Goal: Task Accomplishment & Management: Manage account settings

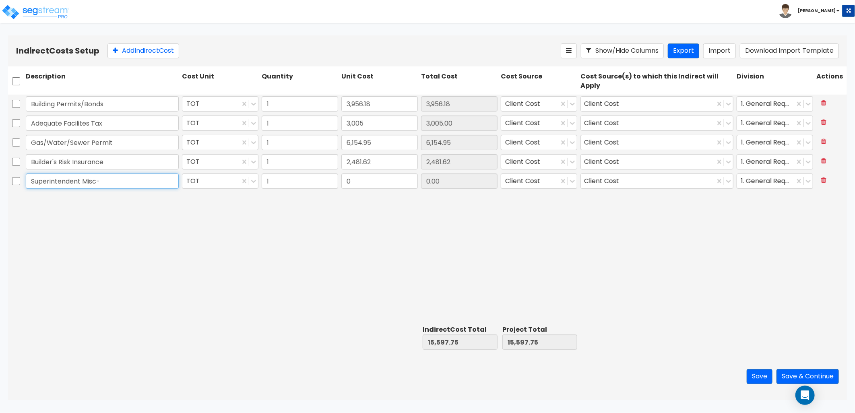
click at [113, 184] on input "Superintendent Misc-" at bounding box center [102, 181] width 153 height 15
drag, startPoint x: 113, startPoint y: 182, endPoint x: 81, endPoint y: 184, distance: 31.9
click at [81, 184] on input "Superintendent Misc-" at bounding box center [102, 181] width 153 height 15
type input "Superintendent"
type input "90.45"
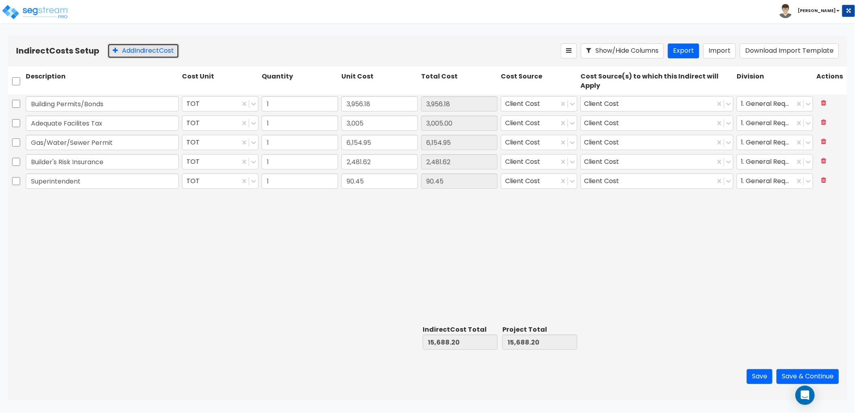
click at [150, 45] on button "Add Indirect Cost" at bounding box center [143, 50] width 72 height 15
type input "Electric Bills"
type input "583.95"
click at [151, 52] on button "Add Indirect Cost" at bounding box center [143, 50] width 72 height 15
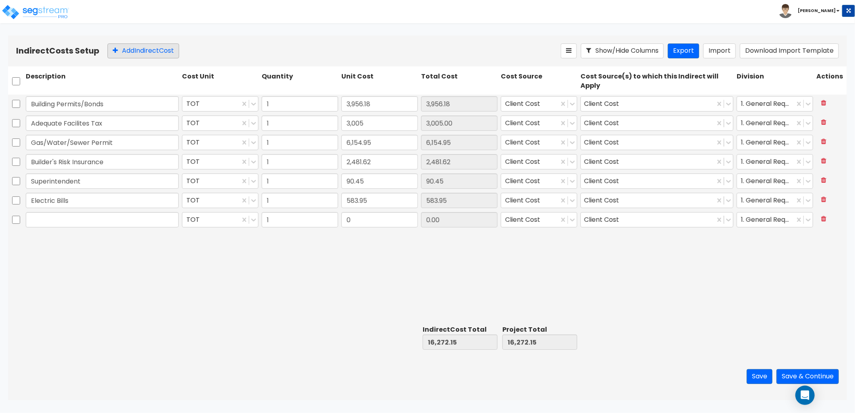
type input "F"
type input "Gas/Water Bills"
type input "1,053.27"
click at [124, 50] on button "Add Indirect Cost" at bounding box center [143, 50] width 72 height 15
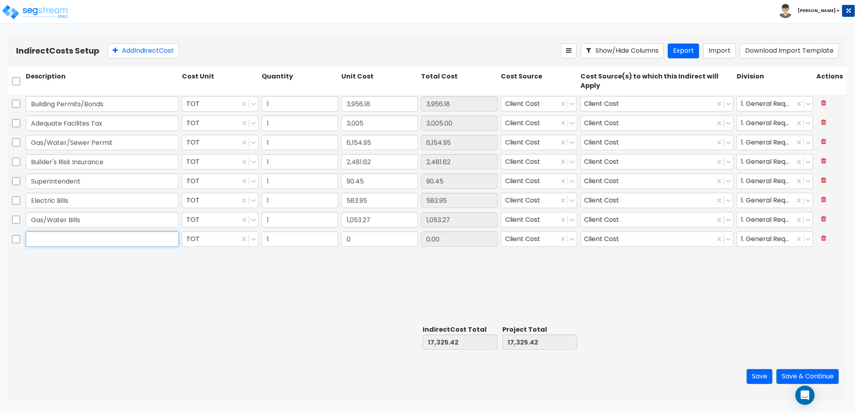
click at [51, 238] on input "text" at bounding box center [102, 238] width 153 height 15
type input "Architect/Engineering/Surveying"
click at [403, 244] on input "0" at bounding box center [379, 238] width 76 height 15
type input "300"
type input "300.00"
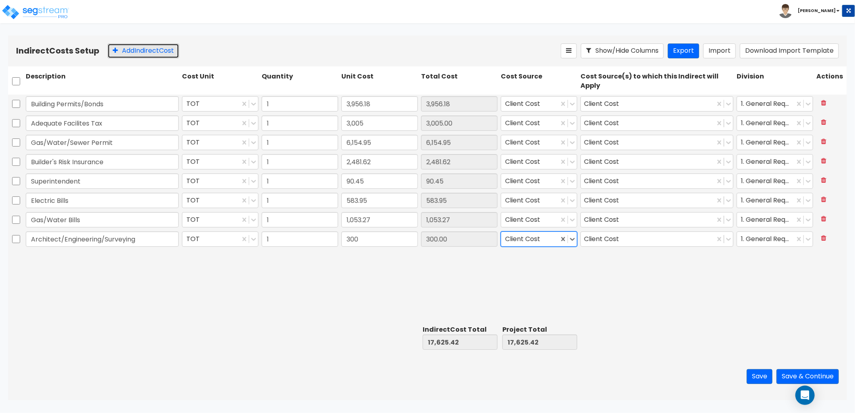
click at [168, 55] on button "Add Indirect Cost" at bounding box center [143, 50] width 72 height 15
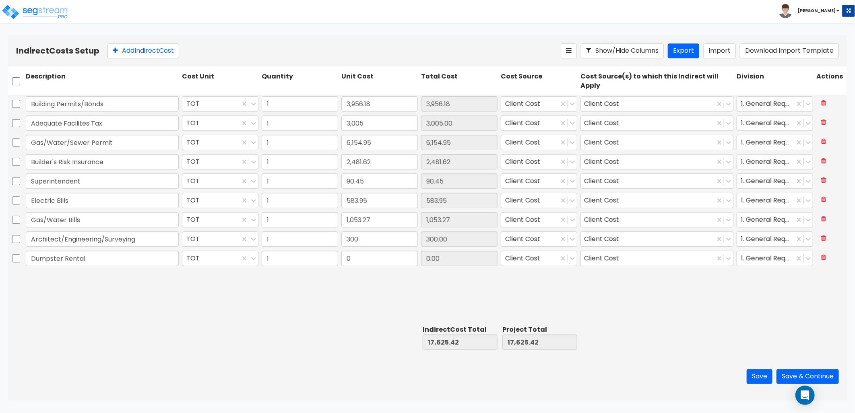
type input "Dumpster Rental"
click at [366, 263] on input "0" at bounding box center [379, 258] width 76 height 15
type input "4,158.96"
click at [128, 53] on button "Add Indirect Cost" at bounding box center [143, 50] width 72 height 15
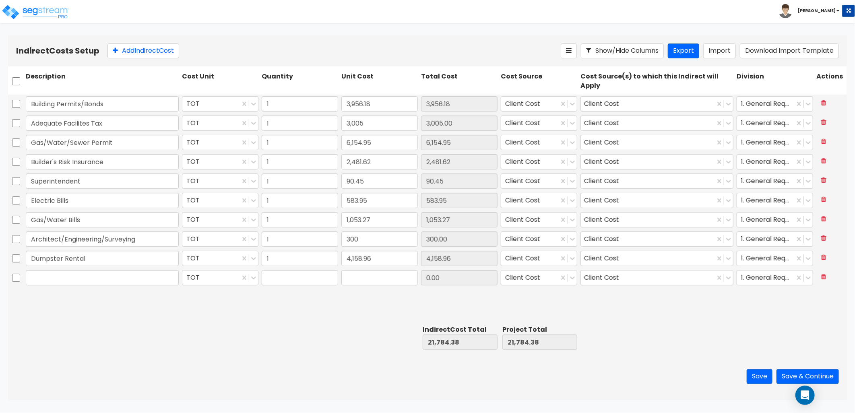
type input "1"
type input "0"
type input "Porta Jon Rental"
type input "1,111.16"
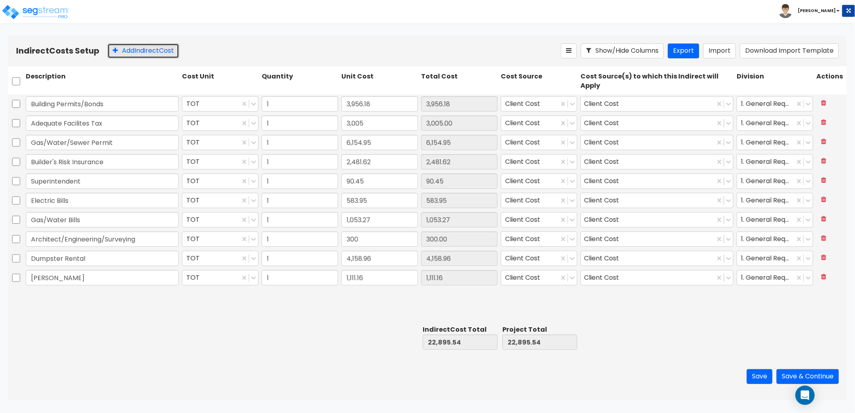
drag, startPoint x: 128, startPoint y: 56, endPoint x: 111, endPoint y: 72, distance: 23.6
click at [129, 56] on button "Add Indirect Cost" at bounding box center [143, 50] width 72 height 15
click at [69, 295] on input "x" at bounding box center [102, 296] width 153 height 15
drag, startPoint x: 50, startPoint y: 298, endPoint x: 17, endPoint y: 298, distance: 33.8
click at [17, 298] on div "x TOT 1 0 0.00 Client Cost Client Cost 1. General Requirements" at bounding box center [427, 297] width 839 height 19
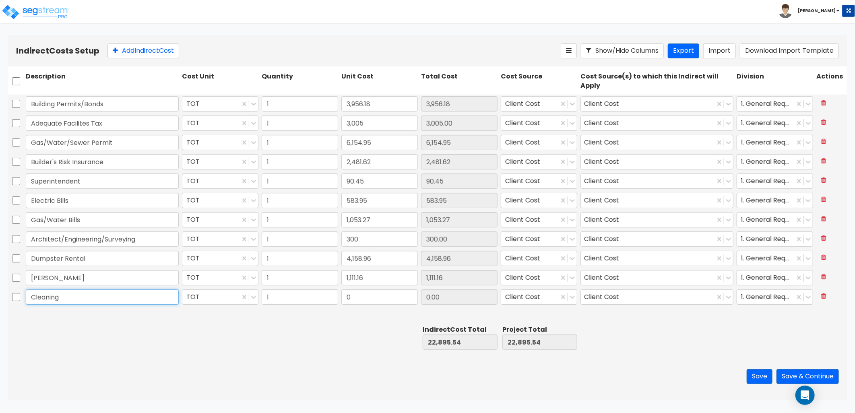
type input "Cleaning"
type input "1,534.8"
type input "1,534.80"
drag, startPoint x: 130, startPoint y: 50, endPoint x: 97, endPoint y: 147, distance: 101.9
click at [128, 54] on button "Add Indirect Cost" at bounding box center [143, 50] width 72 height 15
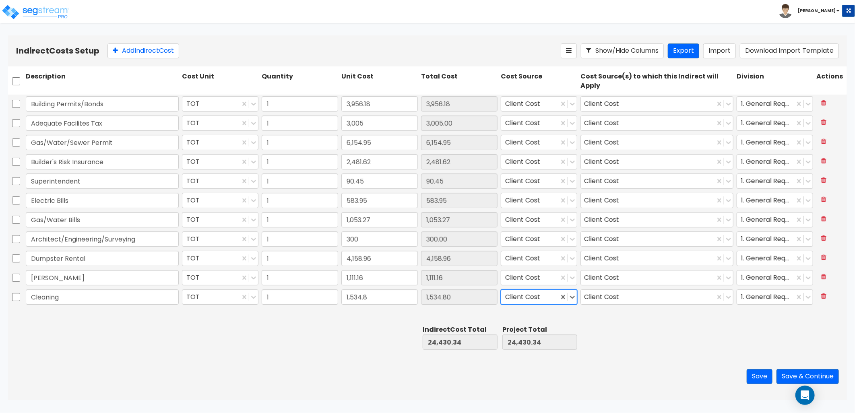
scroll to position [2, 0]
click at [65, 318] on input "text" at bounding box center [102, 314] width 153 height 15
click at [65, 317] on input "text" at bounding box center [102, 314] width 153 height 15
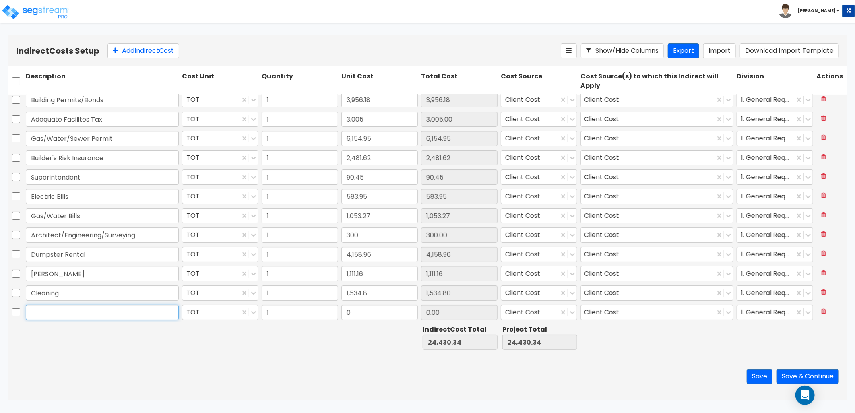
click at [92, 307] on input "text" at bounding box center [102, 312] width 153 height 15
type input "d"
type input "Punch Out"
type input "4,717.72"
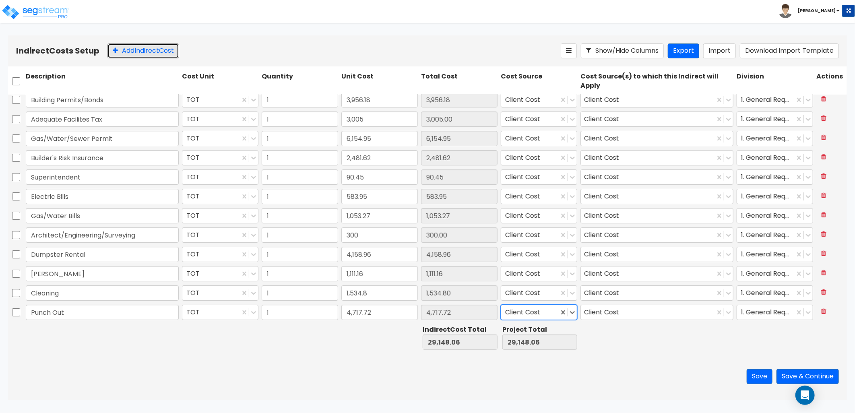
drag, startPoint x: 142, startPoint y: 52, endPoint x: 137, endPoint y: 68, distance: 17.6
click at [141, 56] on button "Add Indirect Cost" at bounding box center [143, 50] width 72 height 15
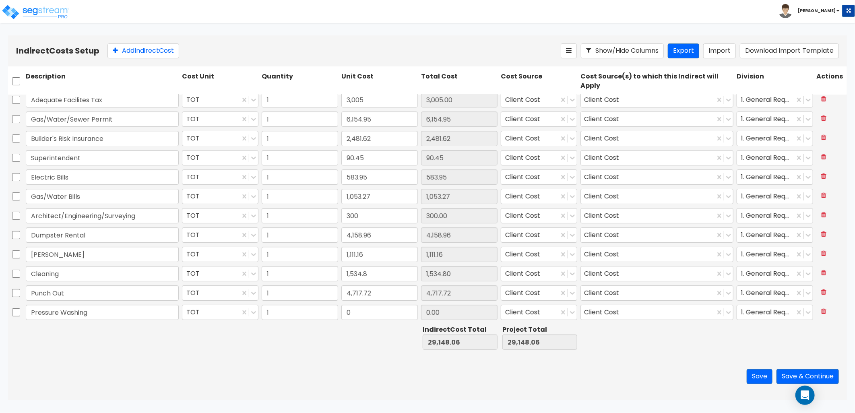
type input "Pressure Washing"
type input "766.49"
click at [145, 52] on button "Add Indirect Cost" at bounding box center [143, 50] width 72 height 15
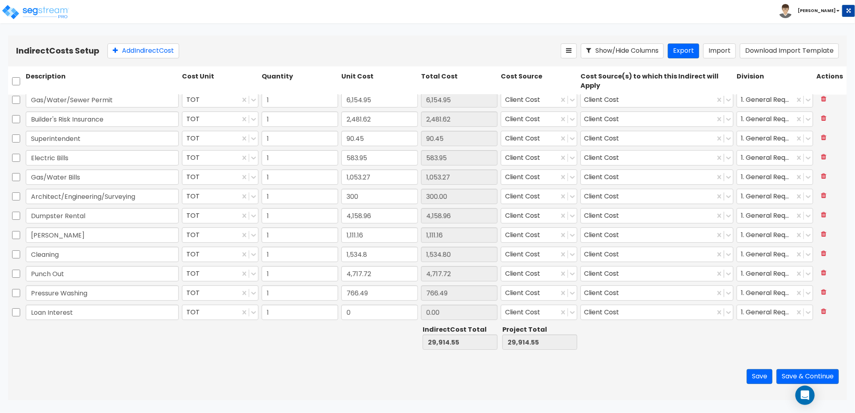
type input "Loan Interest"
type input "16,215.51"
click at [761, 295] on div at bounding box center [766, 293] width 50 height 11
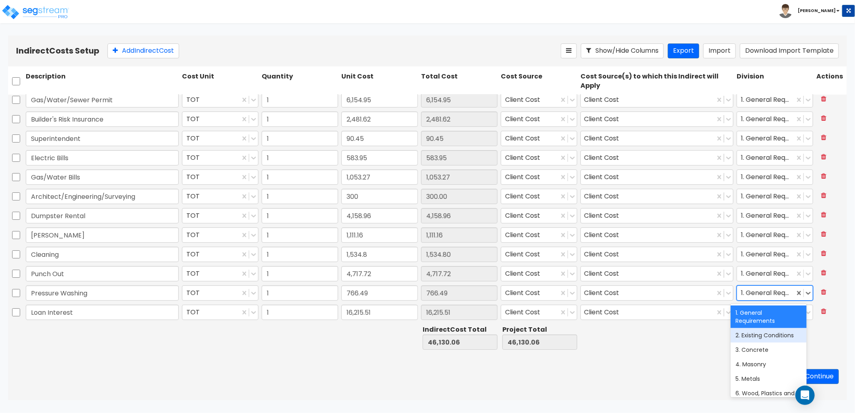
click at [758, 337] on div "2. Existing Conditions" at bounding box center [769, 335] width 76 height 14
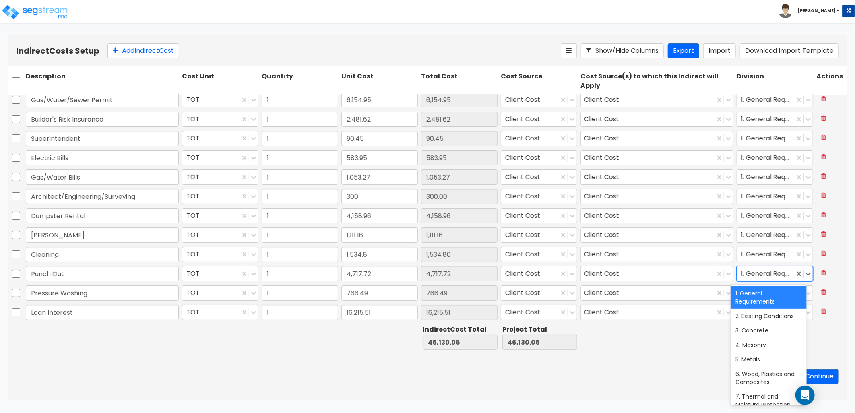
drag, startPoint x: 752, startPoint y: 271, endPoint x: 758, endPoint y: 283, distance: 13.0
click at [752, 272] on div at bounding box center [766, 274] width 50 height 11
click at [761, 314] on div "2. Existing Conditions" at bounding box center [769, 316] width 76 height 14
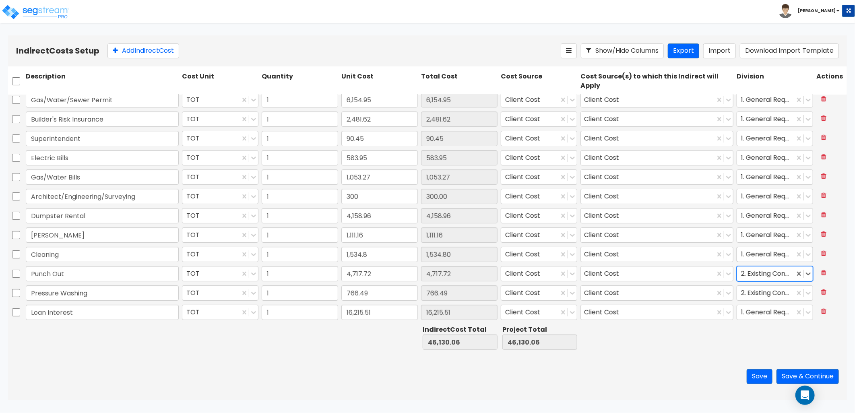
click at [757, 256] on div at bounding box center [766, 254] width 50 height 11
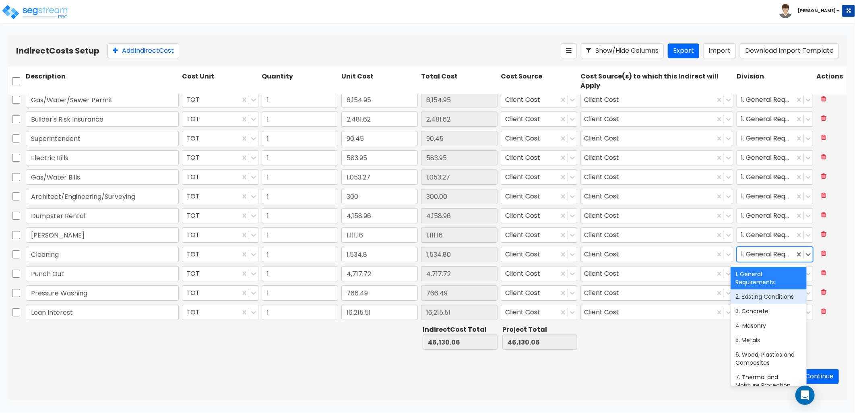
click at [762, 300] on div "2. Existing Conditions" at bounding box center [769, 296] width 76 height 14
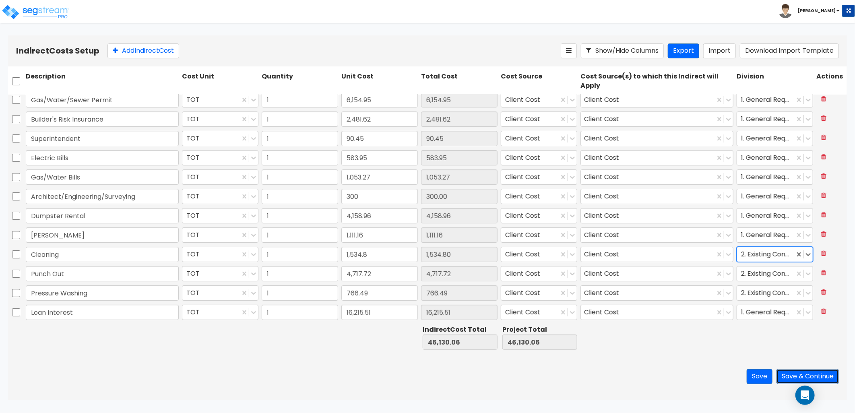
click at [795, 377] on button "Save & Continue" at bounding box center [808, 376] width 62 height 15
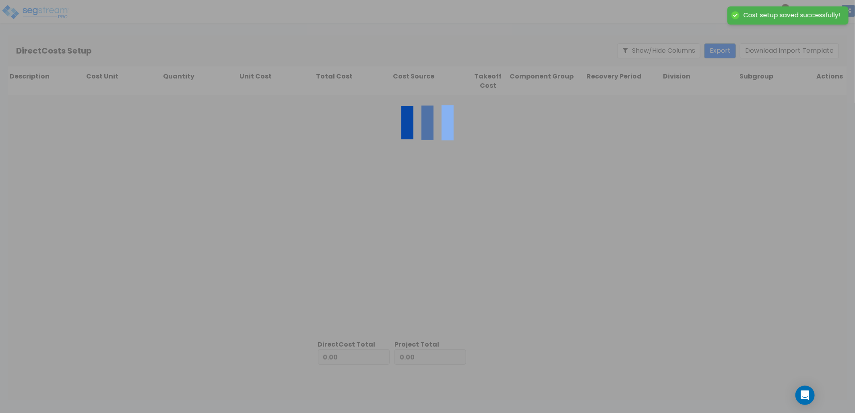
type input "46,130.06"
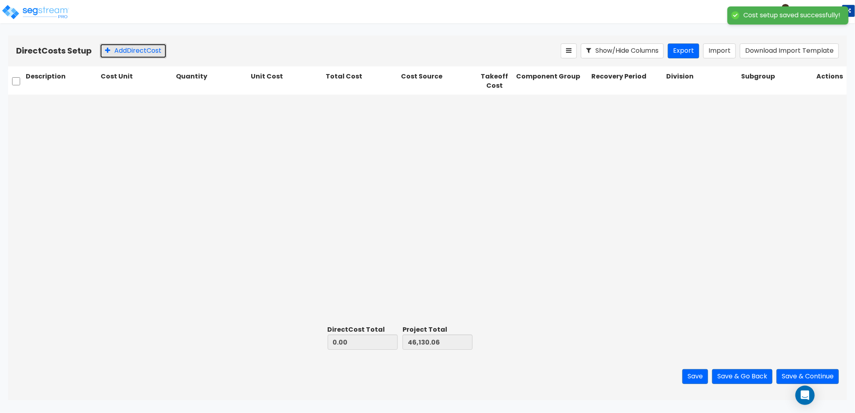
click at [149, 51] on button "Add Direct Cost" at bounding box center [133, 50] width 67 height 15
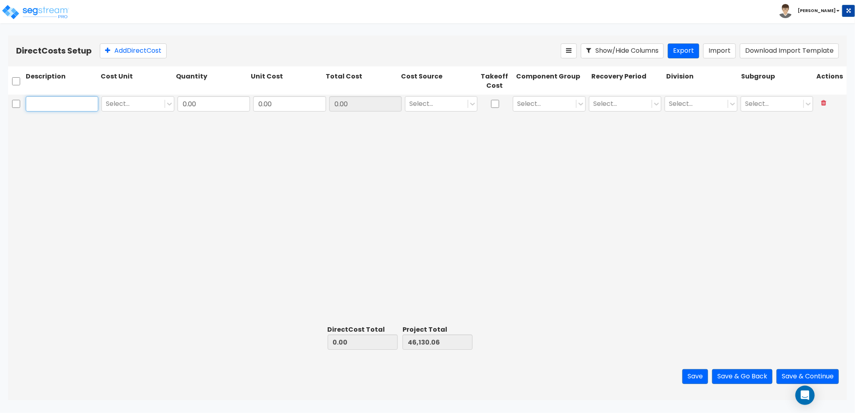
click at [79, 100] on input "text" at bounding box center [62, 103] width 72 height 15
type input "Utility Service"
type input "to"
type input "1"
click at [76, 103] on input "Utility Service" at bounding box center [62, 103] width 72 height 15
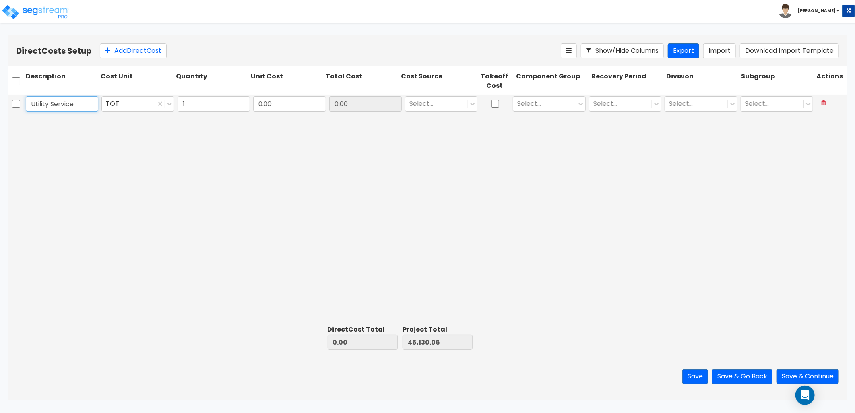
drag, startPoint x: 76, startPoint y: 103, endPoint x: 18, endPoint y: 101, distance: 57.6
click at [18, 101] on div "Utility Service TOT 1 0.00 0.00 Select... Select... Select... Select... Select.…" at bounding box center [427, 104] width 839 height 19
click at [122, 102] on div at bounding box center [128, 104] width 45 height 11
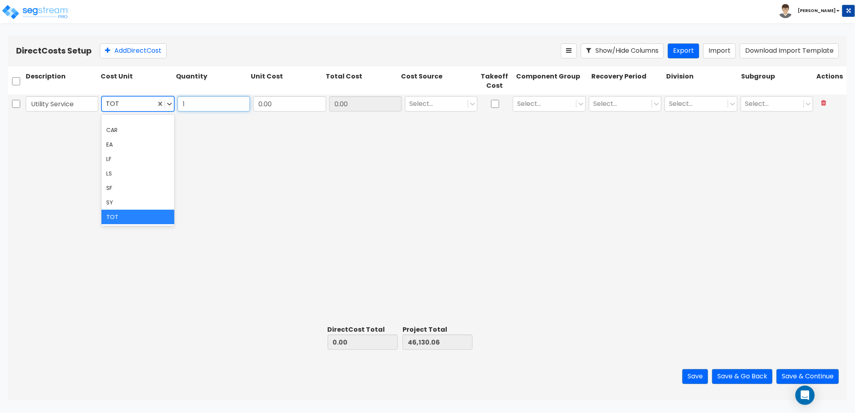
drag, startPoint x: 211, startPoint y: 105, endPoint x: 223, endPoint y: 105, distance: 12.9
click at [211, 105] on input "1" at bounding box center [214, 103] width 72 height 15
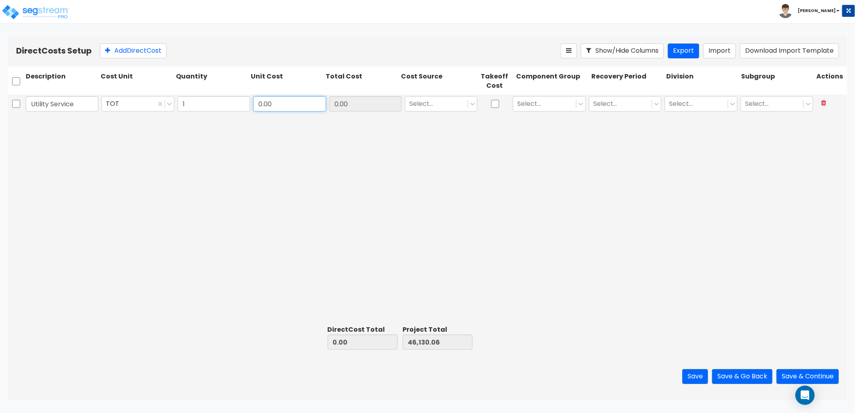
click at [287, 104] on input "0.00" at bounding box center [289, 103] width 72 height 15
click at [81, 106] on input "Utility Service" at bounding box center [62, 103] width 72 height 15
drag, startPoint x: 78, startPoint y: 105, endPoint x: -7, endPoint y: 109, distance: 85.0
click at [0, 109] on html "Toggle navigation To Worksheet Indirect Costs Setup Direct Costs Setup Zack x" at bounding box center [427, 200] width 855 height 400
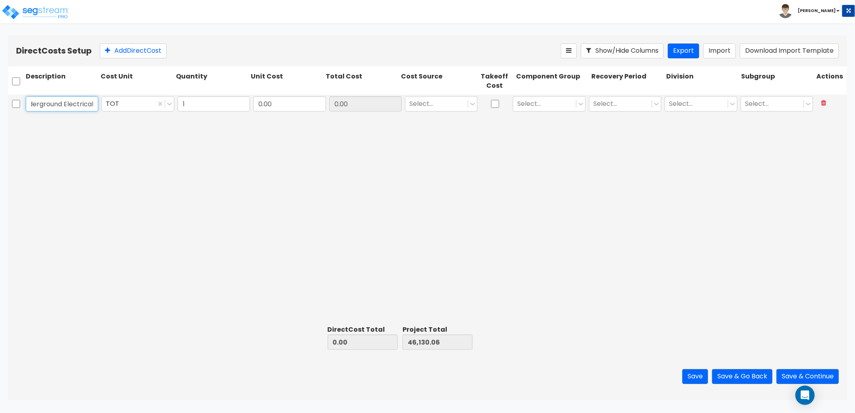
type input "Underground Electrical"
type input "1"
type input "1.00"
type input "46,131.06"
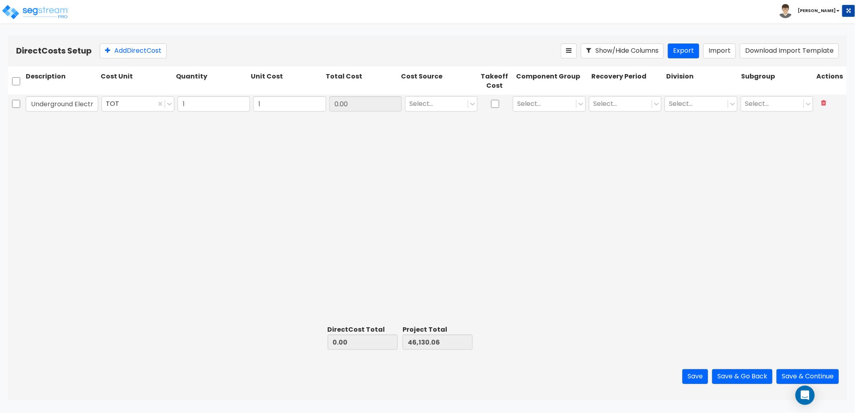
type input "1.00"
type input "1,800"
type input "1,800.00"
type input "47,930.06"
type input "1,800.00"
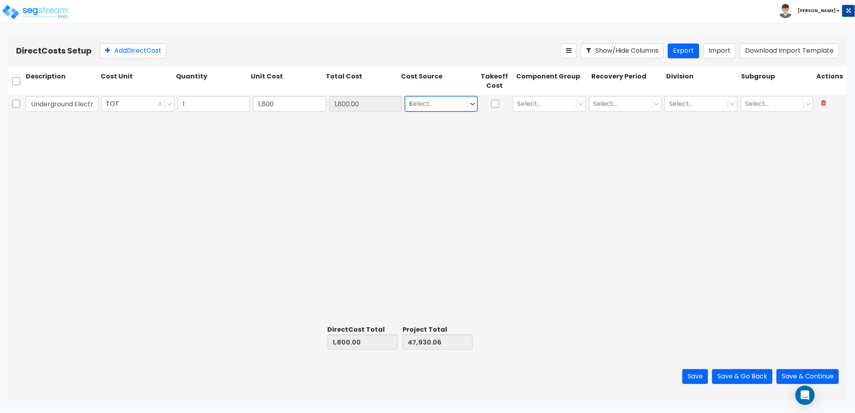
type input "cl"
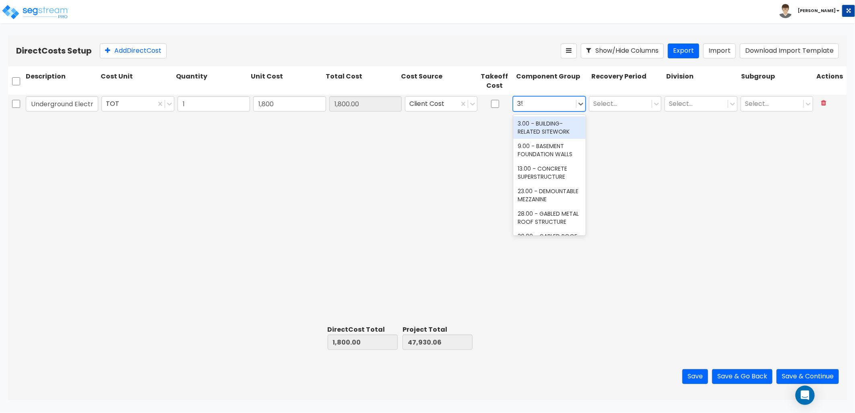
type input "353"
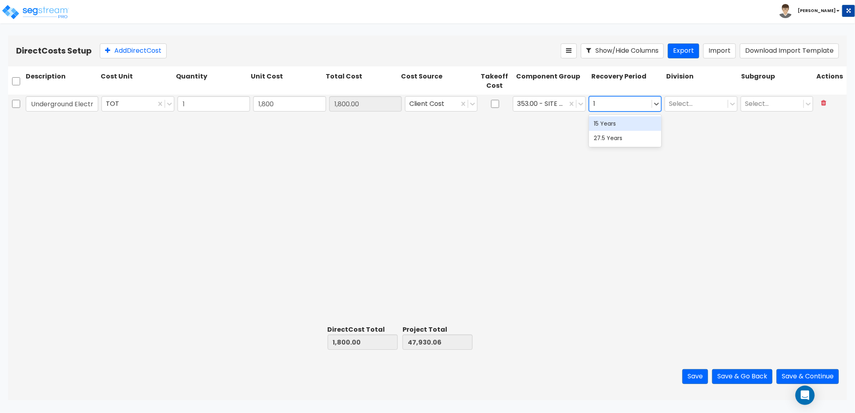
type input "15"
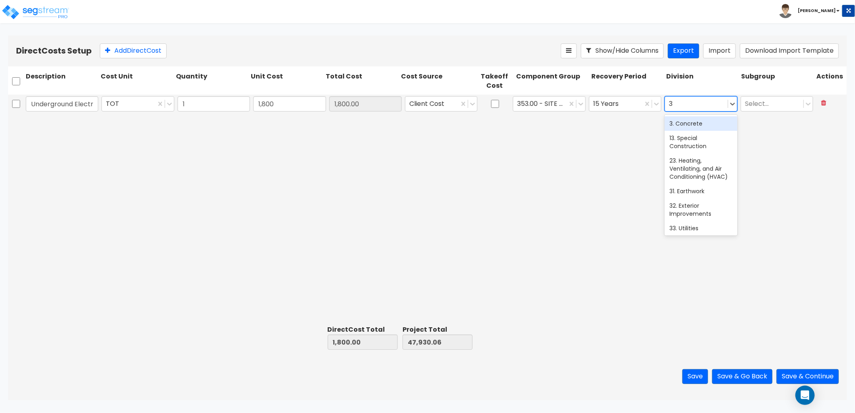
type input "33"
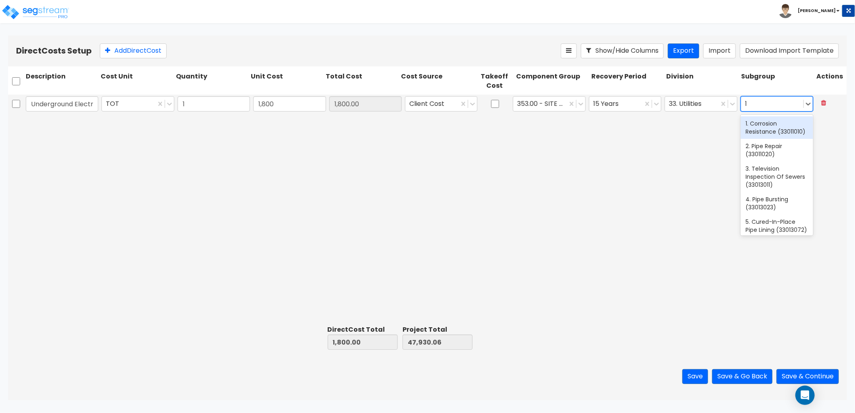
type input "13"
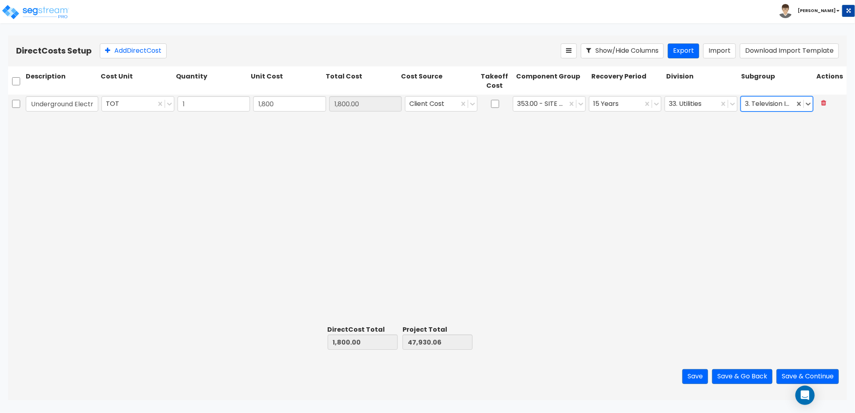
click at [771, 102] on div at bounding box center [767, 104] width 45 height 11
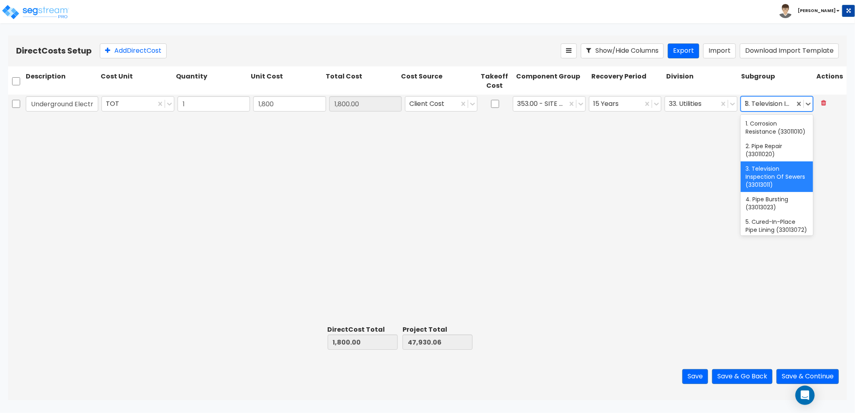
type input "13"
click at [773, 105] on div at bounding box center [767, 104] width 45 height 11
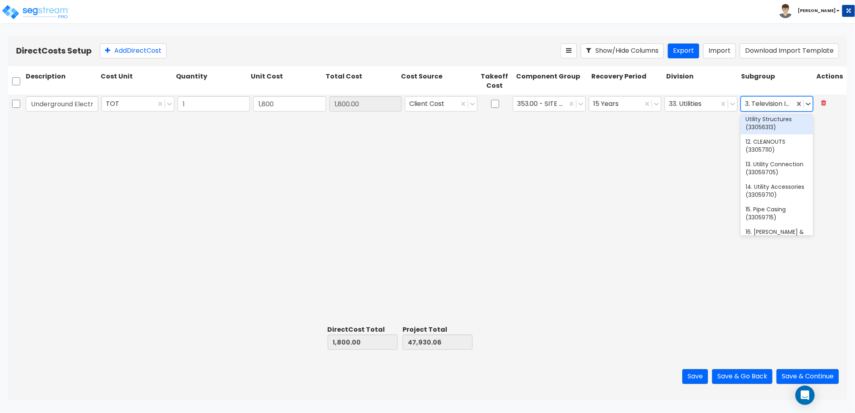
scroll to position [268, 0]
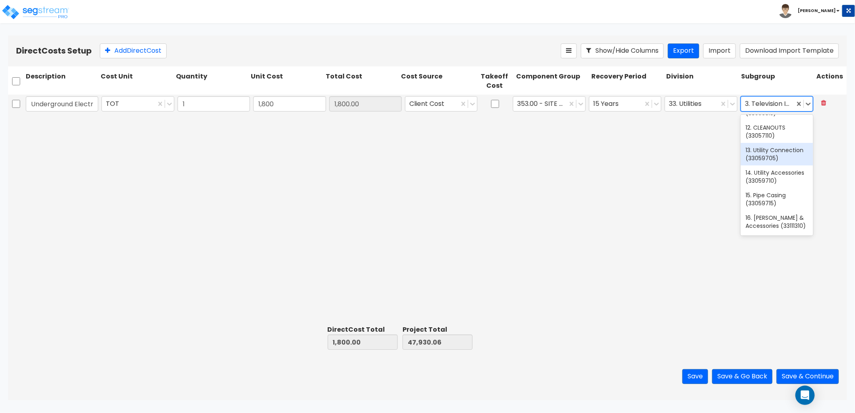
click at [774, 165] on div "13. Utility Connection (33059705)" at bounding box center [777, 154] width 72 height 23
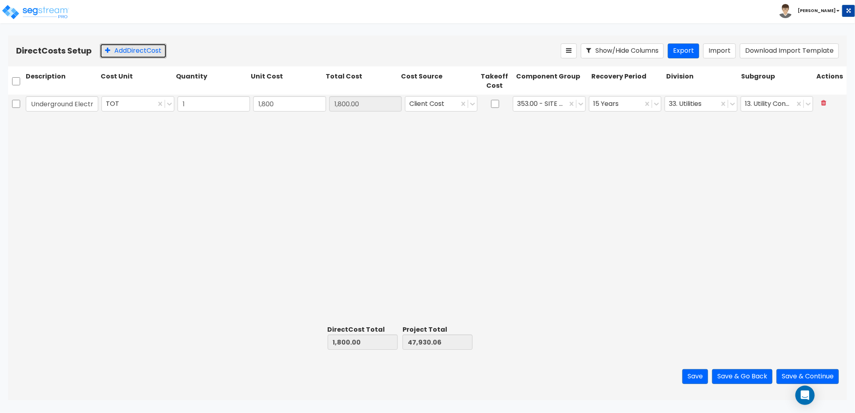
drag, startPoint x: 127, startPoint y: 53, endPoint x: 107, endPoint y: 139, distance: 87.9
click at [125, 56] on button "Add Direct Cost" at bounding box center [133, 50] width 67 height 15
type input "Rock"
type input "9,908.2"
type input "11,708.20"
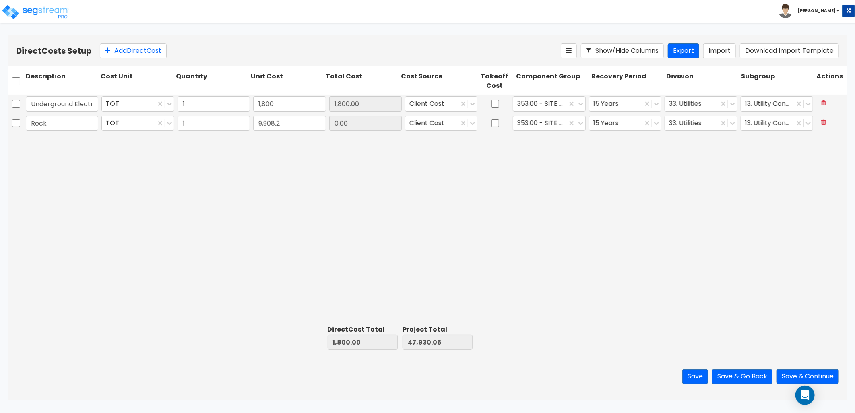
type input "57,838.26"
type input "9,908.20"
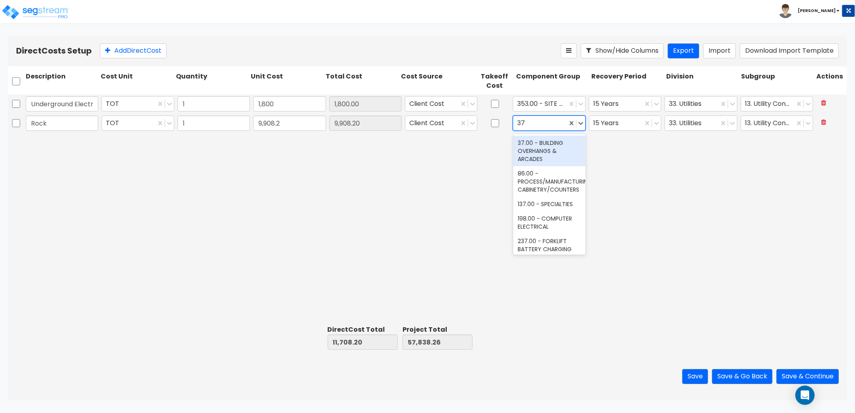
type input "371"
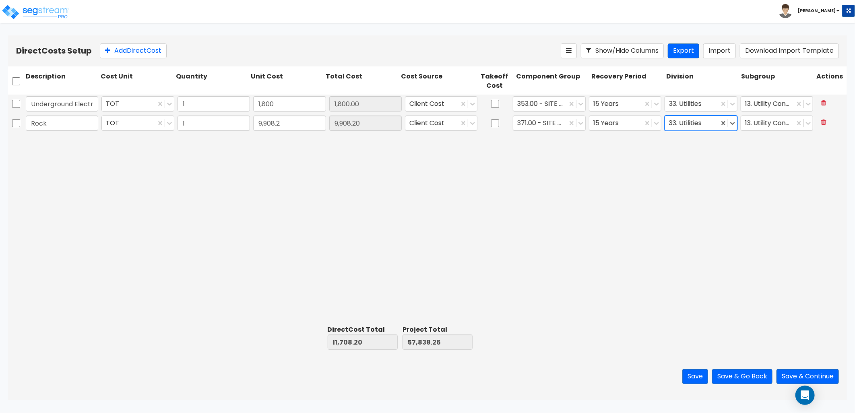
type input "31"
drag, startPoint x: 119, startPoint y: 50, endPoint x: 118, endPoint y: 56, distance: 6.2
click at [119, 50] on button "Add Direct Cost" at bounding box center [133, 50] width 67 height 15
type input "Slab Material"
type input "13,379.75"
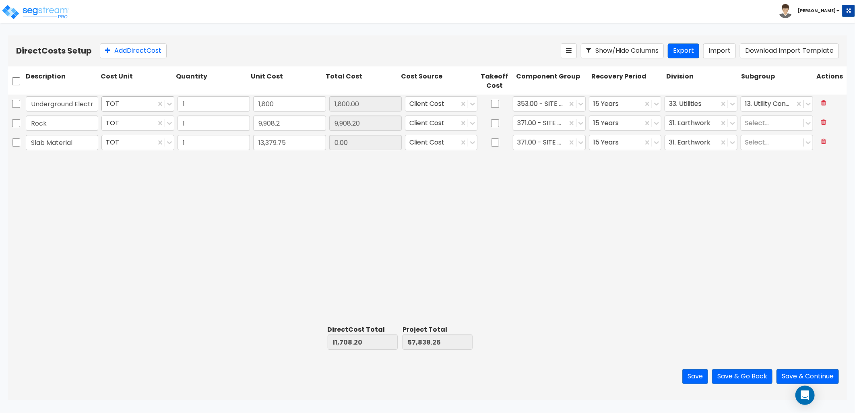
type input "25,087.95"
type input "71,218.01"
type input "13,379.75"
type input "5"
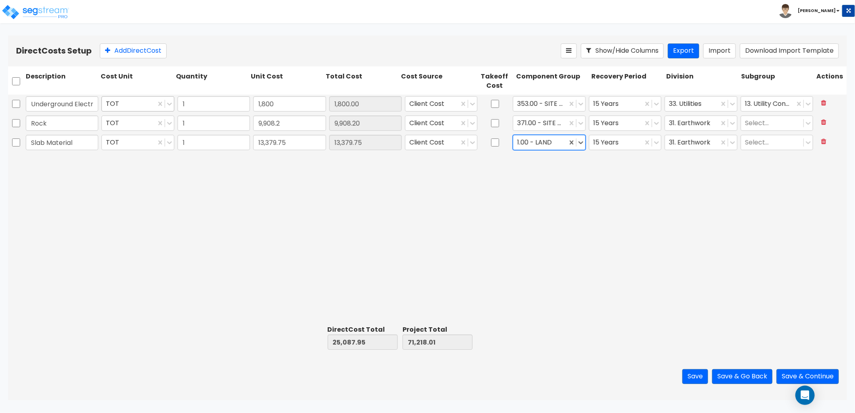
type input "5"
type input "27"
type input "3"
click at [140, 49] on button "Add Direct Cost" at bounding box center [133, 50] width 67 height 15
type input "Slab Labor"
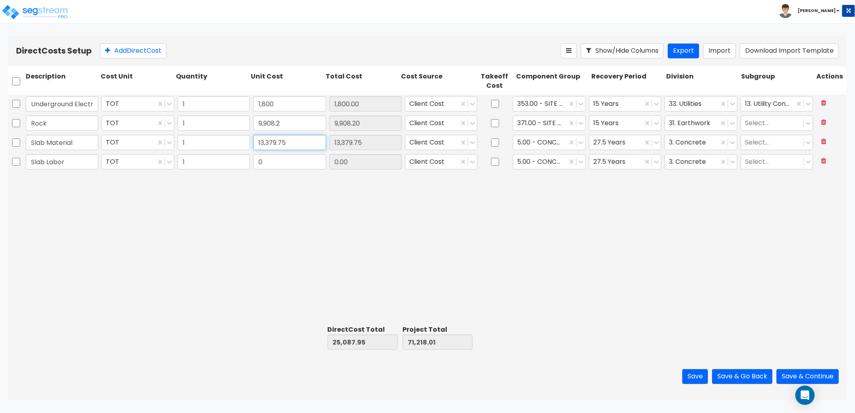
click at [295, 142] on input "13,379.75" at bounding box center [289, 142] width 72 height 15
type input "19,379.75"
type input "31,087.95"
type input "77,218.01"
type input "19,379.75"
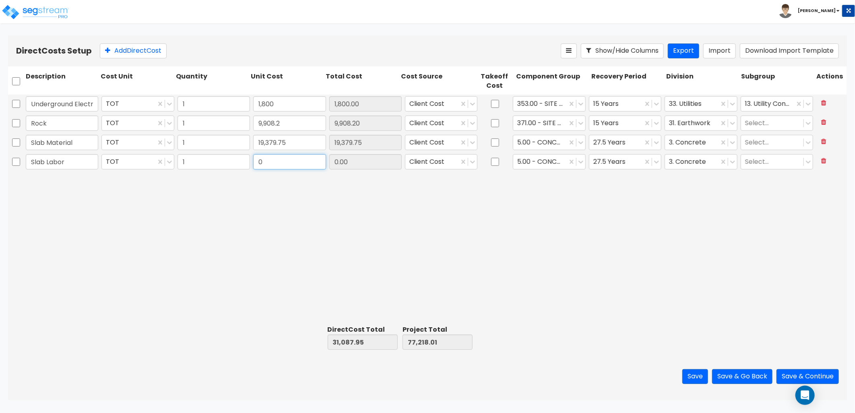
click at [272, 163] on input "0" at bounding box center [289, 161] width 72 height 15
type input "15,360"
type input "46,447.95"
type input "92,578.01"
type input "15,360.00"
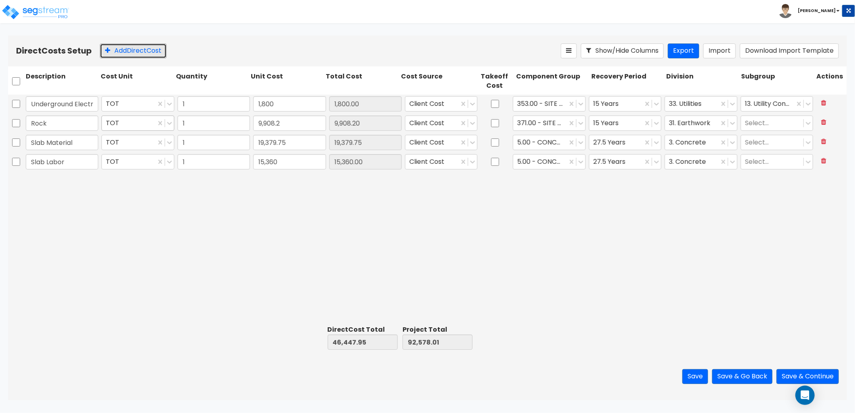
drag, startPoint x: 135, startPoint y: 51, endPoint x: 141, endPoint y: 125, distance: 74.3
click at [135, 52] on button "Add Direct Cost" at bounding box center [133, 50] width 67 height 15
type input "Sand"
type input "843.42"
type input "47,291.37"
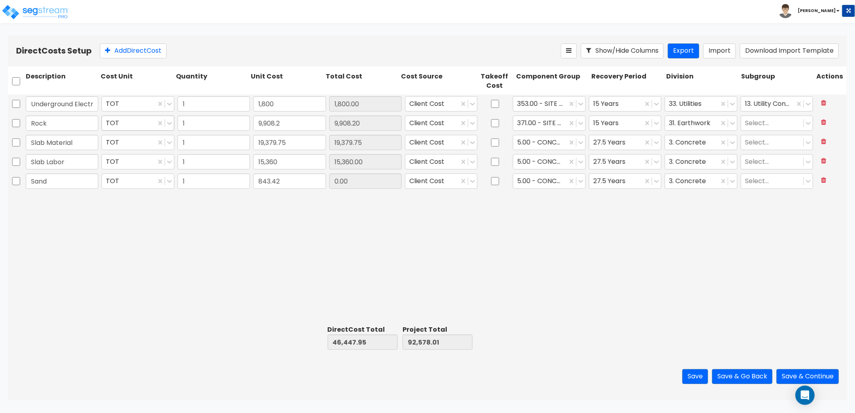
type input "93,421.43"
type input "843.42"
type input "6"
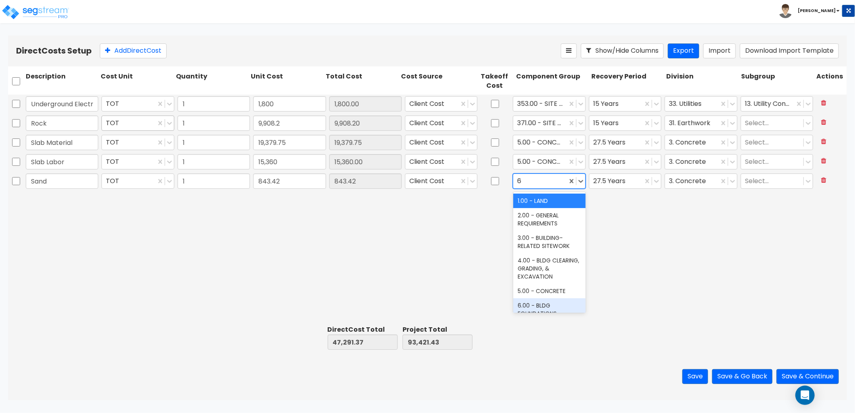
scroll to position [15, 0]
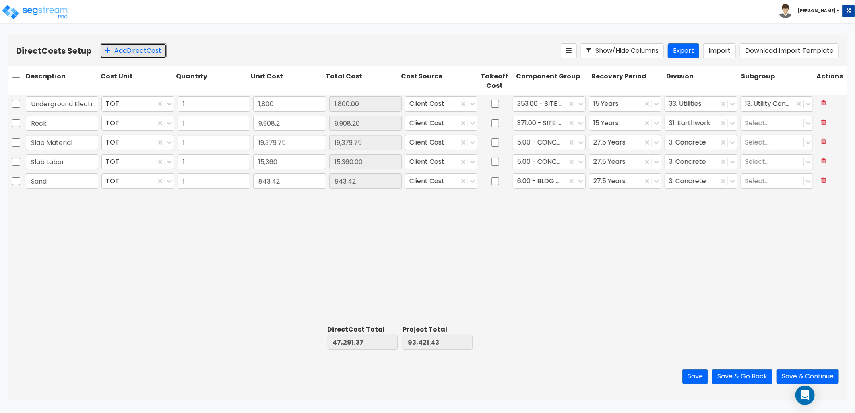
drag, startPoint x: 136, startPoint y: 52, endPoint x: 139, endPoint y: 65, distance: 13.4
click at [136, 54] on button "Add Direct Cost" at bounding box center [133, 50] width 67 height 15
click at [59, 203] on input "text" at bounding box center [62, 200] width 72 height 15
type input "Framing Material"
type input "70,387.8"
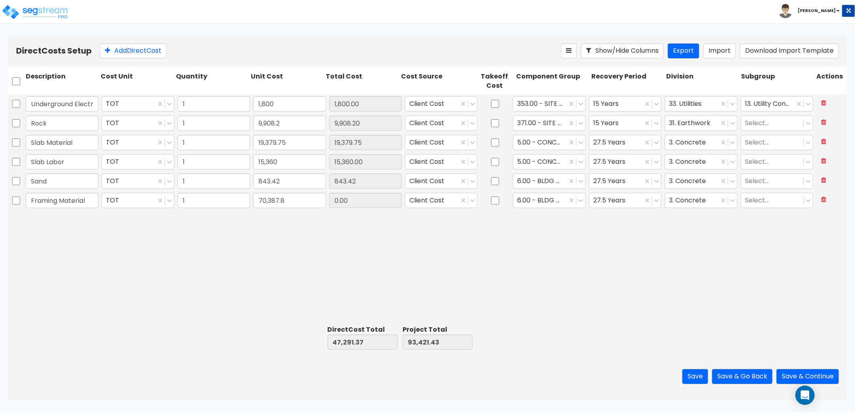
type input "117,679.17"
type input "163,809.23"
type input "70,387.80"
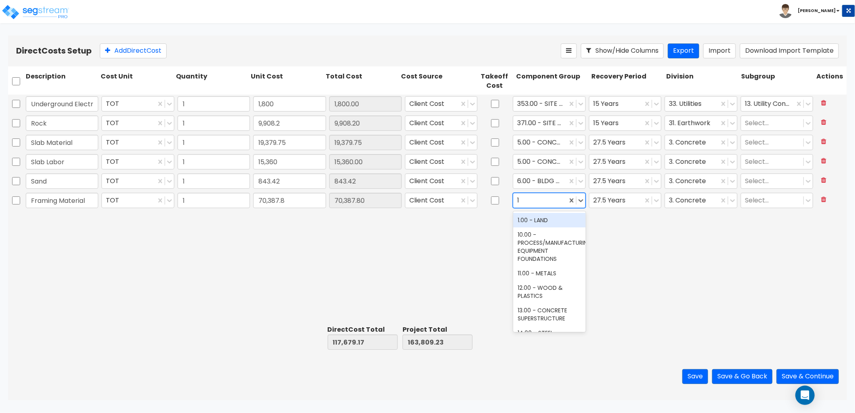
type input "12"
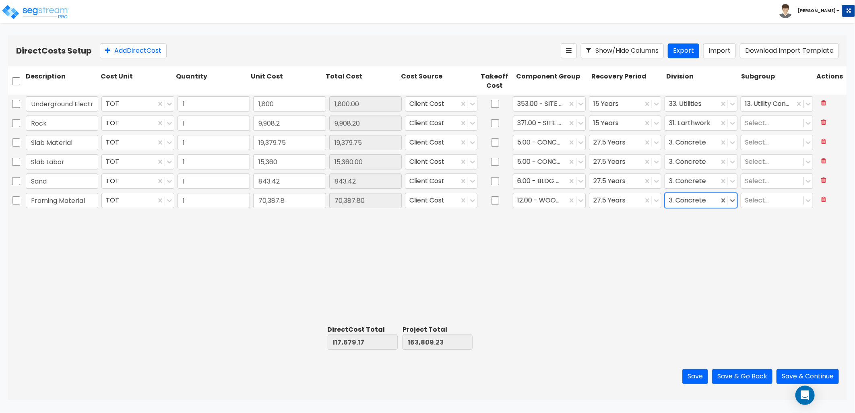
type input "6"
click at [123, 53] on button "Add Direct Cost" at bounding box center [133, 50] width 67 height 15
type input "Framing Labor"
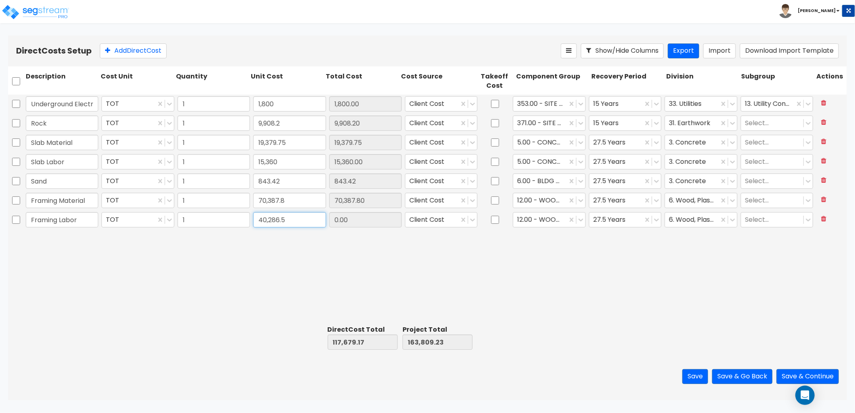
type input "40,286.5"
type input "157,965.67"
type input "204,095.73"
type input "40,286.50"
click at [133, 51] on button "Add Direct Cost" at bounding box center [133, 50] width 67 height 15
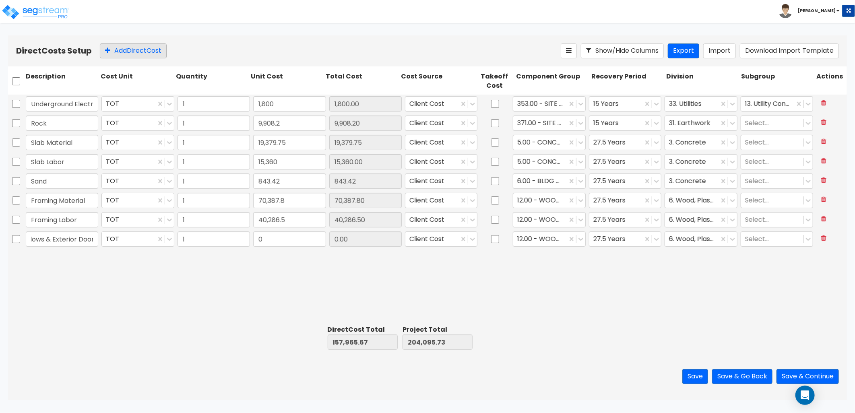
scroll to position [0, 19]
type input "Windows & Exterior Doors"
type input "16,980.10"
type input "174,945.77"
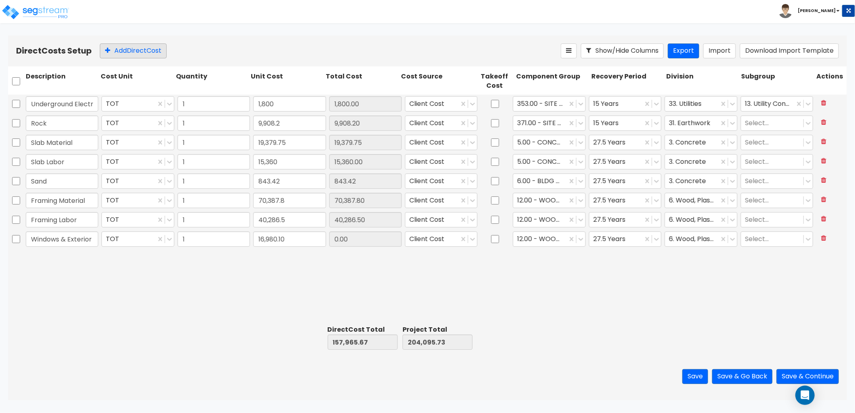
type input "221,075.83"
type input "16,980.10"
type input "40"
type input "8"
click at [161, 53] on button "Add Direct Cost" at bounding box center [133, 50] width 67 height 15
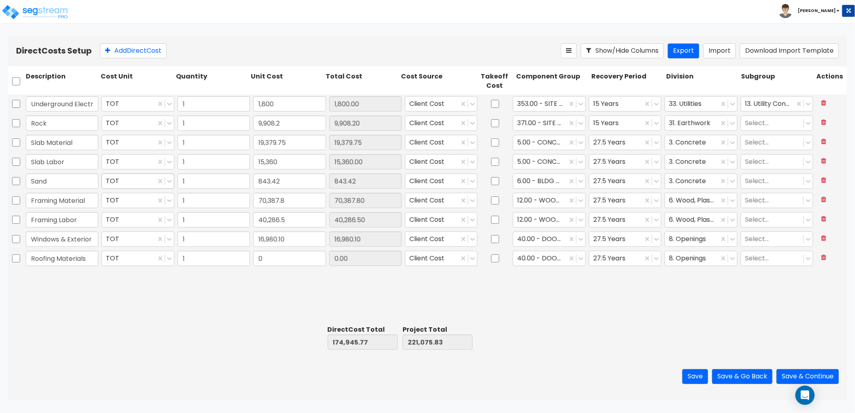
type input "Roofing Materials"
type input "13,742.58"
type input "188,688.35"
type input "234,818.41"
type input "13,742.58"
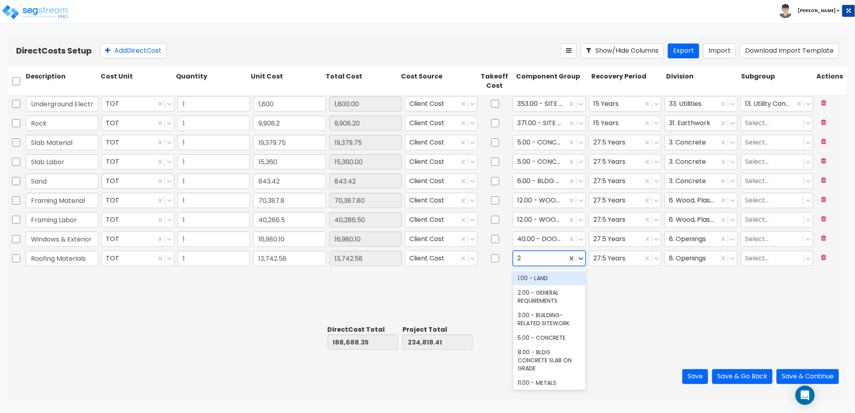
type input "27"
click at [542, 258] on div at bounding box center [539, 258] width 45 height 11
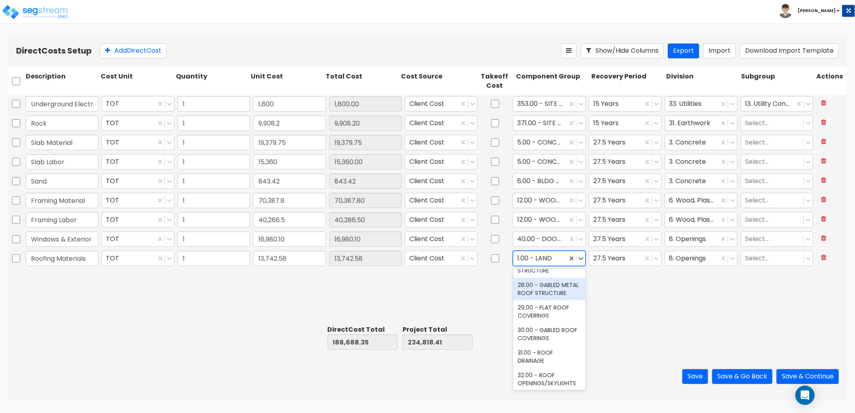
scroll to position [581, 0]
click at [548, 322] on div "27.00 - GABLED WOOD ROOF STRUCTURE" at bounding box center [549, 307] width 72 height 31
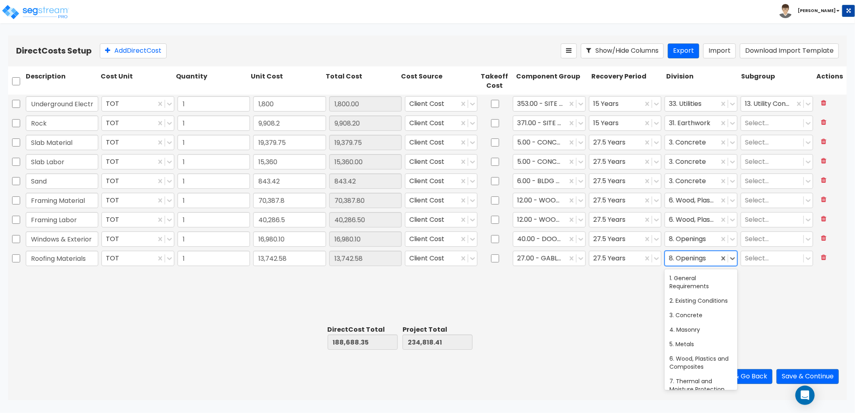
click at [697, 260] on div at bounding box center [691, 258] width 45 height 11
type input "7"
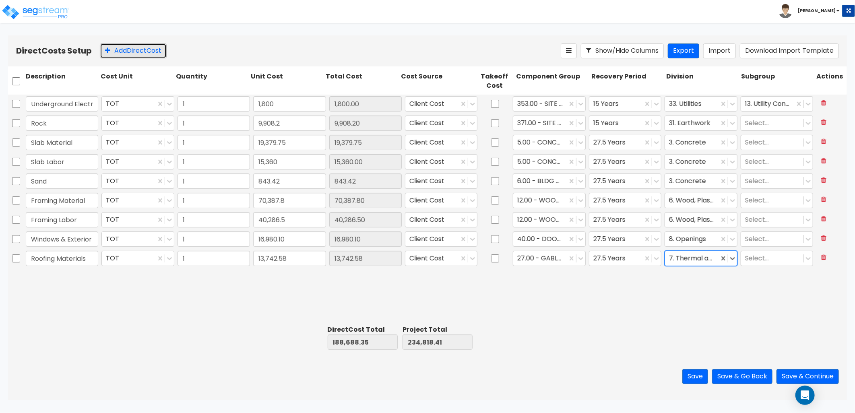
click at [147, 47] on button "Add Direct Cost" at bounding box center [133, 50] width 67 height 15
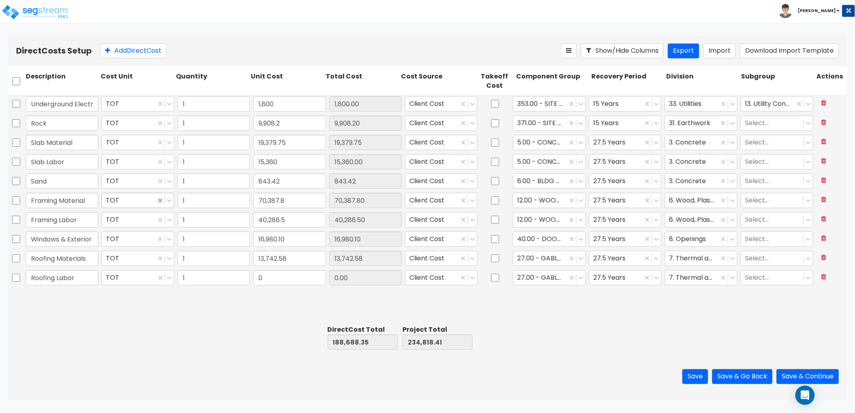
type input "Roofing Labor"
type input "3,192"
type input "191,880.35"
type input "238,010.41"
type input "3,192.00"
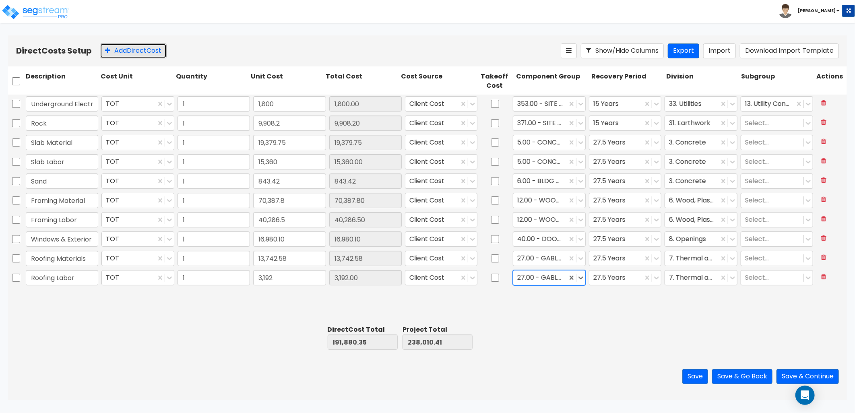
click at [115, 56] on button "Add Direct Cost" at bounding box center [133, 50] width 67 height 15
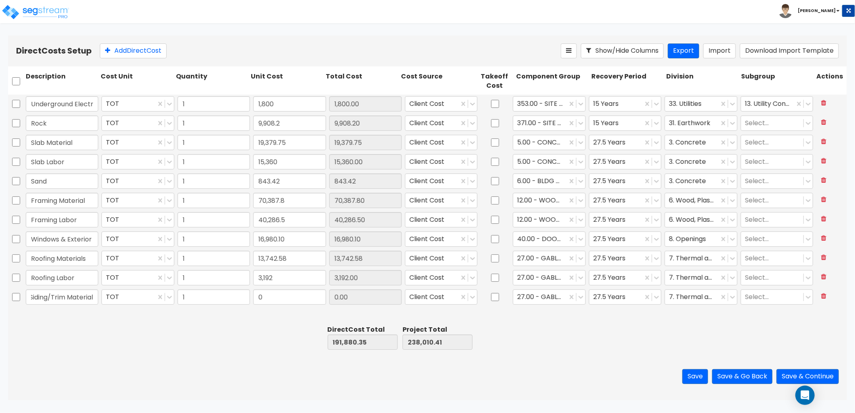
type input "Siding/Trim Material"
click at [268, 298] on input "0" at bounding box center [289, 296] width 72 height 15
type input "10,451.92"
type input "202,332.27"
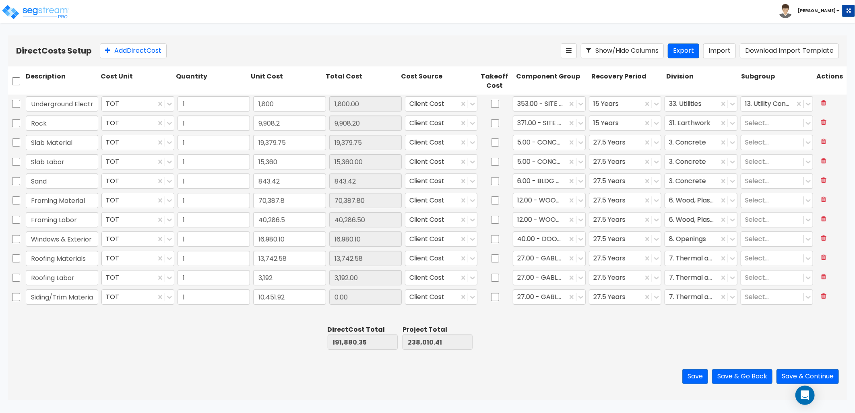
type input "248,462.33"
type input "10,451.92"
click at [119, 48] on button "Add Direct Cost" at bounding box center [133, 50] width 67 height 15
click at [52, 313] on input "text" at bounding box center [62, 314] width 72 height 15
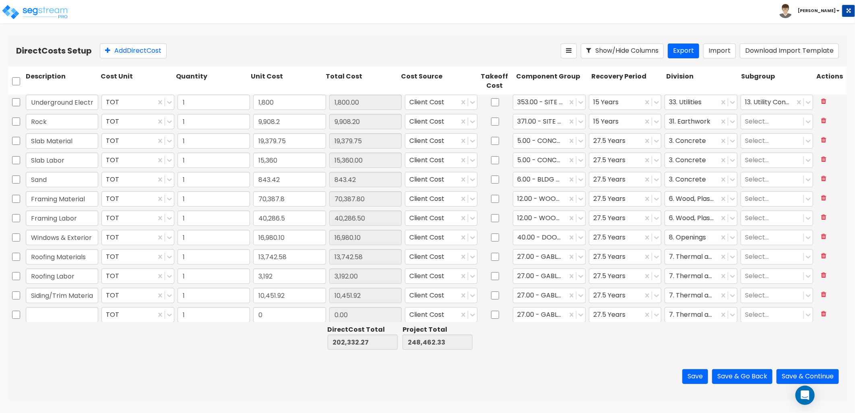
click at [52, 313] on input "text" at bounding box center [62, 314] width 72 height 15
drag, startPoint x: 52, startPoint y: 313, endPoint x: 57, endPoint y: 314, distance: 5.4
click at [53, 313] on input "text" at bounding box center [62, 314] width 72 height 15
click at [65, 314] on input "text" at bounding box center [62, 314] width 72 height 15
click at [66, 314] on input "text" at bounding box center [62, 314] width 72 height 15
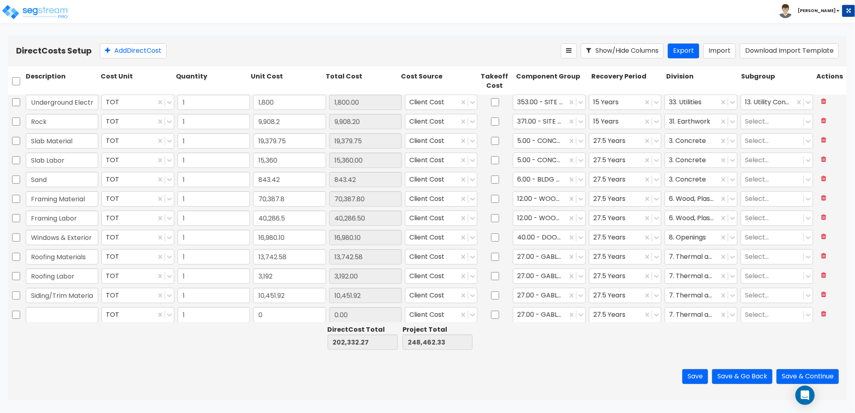
click at [66, 314] on input "text" at bounding box center [62, 314] width 72 height 15
drag, startPoint x: 66, startPoint y: 314, endPoint x: 19, endPoint y: 314, distance: 47.1
click at [19, 314] on div "TOT 1 0 0.00 Client Cost 27.00 - GABLED WOOD ROOF STRUCTURE 27.5 Years 7. Therm…" at bounding box center [427, 315] width 839 height 19
drag, startPoint x: 74, startPoint y: 309, endPoint x: 70, endPoint y: 311, distance: 4.5
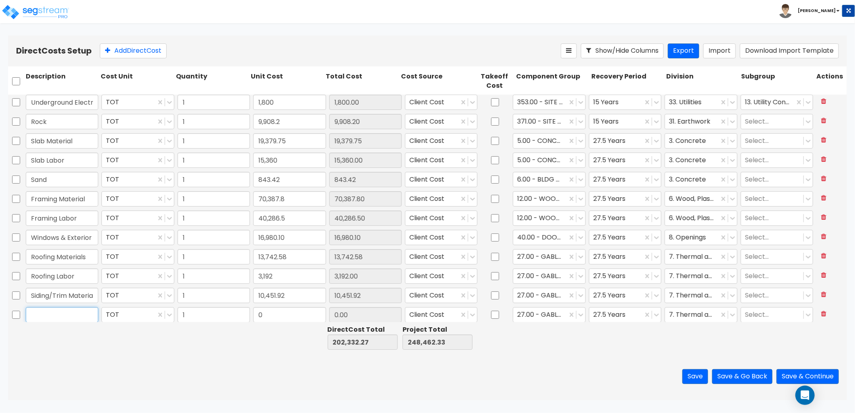
click at [74, 309] on input "text" at bounding box center [62, 314] width 72 height 15
click at [69, 313] on input "text" at bounding box center [62, 314] width 72 height 15
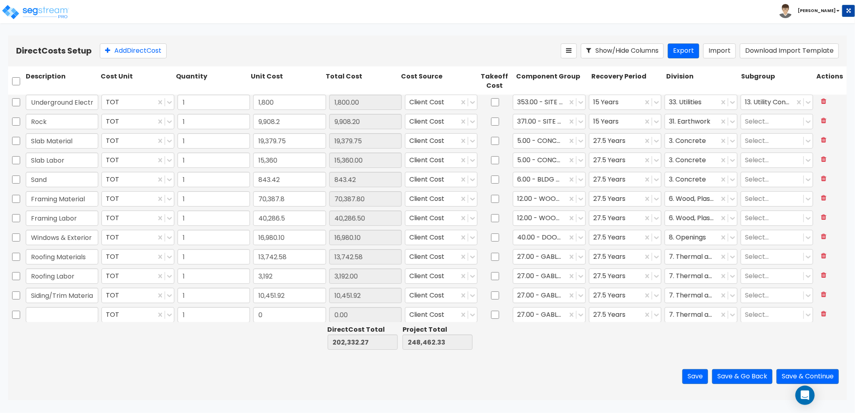
click at [69, 313] on input "text" at bounding box center [62, 314] width 72 height 15
click at [821, 315] on icon at bounding box center [823, 313] width 5 height 6
click at [141, 51] on button "Add Direct Cost" at bounding box center [133, 50] width 67 height 15
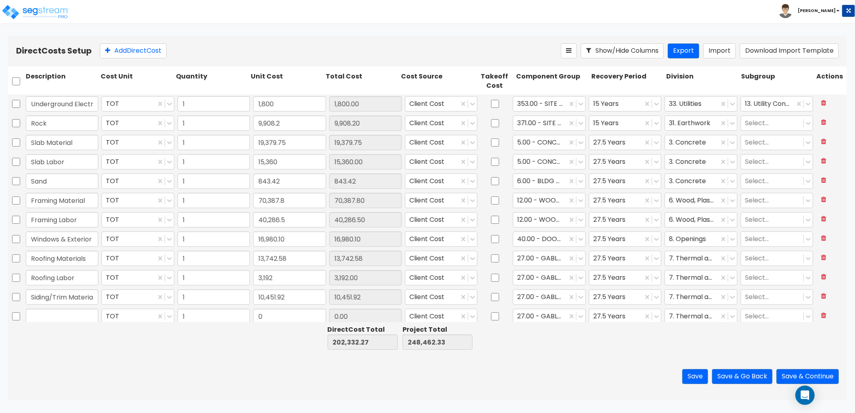
scroll to position [2, 0]
click at [62, 312] on input "text" at bounding box center [62, 314] width 72 height 15
click at [15, 317] on input "checkbox" at bounding box center [16, 314] width 8 height 15
click at [17, 316] on input "checkbox" at bounding box center [16, 314] width 8 height 15
checkbox input "false"
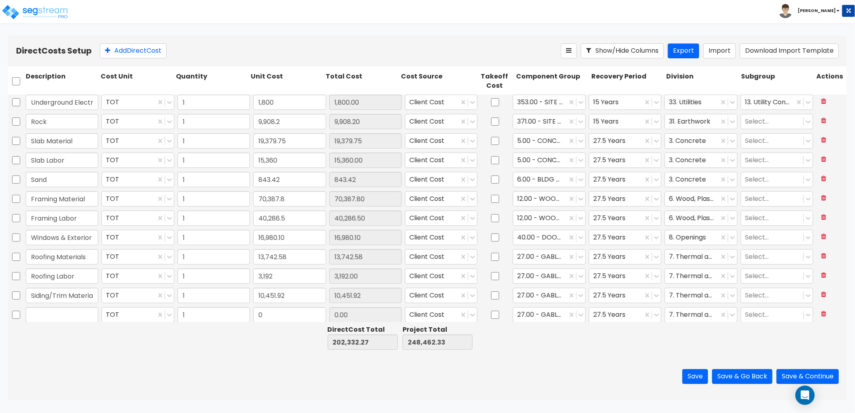
click at [47, 319] on input "text" at bounding box center [62, 314] width 72 height 15
click at [47, 318] on input "text" at bounding box center [62, 314] width 72 height 15
click at [50, 317] on input "text" at bounding box center [62, 314] width 72 height 15
click at [274, 312] on input "0" at bounding box center [289, 314] width 72 height 15
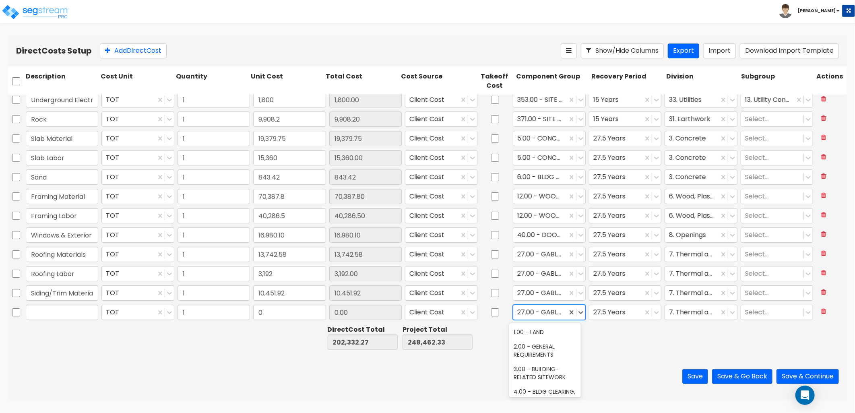
click at [551, 316] on div at bounding box center [539, 312] width 45 height 11
click at [545, 343] on div "2.00 - GENERAL REQUIREMENTS" at bounding box center [545, 350] width 72 height 23
click at [268, 312] on input "0" at bounding box center [289, 312] width 72 height 15
click at [74, 311] on input "text" at bounding box center [62, 312] width 72 height 15
type input "8"
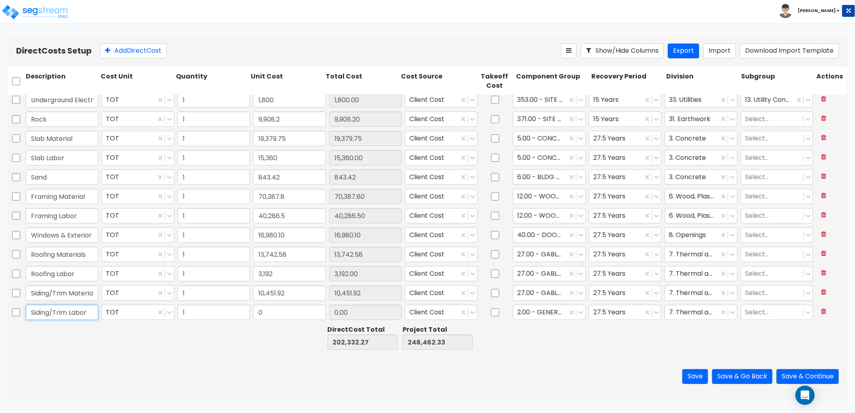
type input "Siding/Trim Labor"
type input "8,450"
type input "210,782.27"
type input "256,912.33"
type input "8,450.00"
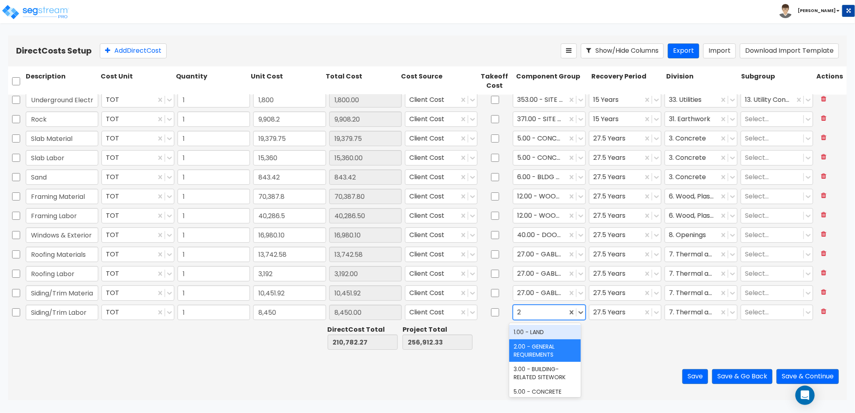
type input "27"
click at [532, 313] on div at bounding box center [539, 312] width 45 height 11
click at [532, 341] on div "27.00 - GABLED WOOD ROOF STRUCTURE" at bounding box center [545, 325] width 72 height 31
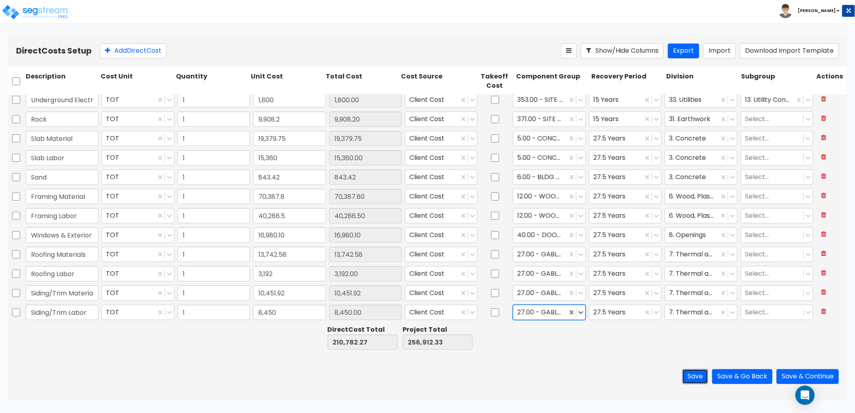
click at [685, 373] on button "Save" at bounding box center [695, 376] width 26 height 15
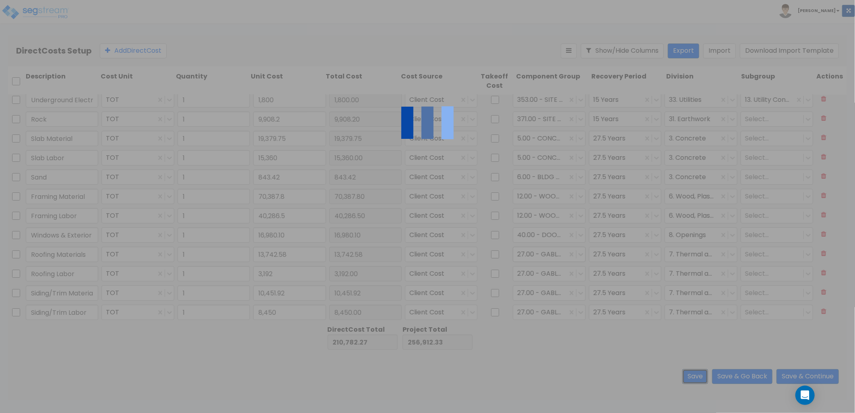
type input "1.00"
type input "1,800.00"
type input "1.00"
type input "9,908.20"
type input "1.00"
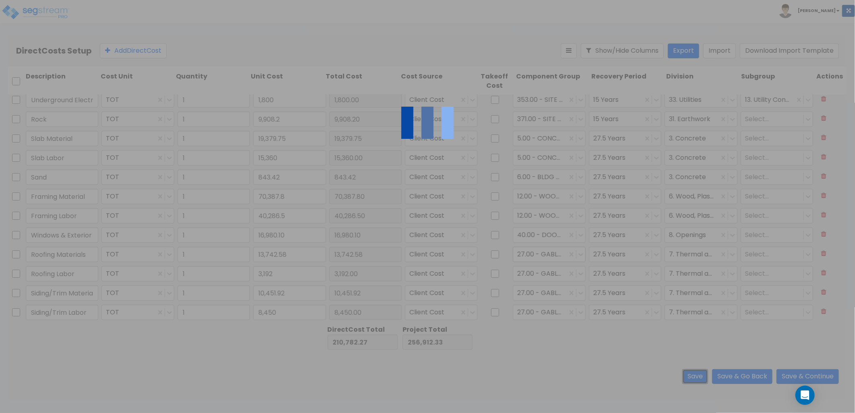
type input "1.00"
type input "15,360.00"
type input "1.00"
type input "70,387.80"
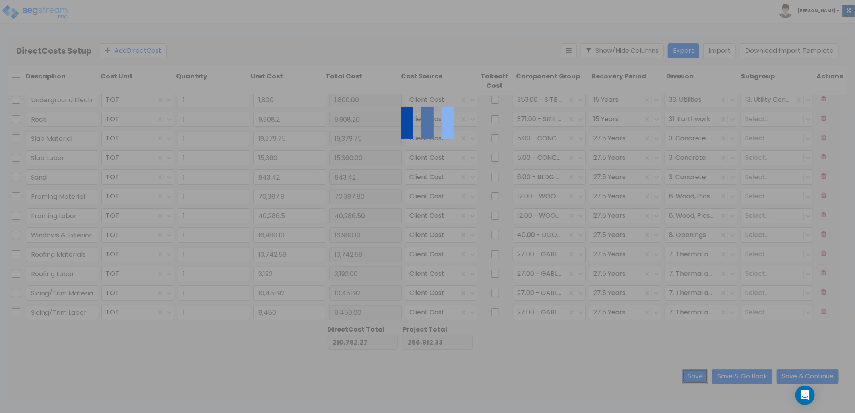
type input "1.00"
type input "40,286.50"
type input "1.00"
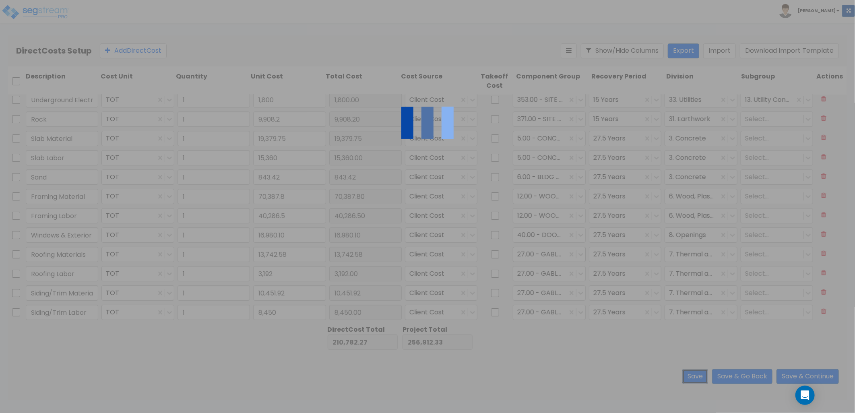
type input "3,192.00"
type input "1.00"
type input "8,450.00"
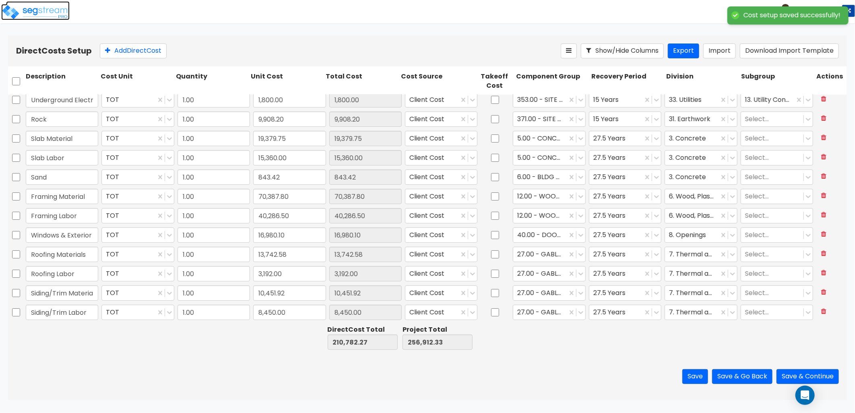
click at [39, 13] on img at bounding box center [35, 12] width 68 height 16
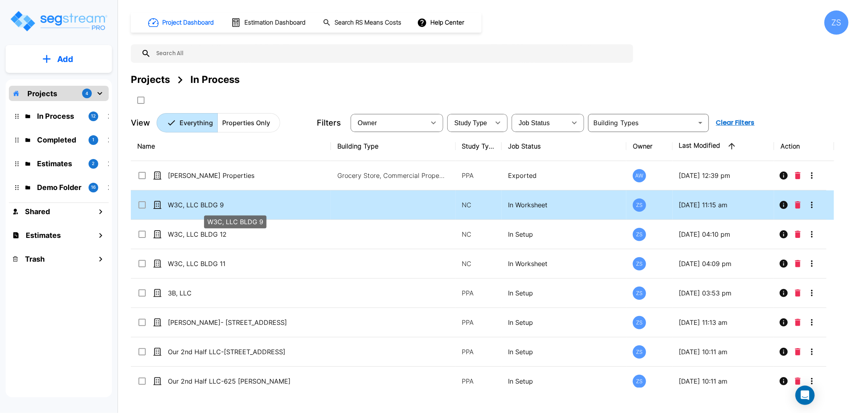
click at [236, 207] on p "W3C, LLC BLDG 9" at bounding box center [235, 205] width 134 height 10
checkbox input "true"
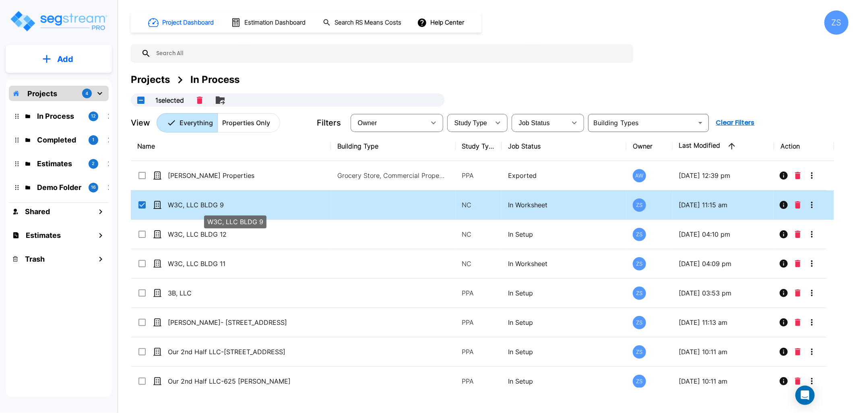
click at [236, 207] on p "W3C, LLC BLDG 9" at bounding box center [235, 205] width 134 height 10
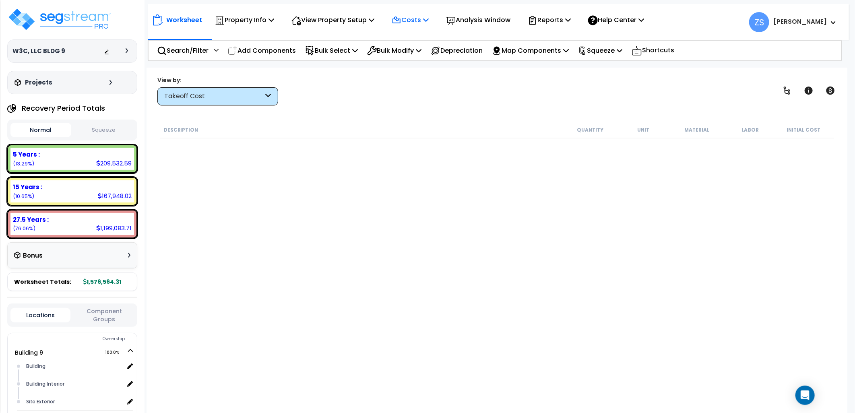
click at [429, 22] on p "Costs" at bounding box center [410, 19] width 37 height 11
click at [431, 53] on link "Direct Costs" at bounding box center [428, 55] width 80 height 16
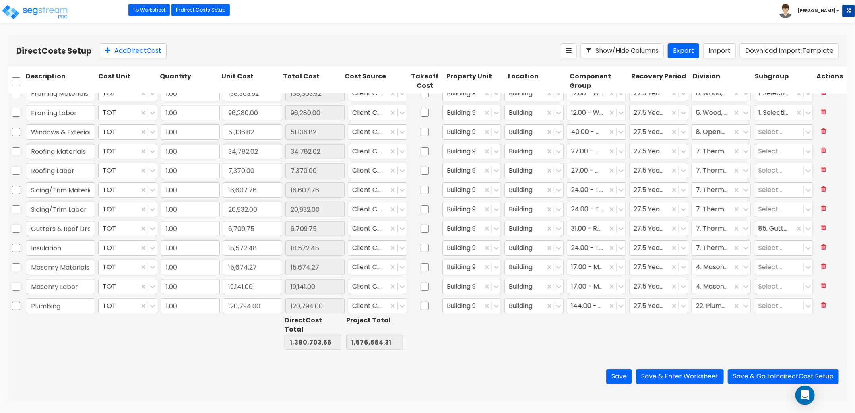
type input "1.00"
type input "49,878.16"
type input "1.00"
type input "38,245.00"
type input "1.00"
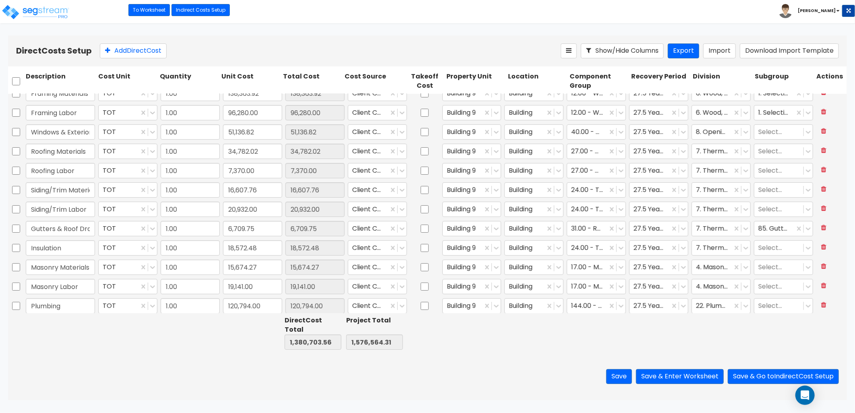
type input "37,240.06"
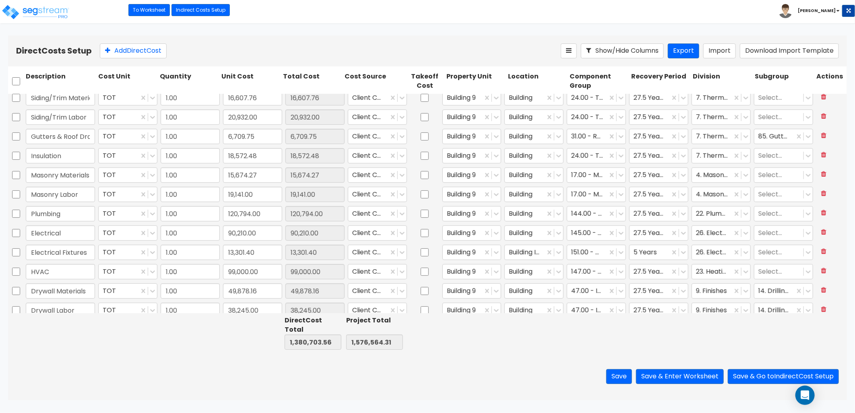
scroll to position [179, 0]
drag, startPoint x: 34, startPoint y: 17, endPoint x: 77, endPoint y: 40, distance: 49.5
click at [34, 17] on img at bounding box center [35, 12] width 68 height 16
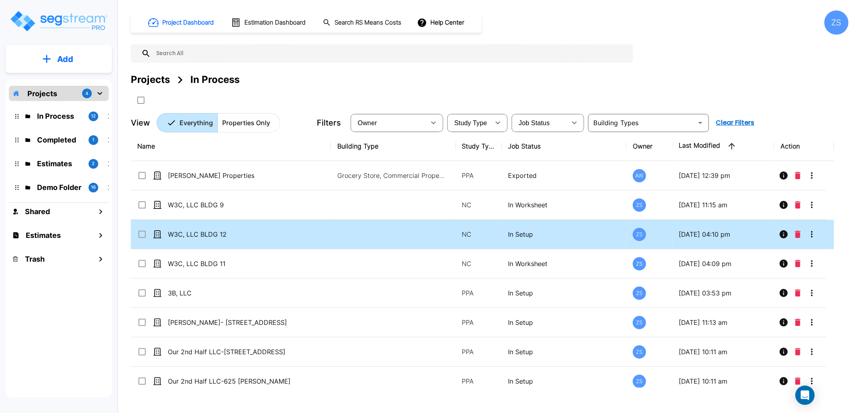
click at [393, 242] on td at bounding box center [393, 234] width 125 height 29
checkbox input "true"
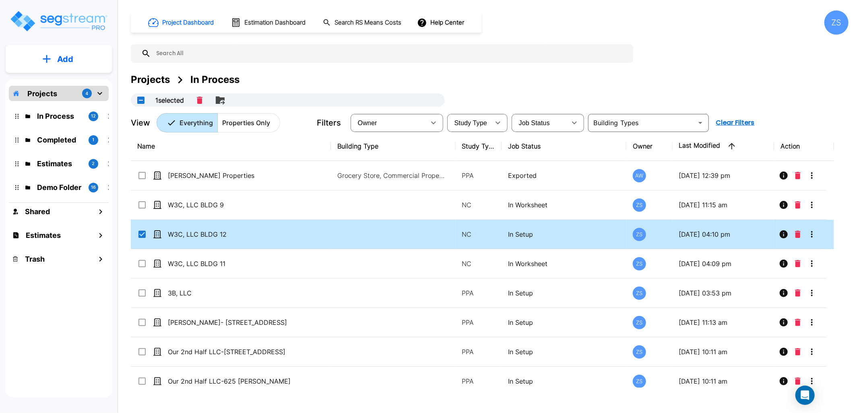
click at [393, 242] on td at bounding box center [393, 234] width 125 height 29
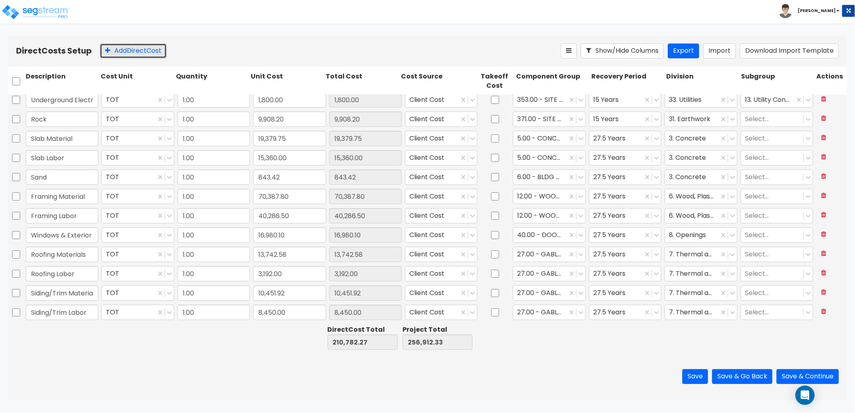
click at [129, 53] on button "Add Direct Cost" at bounding box center [133, 50] width 67 height 15
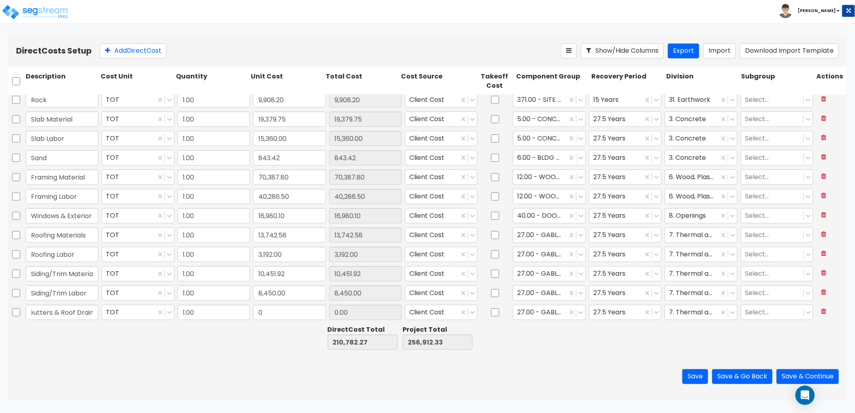
scroll to position [0, 6]
type input "Gutters & Roof Drains"
type input "4,626.05"
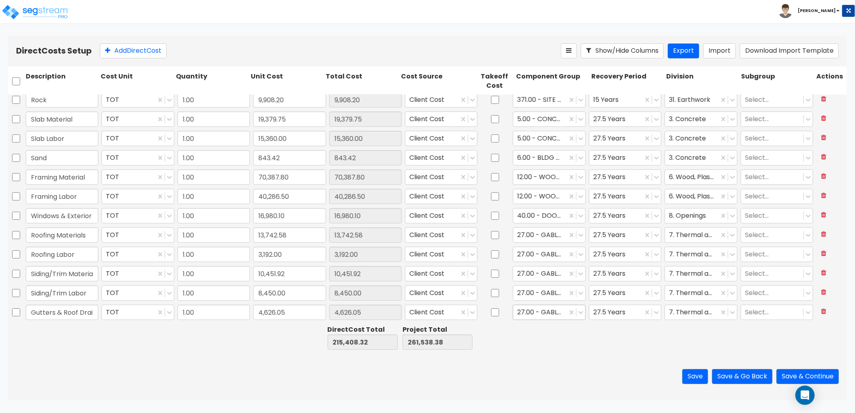
click at [545, 315] on div at bounding box center [539, 312] width 45 height 11
type input "31"
click at [134, 48] on button "Add Direct Cost" at bounding box center [133, 50] width 67 height 15
type input "Insulation"
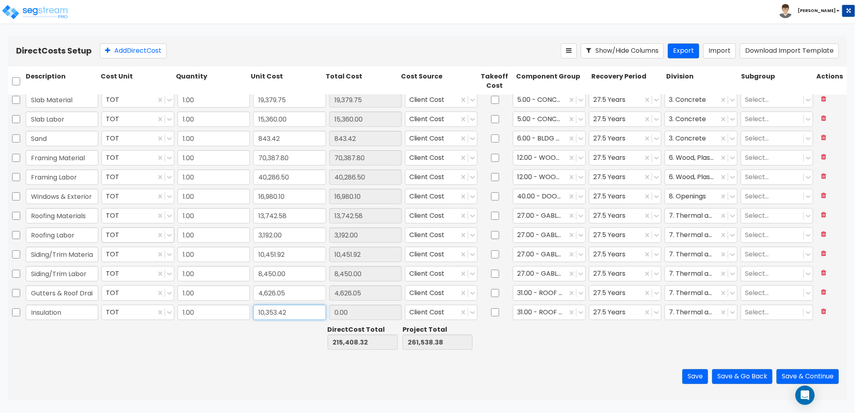
type input "10,353.42"
type input "24"
drag, startPoint x: 134, startPoint y: 51, endPoint x: 127, endPoint y: 134, distance: 83.3
click at [134, 54] on button "Add Direct Cost" at bounding box center [133, 50] width 67 height 15
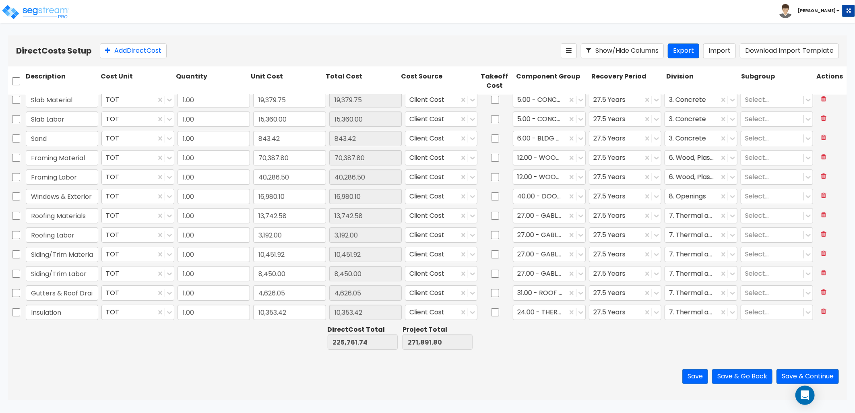
scroll to position [62, 0]
type input "Masonry Materials"
type input "8,682.71"
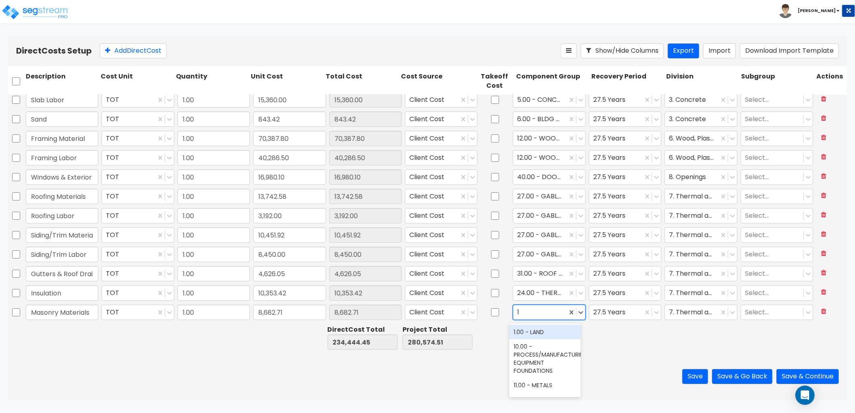
type input "17"
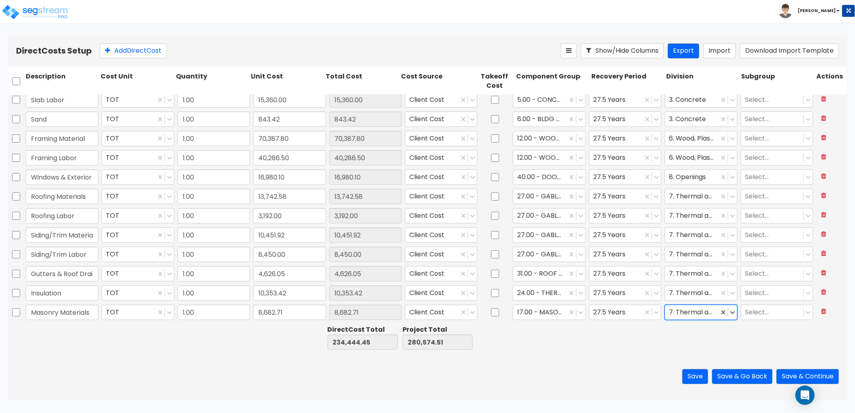
type input "4"
drag, startPoint x: 112, startPoint y: 53, endPoint x: 106, endPoint y: 137, distance: 84.0
click at [113, 54] on button "Add Direct Cost" at bounding box center [133, 50] width 67 height 15
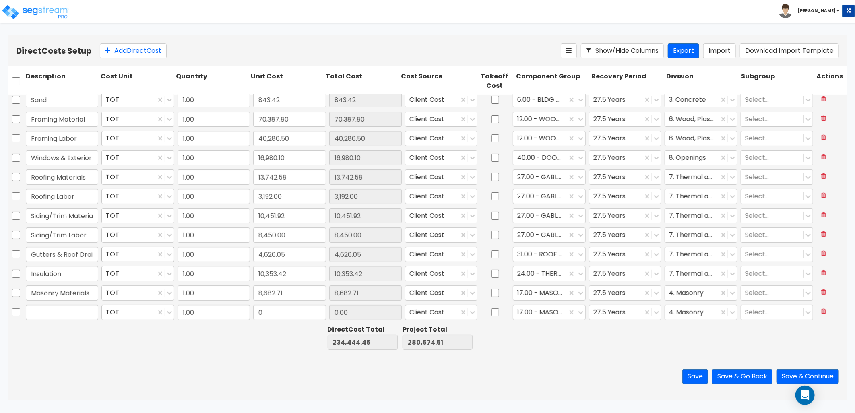
type input "1.00"
type input "19,379.75"
type input "Masonry Labor"
type input "9,794.75"
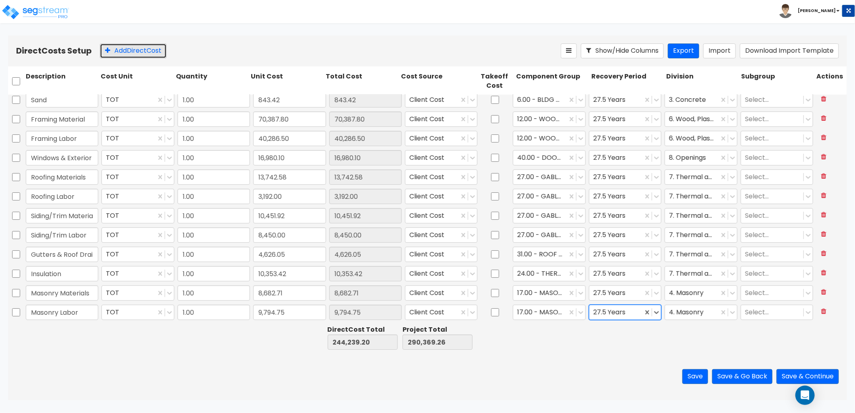
drag, startPoint x: 123, startPoint y: 47, endPoint x: 112, endPoint y: 99, distance: 53.1
click at [123, 48] on button "Add Direct Cost" at bounding box center [133, 50] width 67 height 15
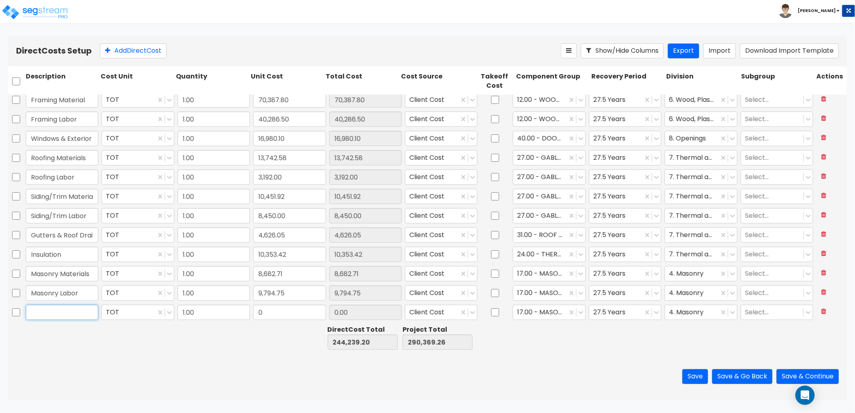
click at [41, 306] on input "text" at bounding box center [62, 312] width 72 height 15
type input "Plumbing"
type input "57,534"
type input "57,534.00"
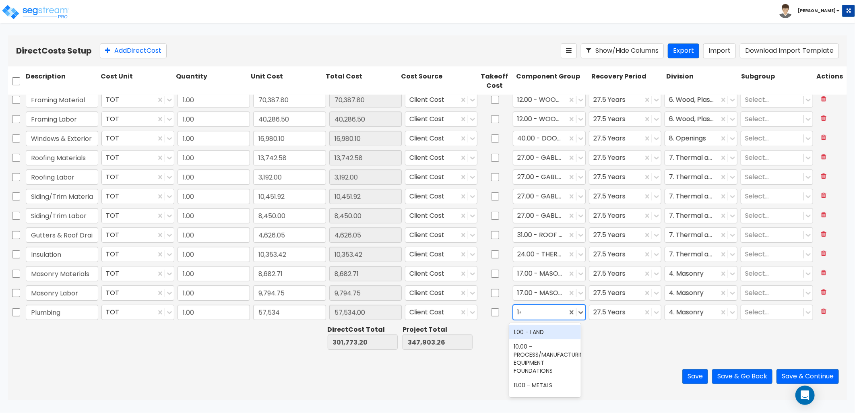
type input "144"
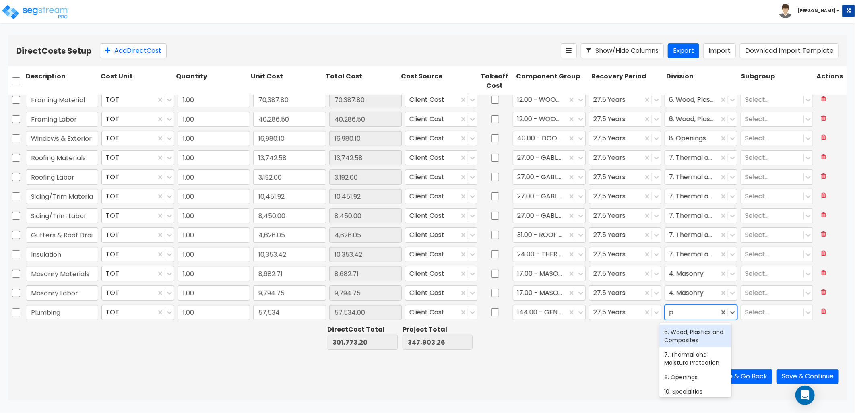
type input "pl"
type input "13"
type input "22"
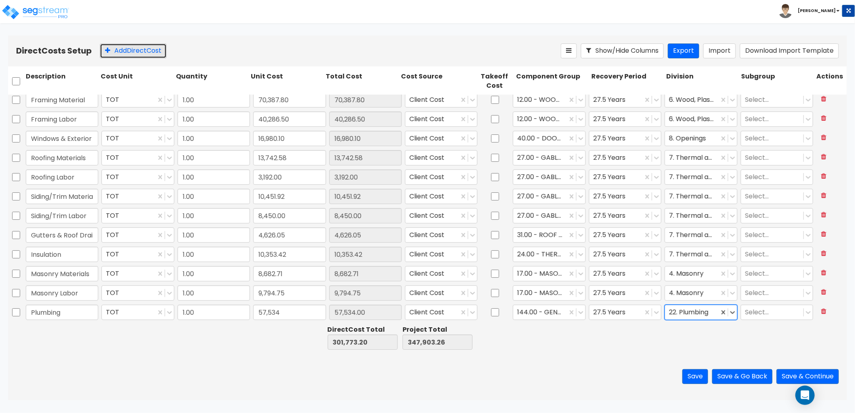
click at [133, 54] on button "Add Direct Cost" at bounding box center [133, 50] width 67 height 15
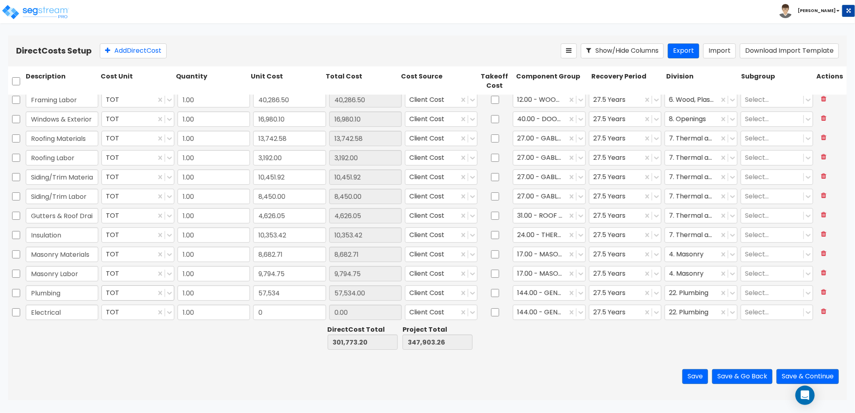
type input "Electrical"
type input "35,835.8"
type input "35,835.80"
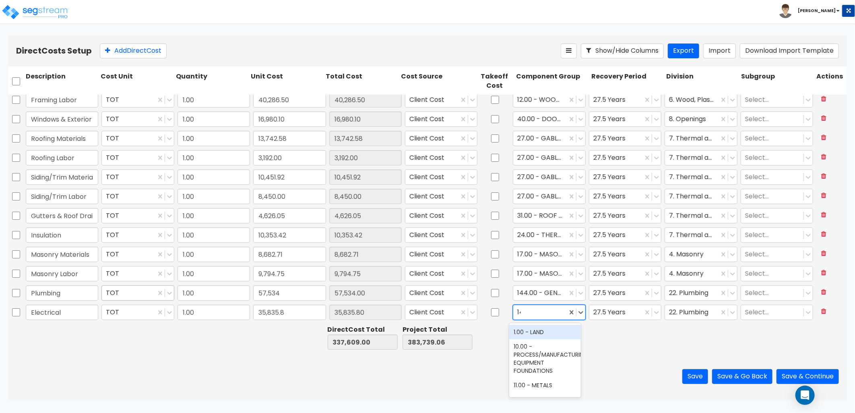
type input "145"
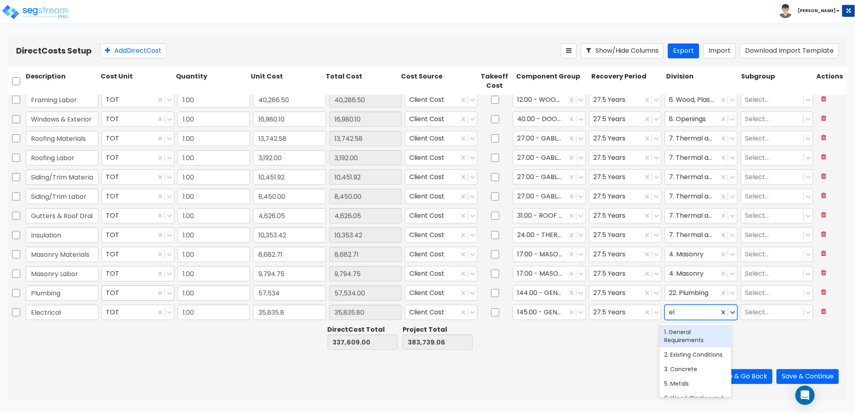
type input "ele"
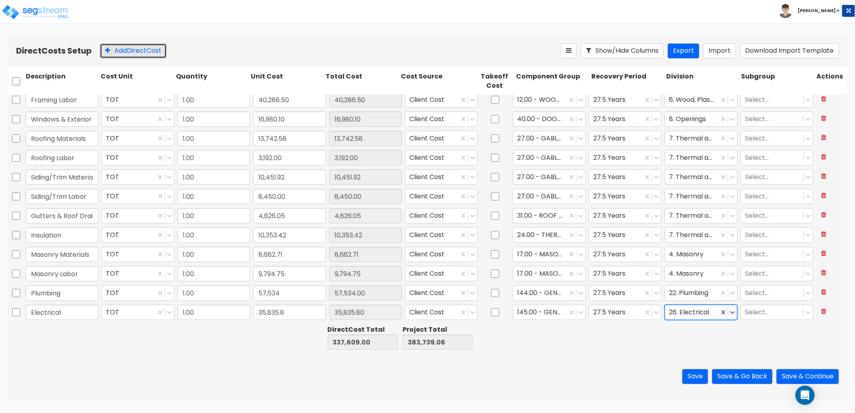
drag, startPoint x: 124, startPoint y: 53, endPoint x: 124, endPoint y: 97, distance: 44.7
click at [123, 55] on button "Add Direct Cost" at bounding box center [133, 50] width 67 height 15
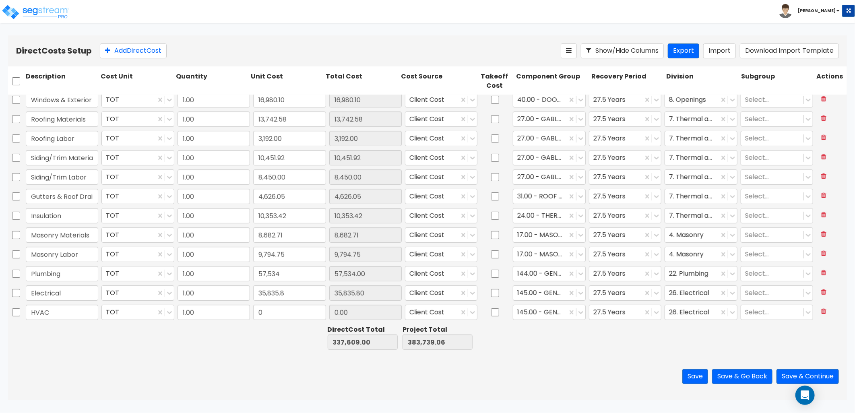
type input "HVAC"
type input "42,000"
type input "42,000.00"
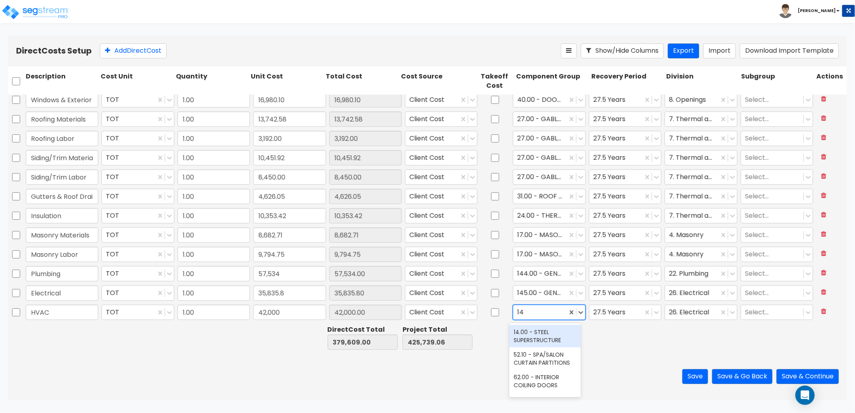
type input "147"
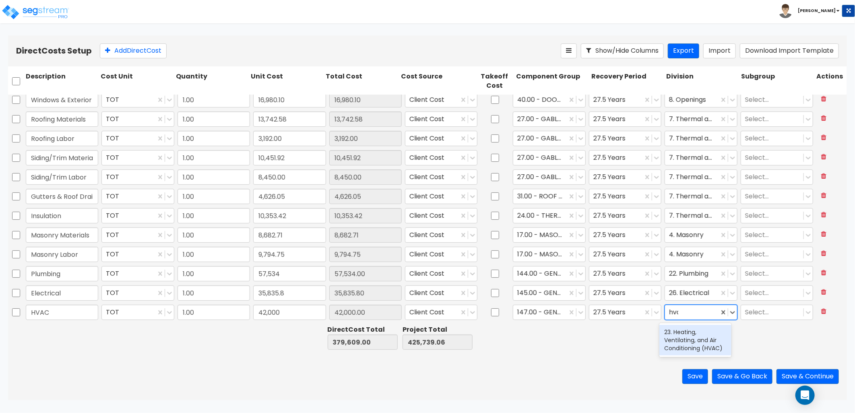
type input "hvac"
click at [114, 55] on button "Add Direct Cost" at bounding box center [133, 50] width 67 height 15
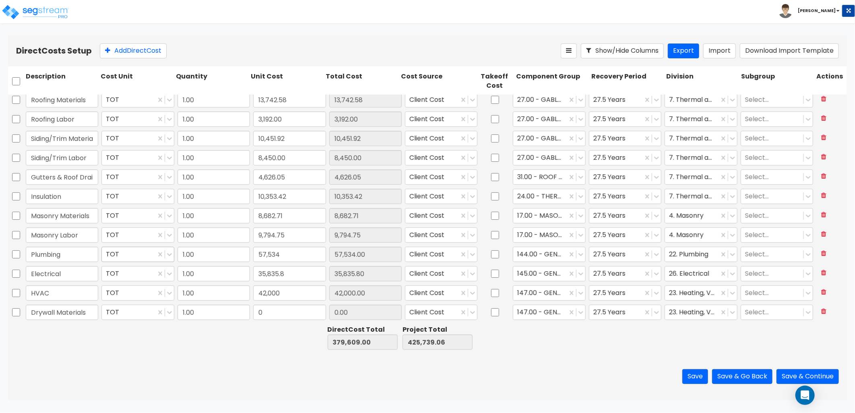
type input "Drywall Materials"
type input "22,313.99"
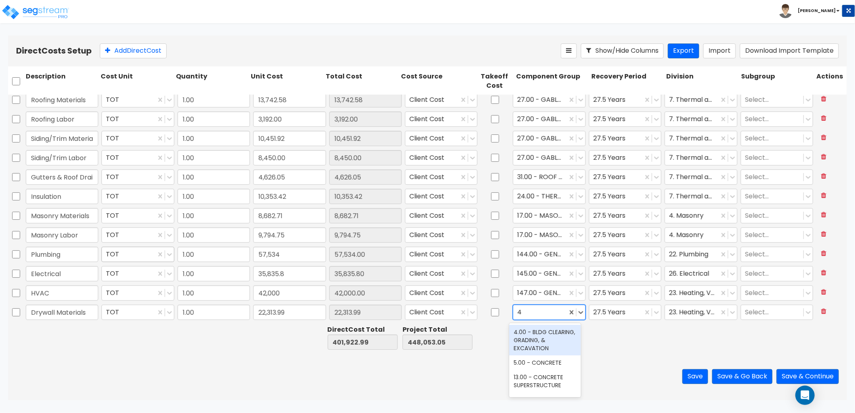
type input "47"
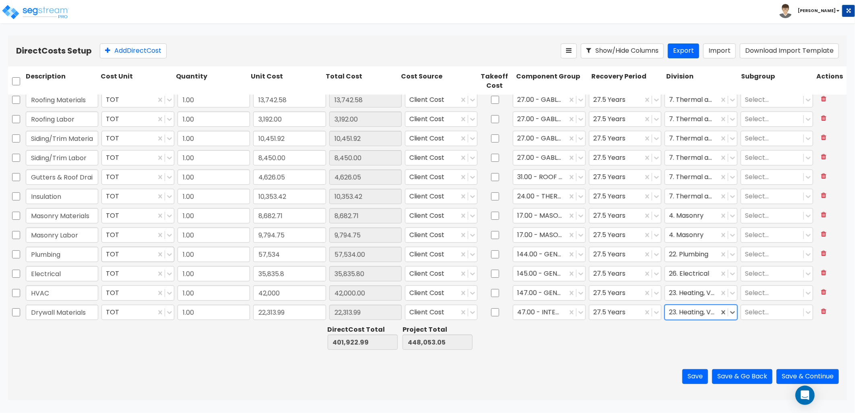
type input "9"
click at [149, 50] on button "Add Direct Cost" at bounding box center [133, 50] width 67 height 15
type input "Drywall Labor"
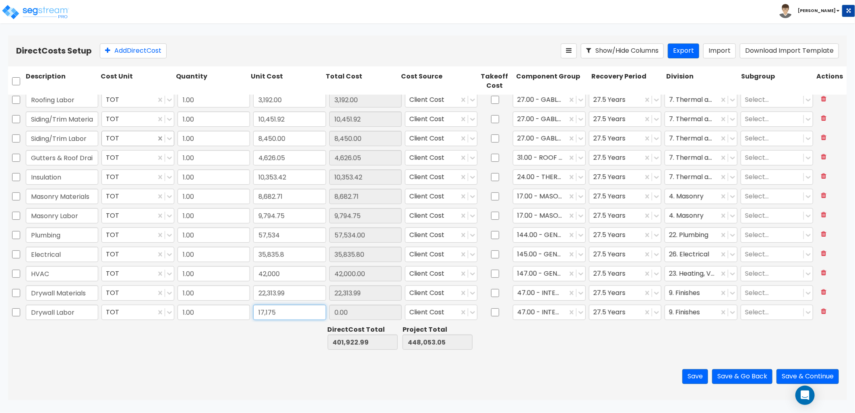
type input "17,175"
type input "17,175.00"
type input "17,172"
type input "17,172.00"
click at [142, 54] on button "Add Direct Cost" at bounding box center [133, 50] width 67 height 15
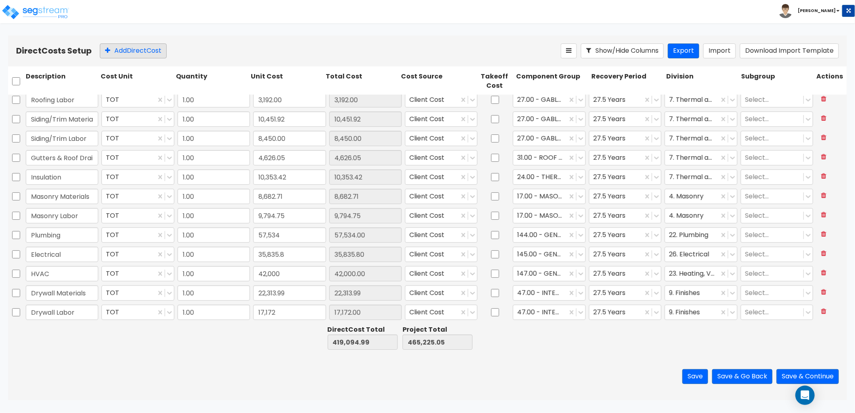
scroll to position [197, 0]
click at [819, 316] on button at bounding box center [823, 312] width 15 height 14
type input "1.00"
type input "16,980.10"
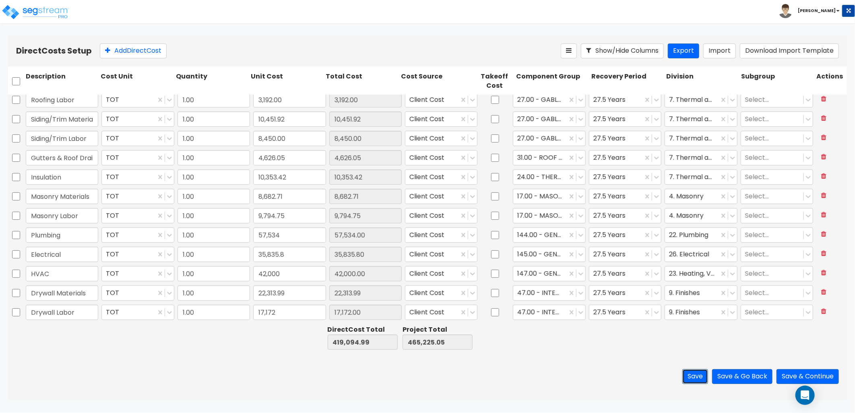
click at [686, 375] on button "Save" at bounding box center [695, 376] width 26 height 15
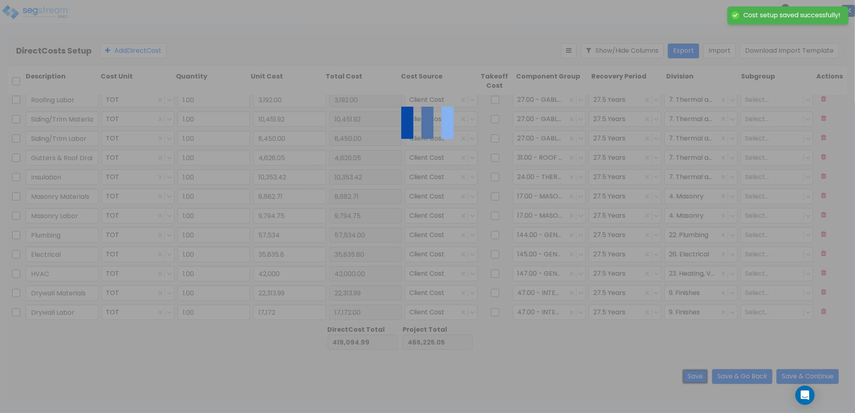
type input "Electrical"
type input "Drywall Labor"
type input "57,534.00"
type input "35,835.80"
type input "42,000.00"
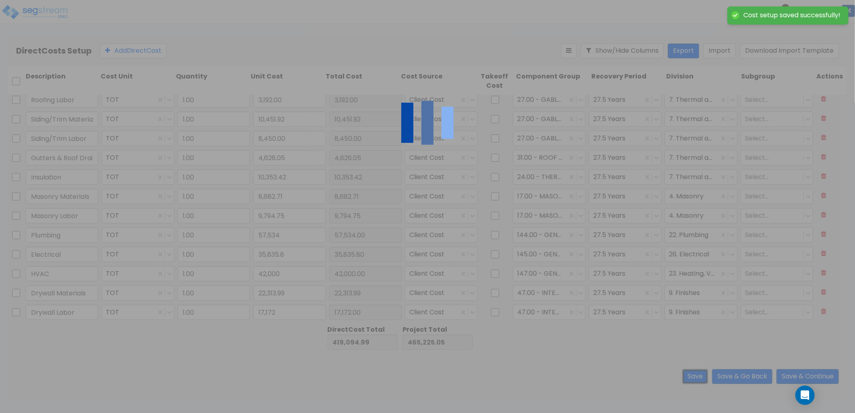
type input "17,172.00"
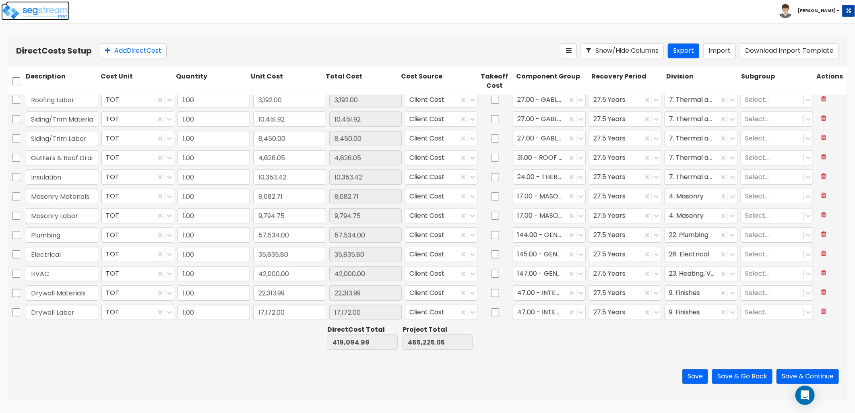
click at [56, 14] on img at bounding box center [35, 12] width 68 height 16
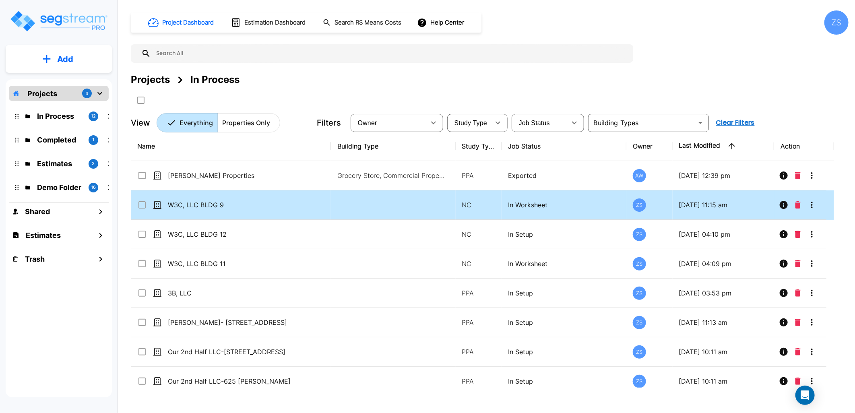
click at [244, 210] on td "W3C, LLC BLDG 9" at bounding box center [231, 204] width 200 height 29
checkbox input "true"
click at [244, 210] on td "W3C, LLC BLDG 9" at bounding box center [231, 204] width 200 height 29
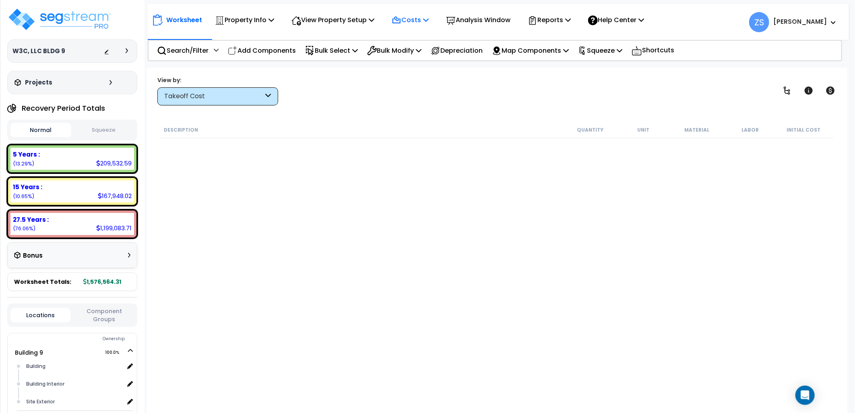
click at [433, 25] on div "Costs Indirect Costs Direct Costs" at bounding box center [410, 19] width 46 height 19
click at [429, 21] on p "Costs" at bounding box center [410, 19] width 37 height 11
click at [421, 50] on link "Direct Costs" at bounding box center [428, 55] width 80 height 16
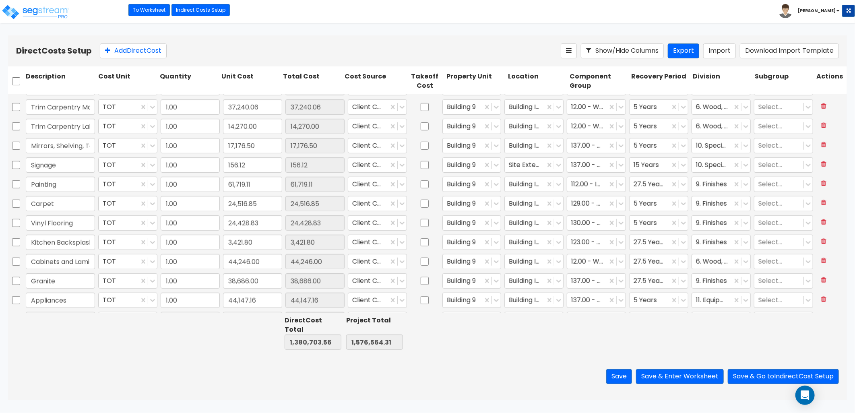
scroll to position [403, 0]
click at [44, 14] on img at bounding box center [35, 12] width 68 height 16
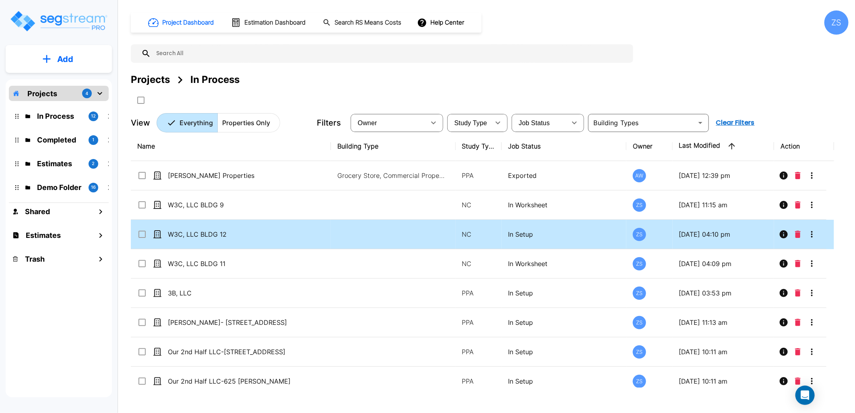
click at [310, 234] on div "W3C, LLC BLDG 12" at bounding box center [224, 234] width 174 height 10
checkbox input "true"
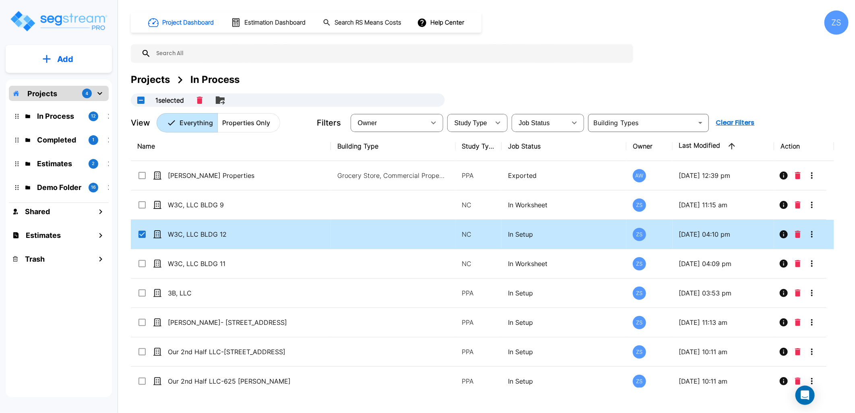
click at [310, 234] on div "W3C, LLC BLDG 12" at bounding box center [224, 234] width 174 height 10
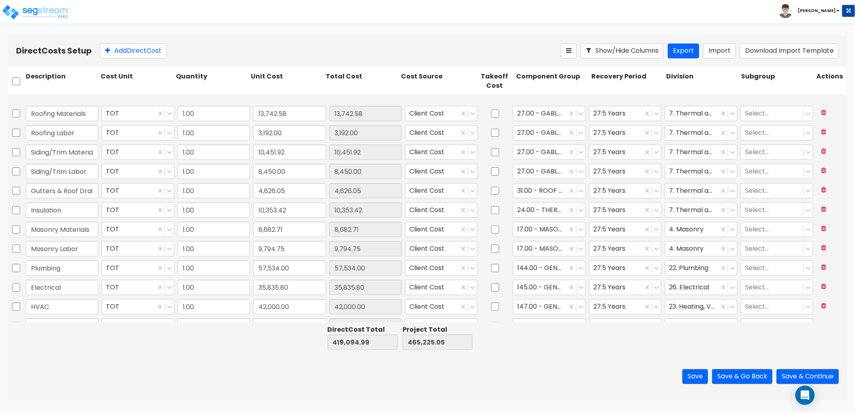
scroll to position [178, 0]
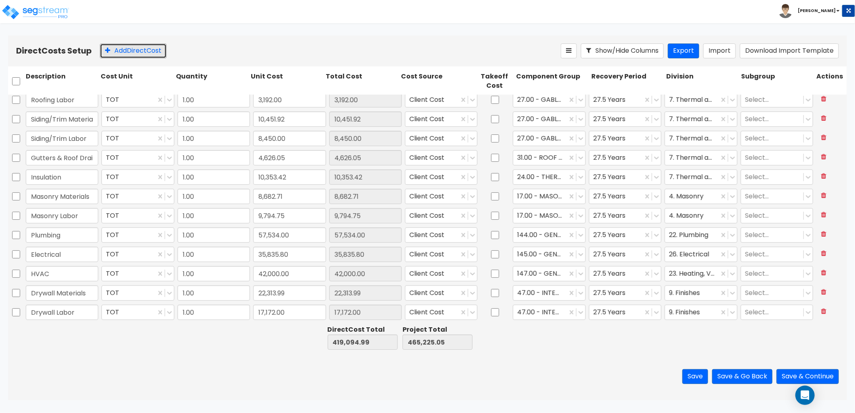
drag, startPoint x: 129, startPoint y: 50, endPoint x: 136, endPoint y: 77, distance: 27.7
click at [129, 51] on button "Add Direct Cost" at bounding box center [133, 50] width 67 height 15
type input "Trim Carpentry Materials"
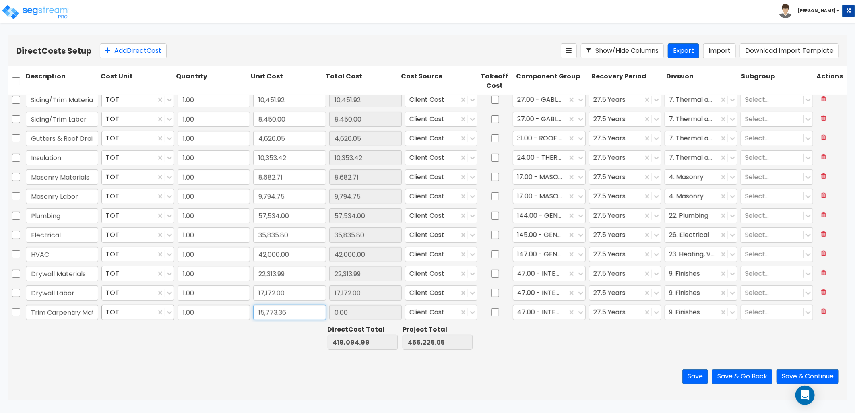
type input "15,773.36"
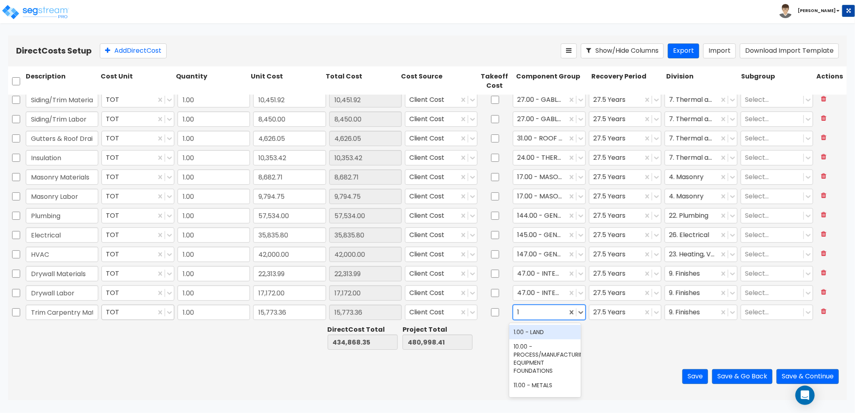
type input "12"
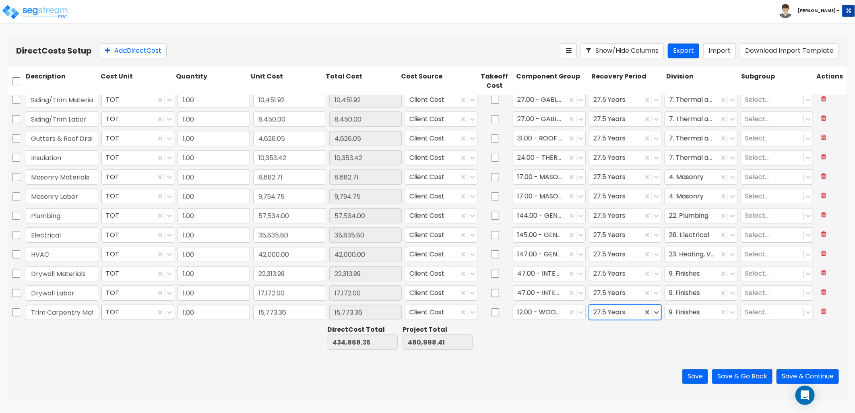
type input "5"
type input "6"
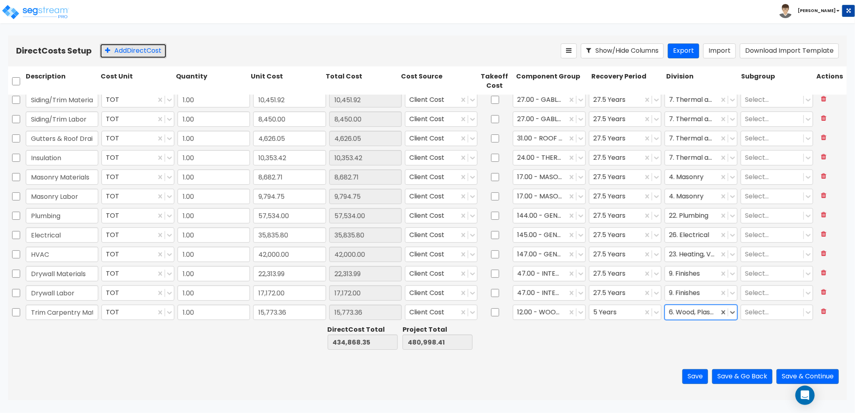
click at [126, 54] on button "Add Direct Cost" at bounding box center [133, 50] width 67 height 15
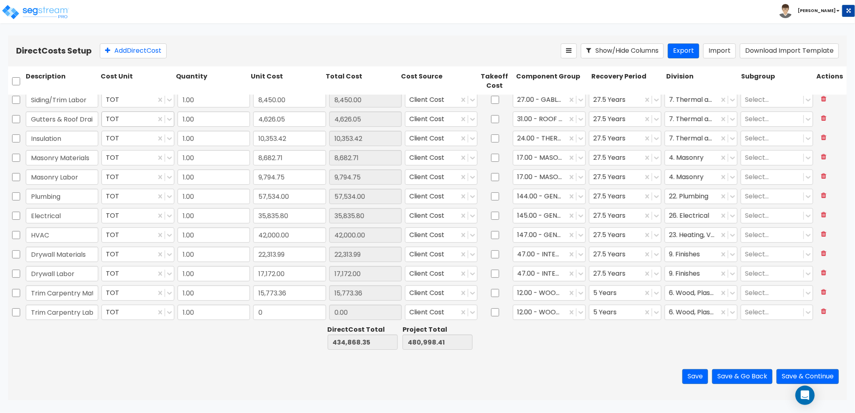
scroll to position [0, 6]
type input "Trim Carpentry Labor"
type input "5,400"
type input "5,400.00"
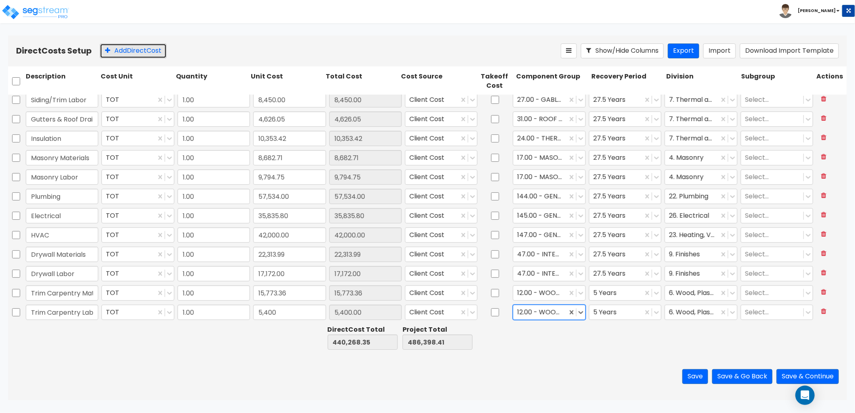
click at [119, 54] on button "Add Direct Cost" at bounding box center [133, 50] width 67 height 15
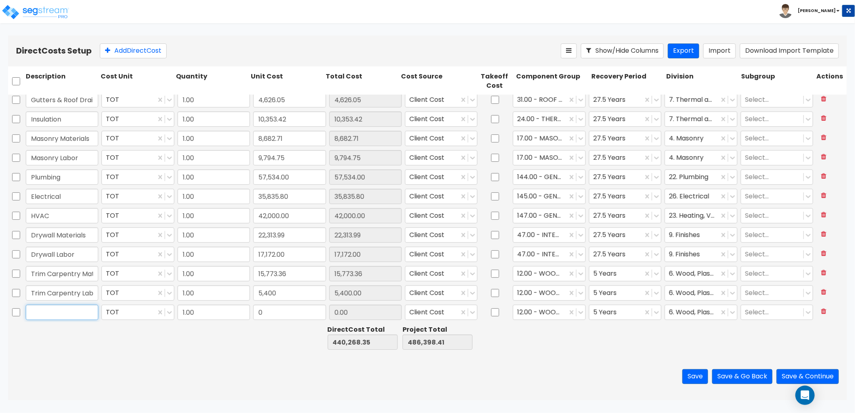
click at [54, 314] on input "text" at bounding box center [62, 312] width 72 height 15
drag, startPoint x: 79, startPoint y: 311, endPoint x: 86, endPoint y: 320, distance: 11.8
click at [86, 321] on div "Mirrors, Shelving, & Toilet Assecories" at bounding box center [62, 312] width 76 height 19
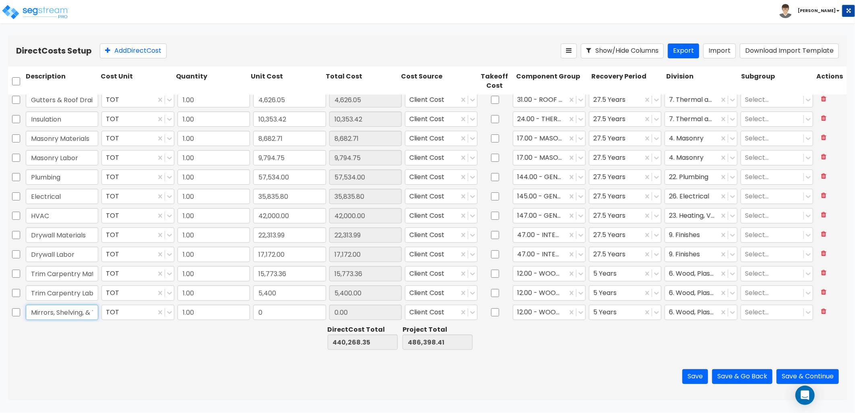
click at [89, 312] on input "Mirrors, Shelving, & Toilet Assecories" at bounding box center [62, 312] width 72 height 15
drag, startPoint x: 41, startPoint y: 312, endPoint x: 47, endPoint y: 311, distance: 6.1
click at [41, 312] on input "Mirrors, Shelving, & Toilet Accesories" at bounding box center [62, 312] width 72 height 15
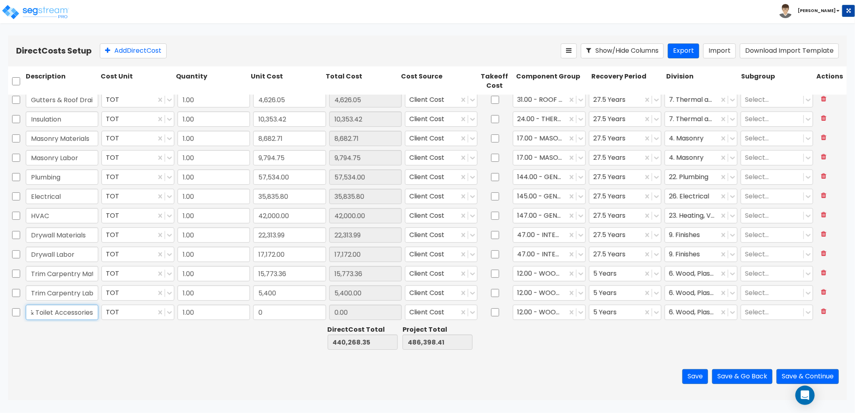
type input "Mirrors, Shelving, & Toilet Accessories"
click at [272, 312] on input "0" at bounding box center [289, 312] width 72 height 15
type input "6,569.39"
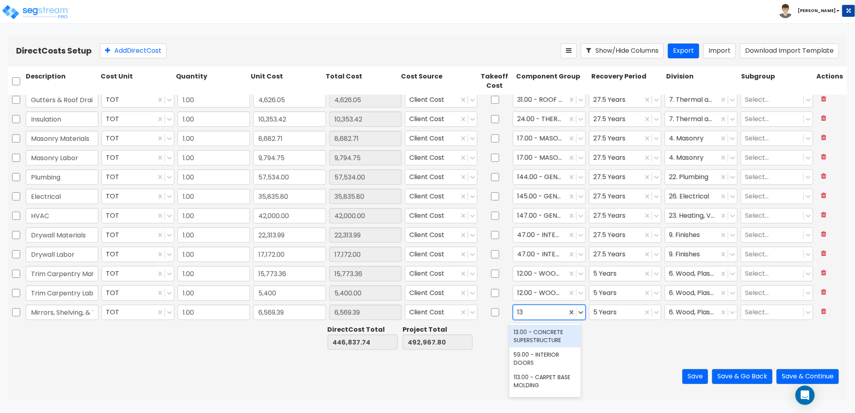
type input "137"
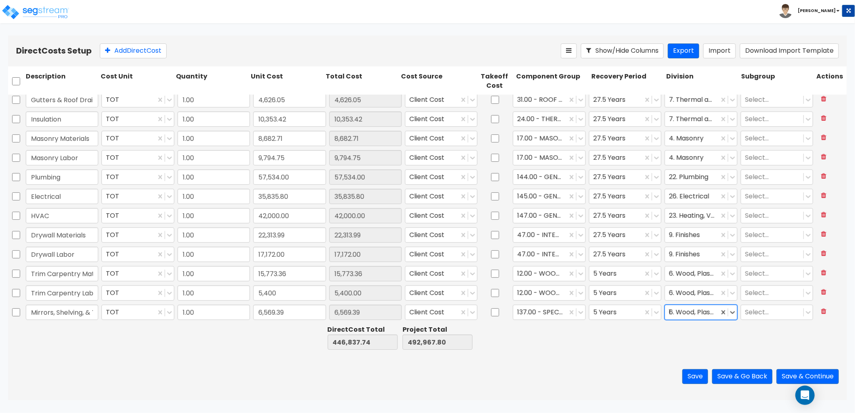
type input "10"
click at [124, 51] on button "Add Direct Cost" at bounding box center [133, 50] width 67 height 15
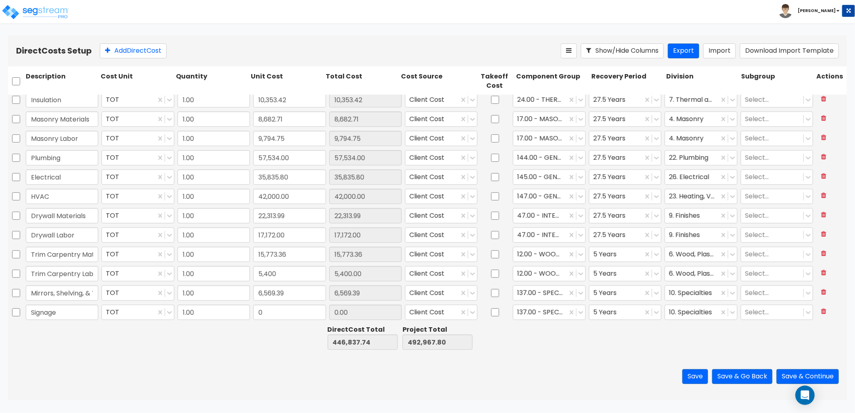
type input "Signage"
type input "122"
type input "122.00"
click at [135, 45] on button "Add Direct Cost" at bounding box center [133, 50] width 67 height 15
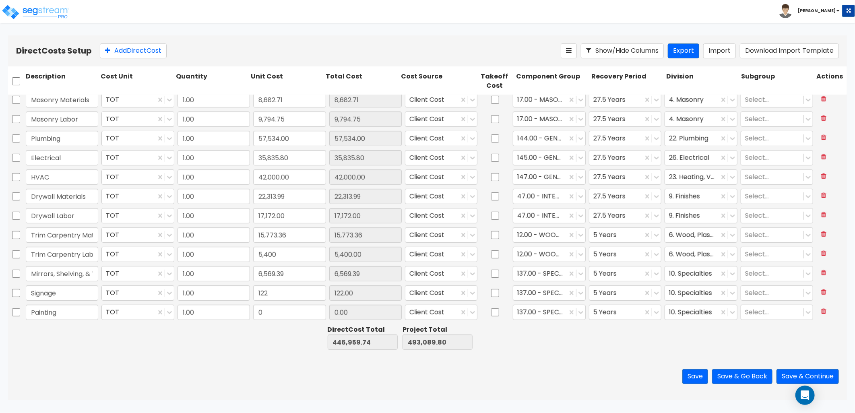
type input "Painting"
type input "25,363.76"
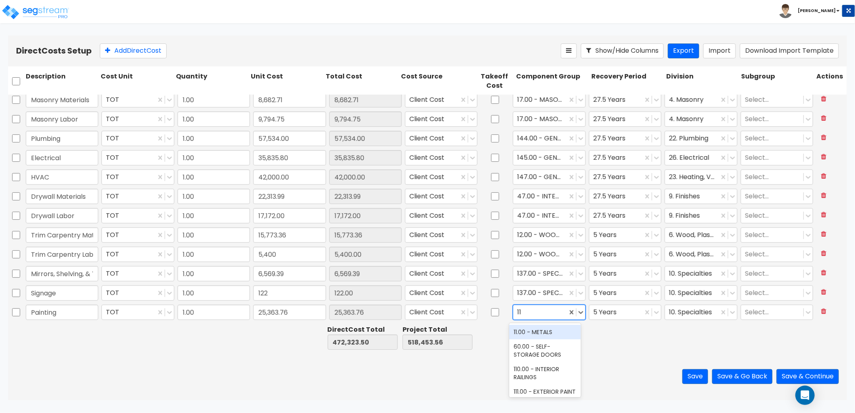
type input "112"
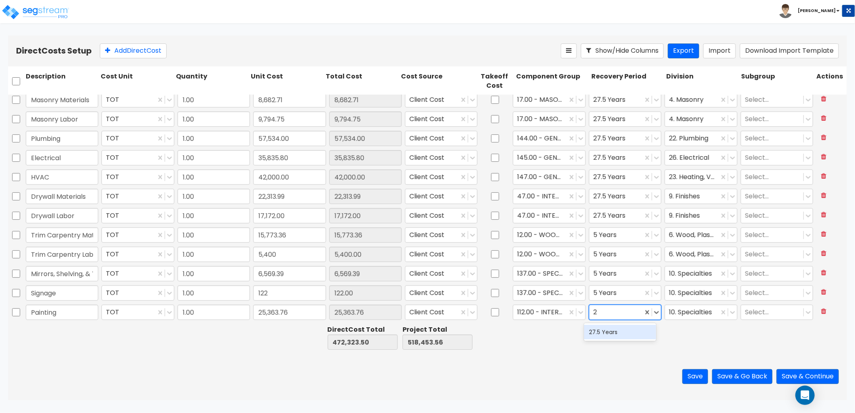
type input "27"
type input "9"
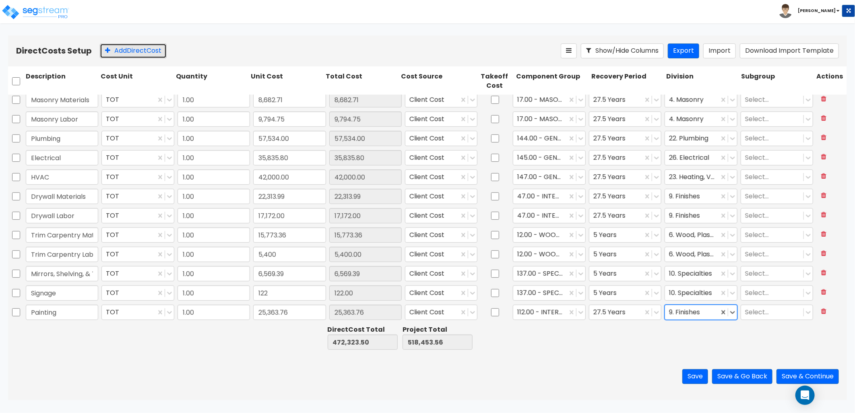
click at [120, 58] on button "Add Direct Cost" at bounding box center [133, 50] width 67 height 15
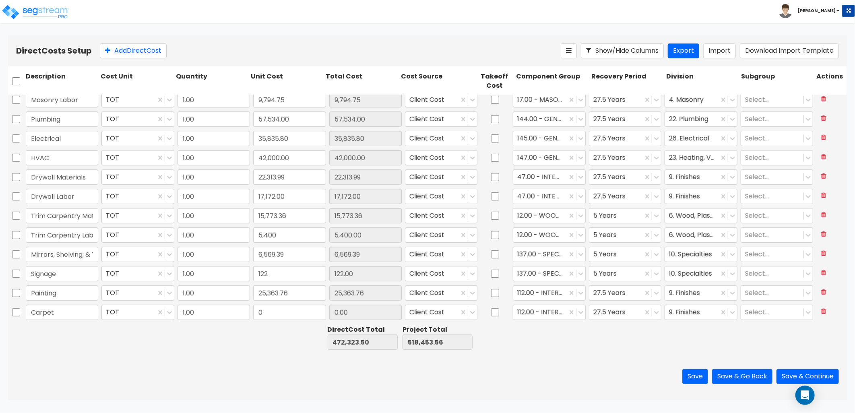
type input "Carpet"
type input "8,244.62"
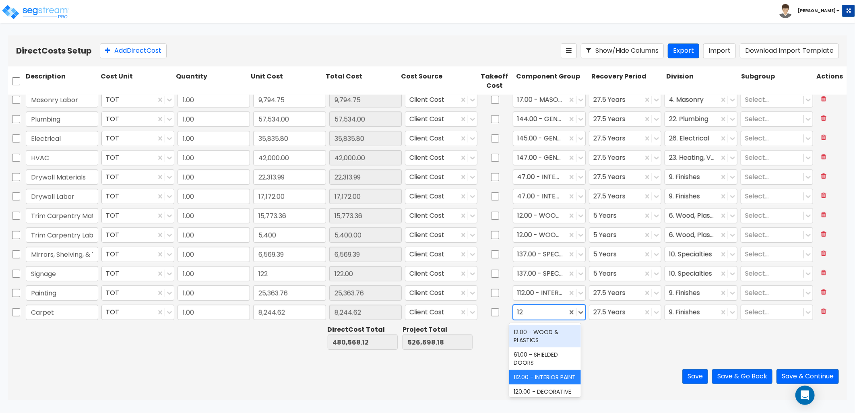
type input "129"
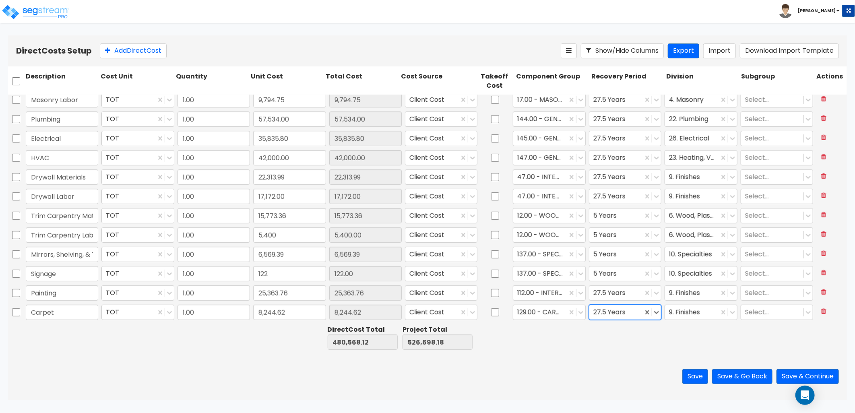
type input "5"
click at [685, 310] on div at bounding box center [691, 312] width 45 height 11
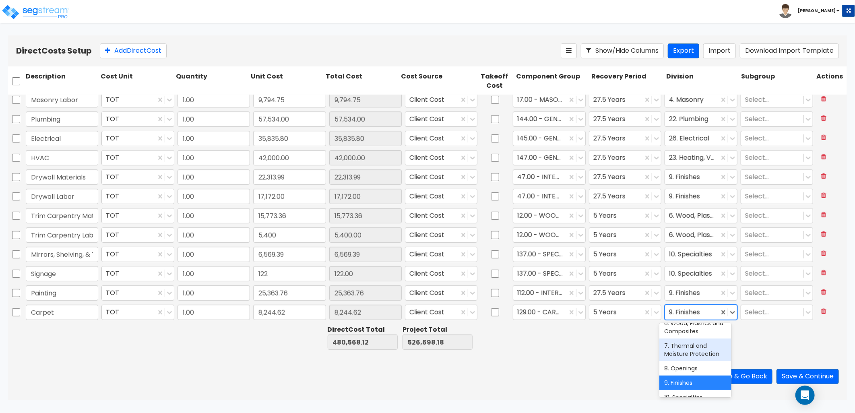
scroll to position [134, 0]
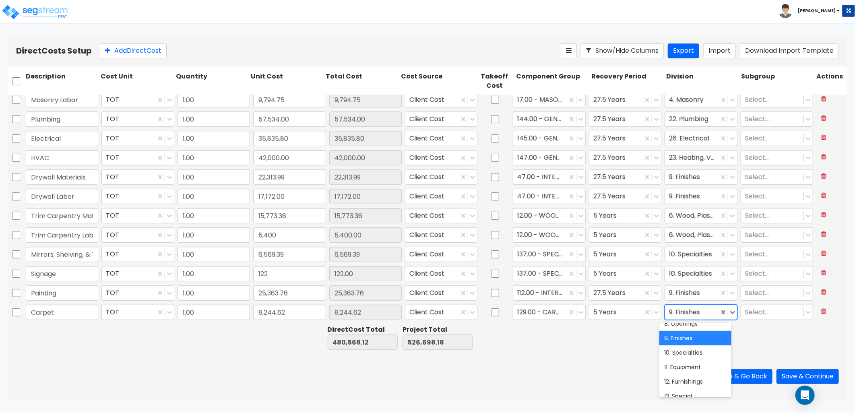
click at [673, 345] on div "9. Finishes" at bounding box center [695, 338] width 72 height 14
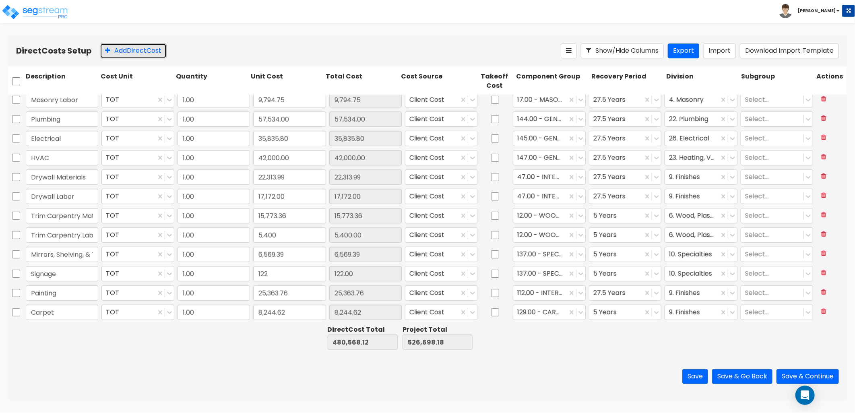
click at [133, 54] on button "Add Direct Cost" at bounding box center [133, 50] width 67 height 15
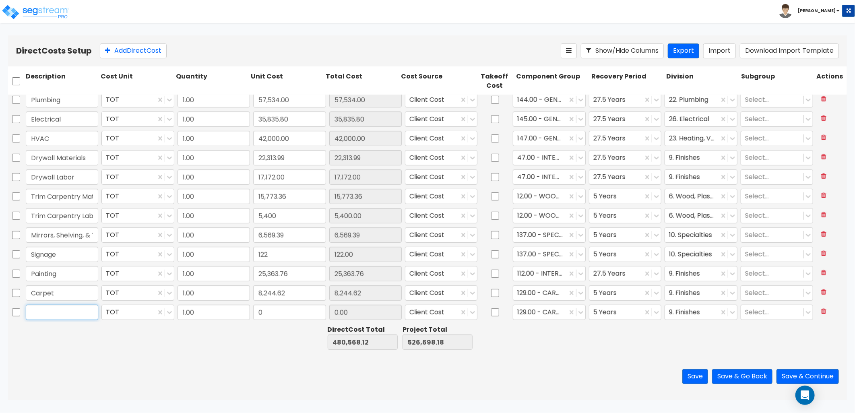
click at [45, 312] on input "text" at bounding box center [62, 312] width 72 height 15
type input "Vinyl Flooring"
type input "11,215.49"
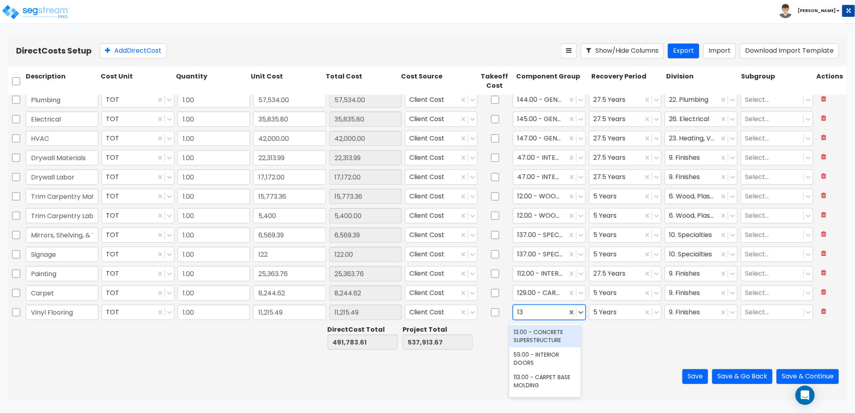
type input "130"
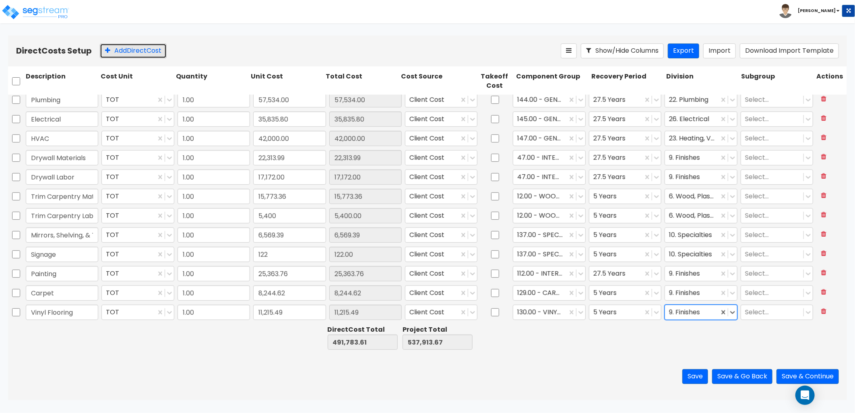
click at [130, 51] on button "Add Direct Cost" at bounding box center [133, 50] width 67 height 15
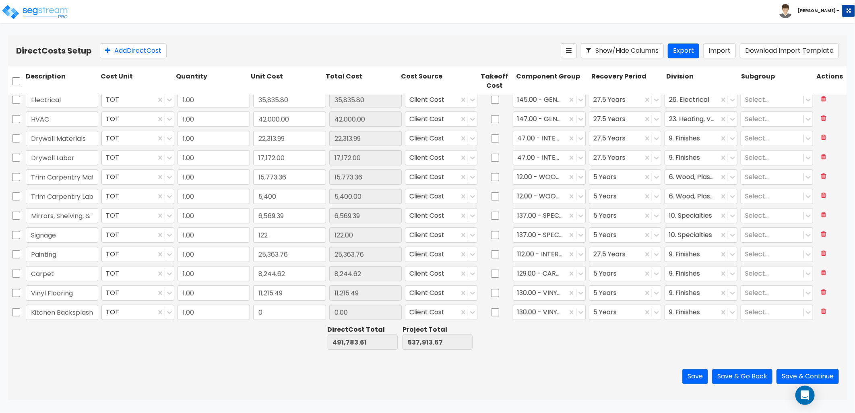
scroll to position [0, 1]
type input "Kitchen Backsplash"
type input "1,735.01"
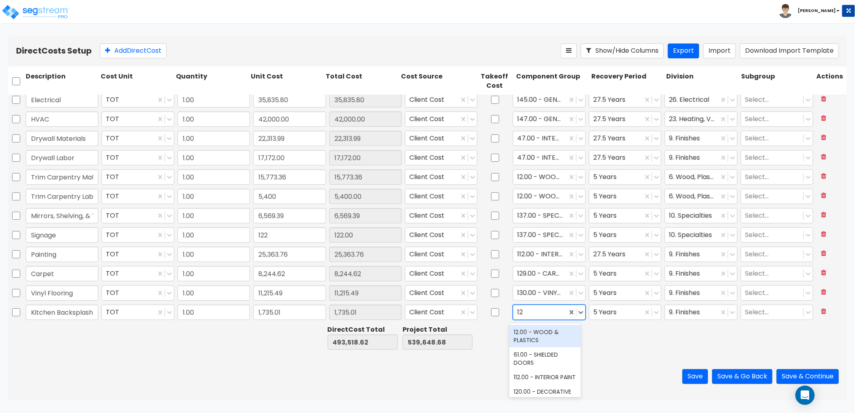
type input "123"
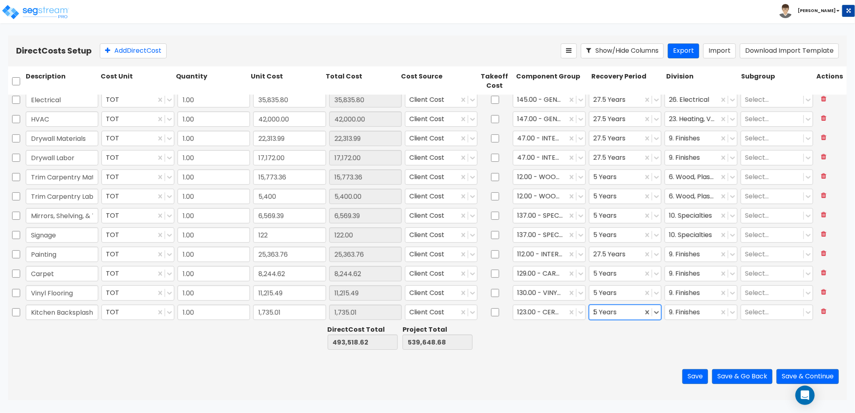
type input "27"
drag, startPoint x: 135, startPoint y: 57, endPoint x: 130, endPoint y: 66, distance: 10.8
click at [134, 58] on button "Add Direct Cost" at bounding box center [133, 50] width 67 height 15
type input "Cabinets & Lamanite Tops"
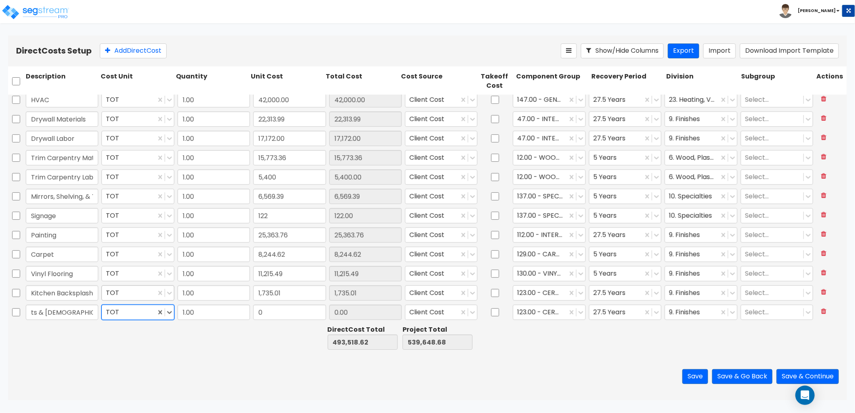
scroll to position [0, 0]
type input "17,279.06"
type input "12"
type input "6"
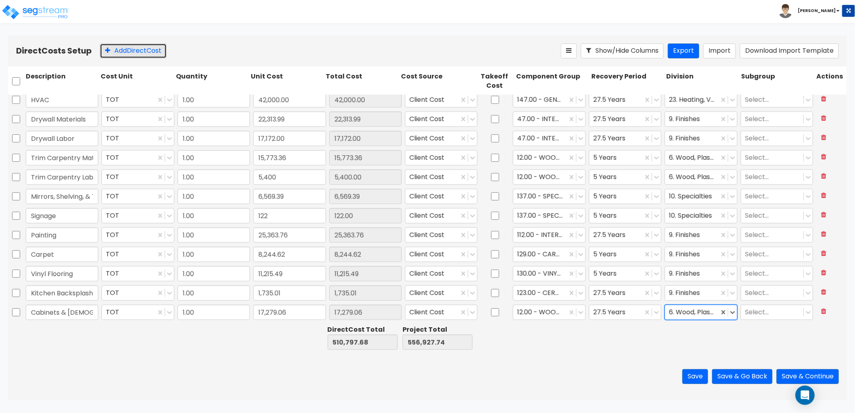
drag, startPoint x: 126, startPoint y: 50, endPoint x: 110, endPoint y: 103, distance: 55.3
click at [126, 52] on button "Add Direct Cost" at bounding box center [133, 50] width 67 height 15
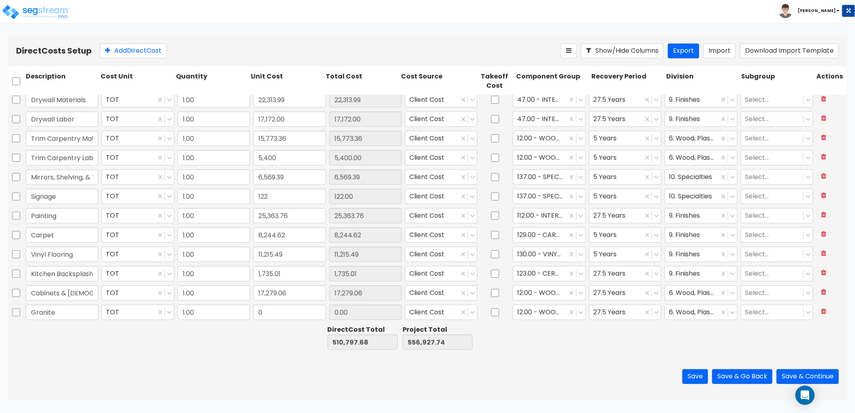
type input "Granite"
type input "18,246"
type input "18,246.00"
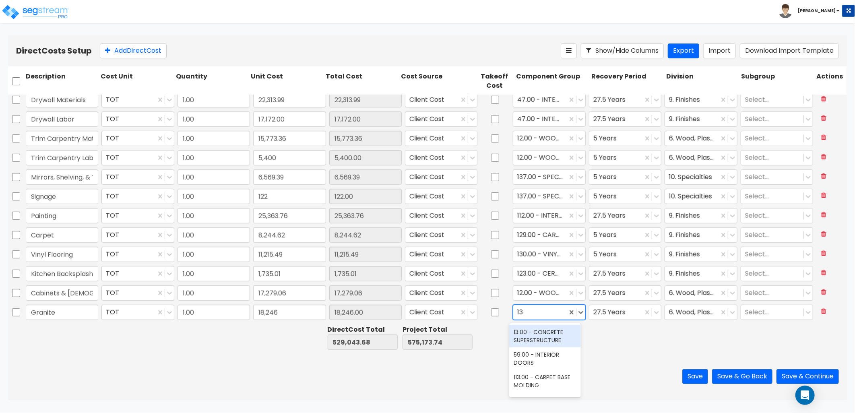
type input "137"
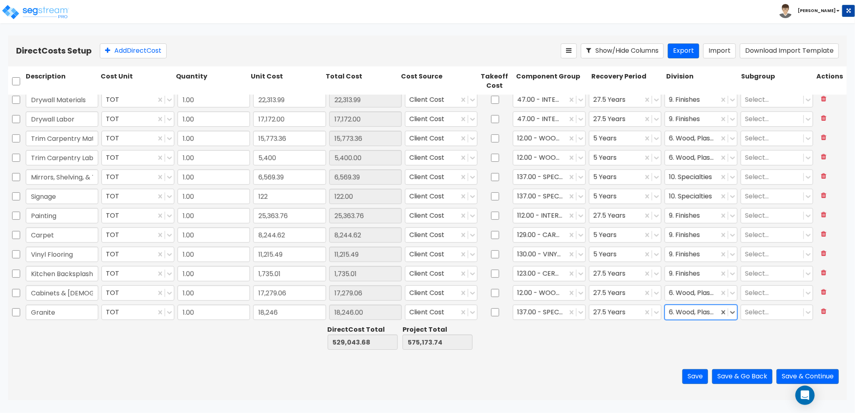
type input "9"
click at [142, 47] on button "Add Direct Cost" at bounding box center [133, 50] width 67 height 15
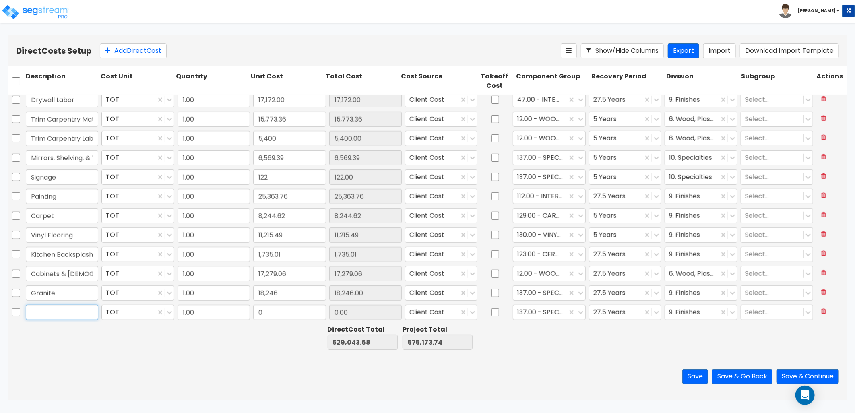
click at [58, 315] on input "text" at bounding box center [62, 312] width 72 height 15
type input "Appliances"
type input "25,863.18"
type input "5"
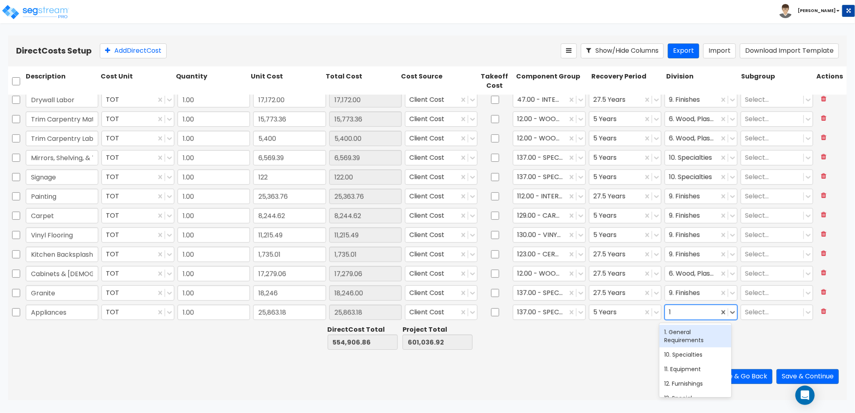
type input "11"
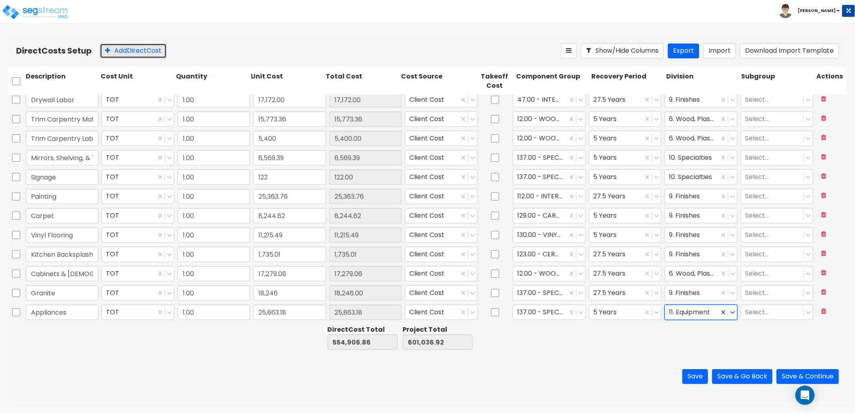
click at [118, 46] on button "Add Direct Cost" at bounding box center [133, 50] width 67 height 15
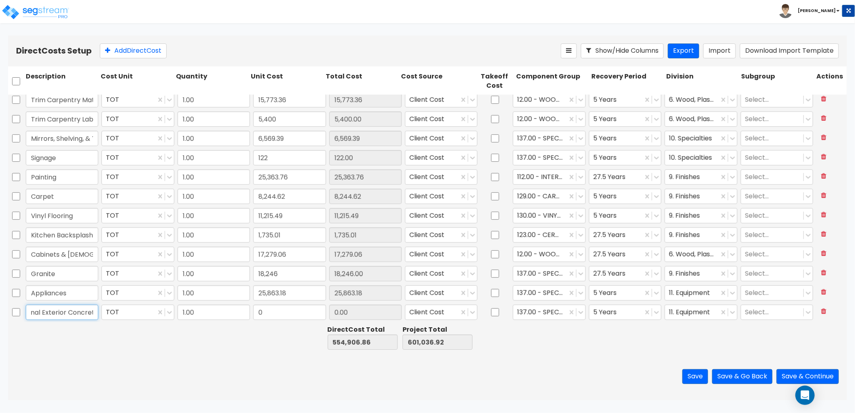
scroll to position [0, 60]
type input "Sidewalks & External Exterior Concrete"
click at [274, 315] on input "0" at bounding box center [289, 312] width 72 height 15
drag, startPoint x: 274, startPoint y: 313, endPoint x: 255, endPoint y: 313, distance: 18.9
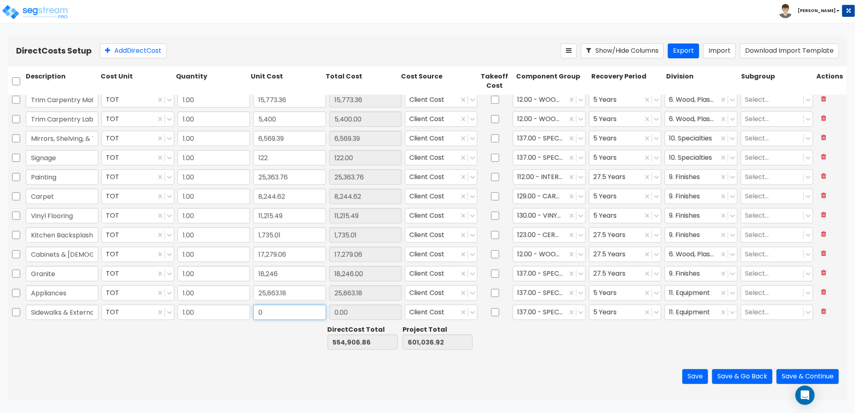
click at [255, 313] on input "0" at bounding box center [289, 312] width 72 height 15
type input "19,663.22"
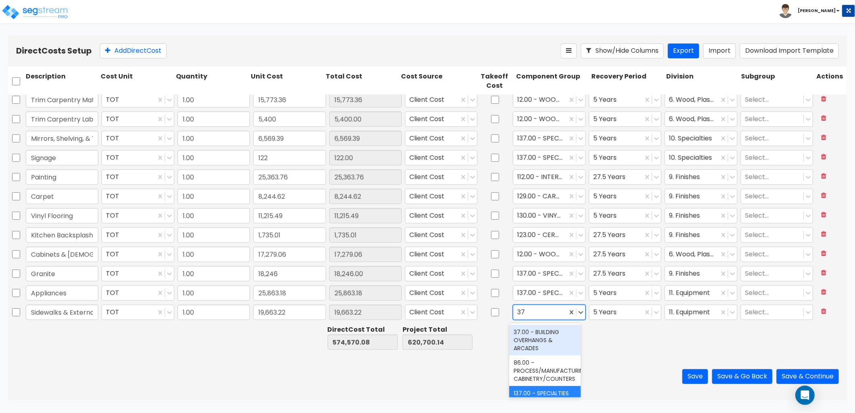
type input "374"
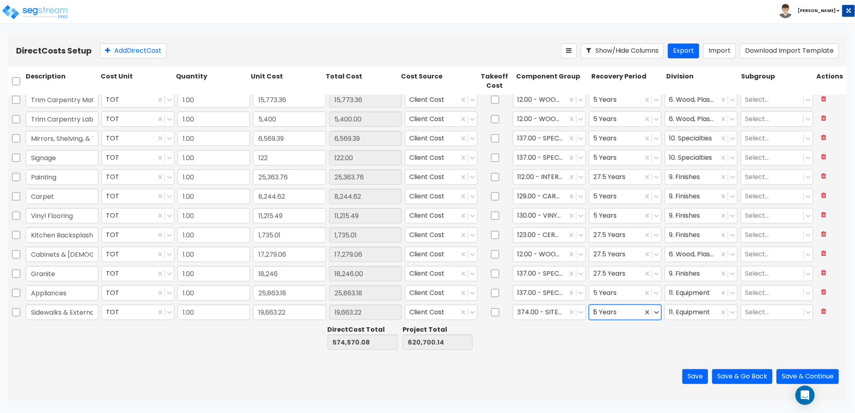
type input "15"
type input "3"
click at [688, 374] on button "Save" at bounding box center [695, 376] width 26 height 15
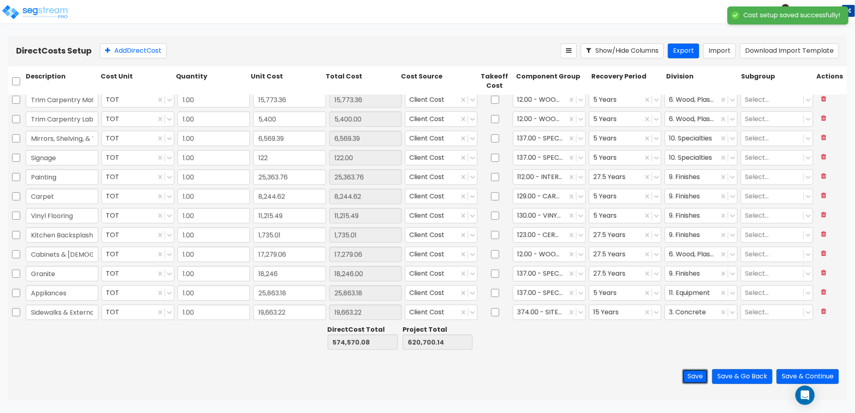
type input "Signage"
type input "Painting"
type input "5,400.00"
type input "122.00"
type input "18,246.00"
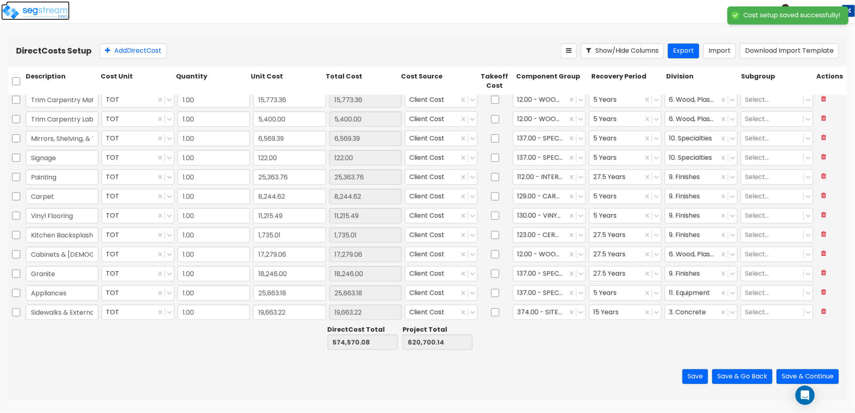
click at [53, 14] on img at bounding box center [35, 12] width 68 height 16
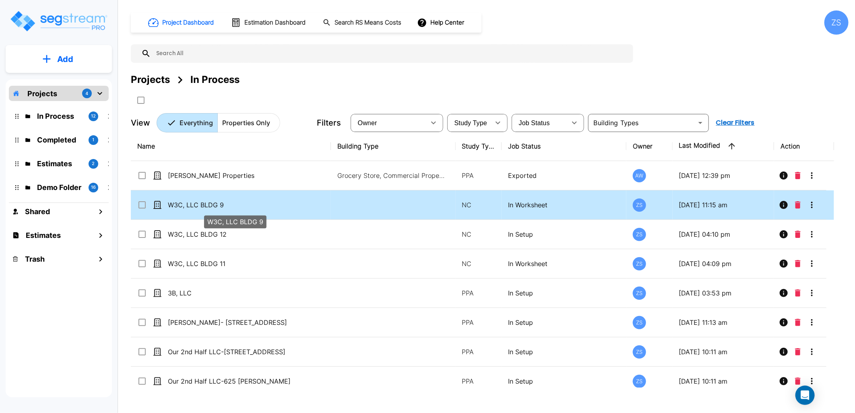
click at [238, 206] on p "W3C, LLC BLDG 9" at bounding box center [235, 205] width 134 height 10
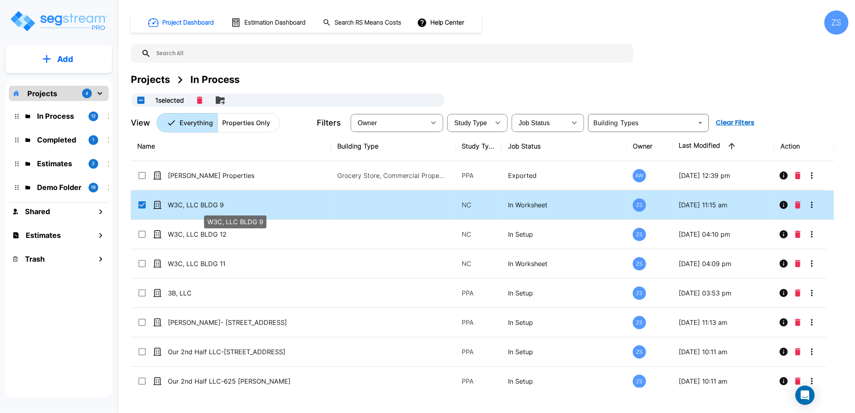
checkbox input "true"
click at [238, 206] on p "W3C, LLC BLDG 9" at bounding box center [235, 205] width 134 height 10
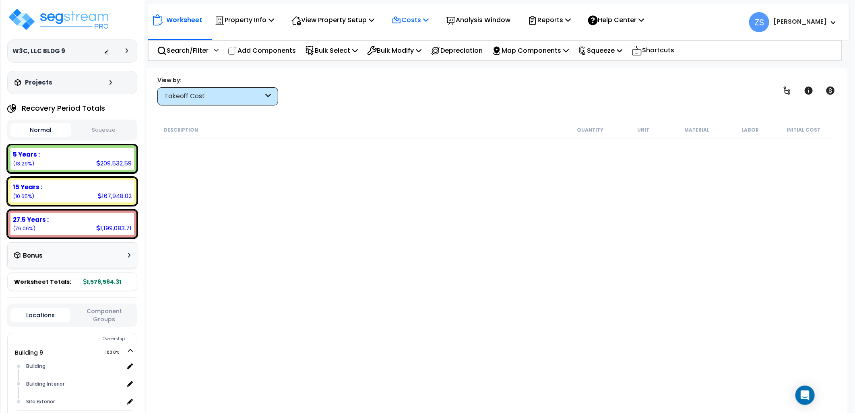
click at [426, 18] on p "Costs" at bounding box center [410, 19] width 37 height 11
click at [426, 52] on link "Direct Costs" at bounding box center [428, 55] width 80 height 16
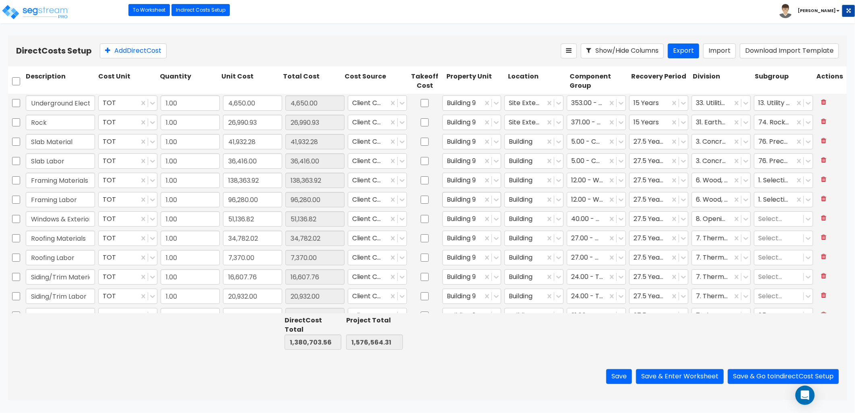
scroll to position [179, 0]
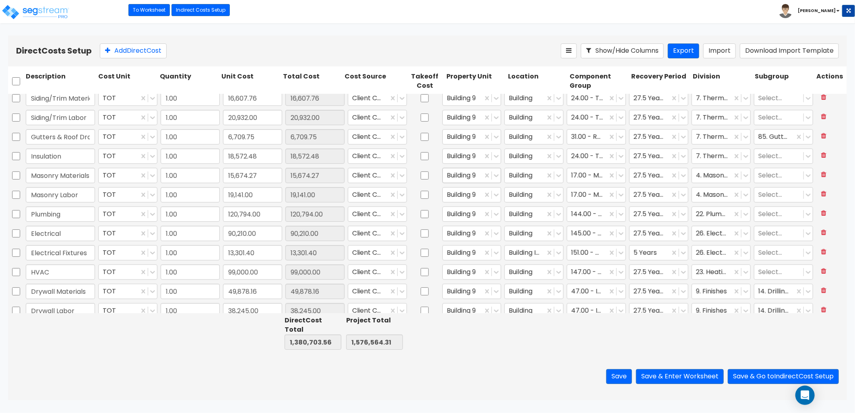
type input "1.00"
type input "51,136.82"
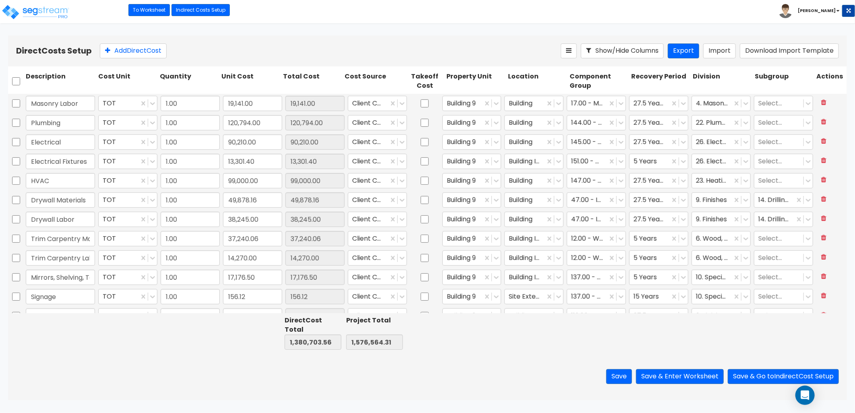
type input "1.00"
type input "38,686.00"
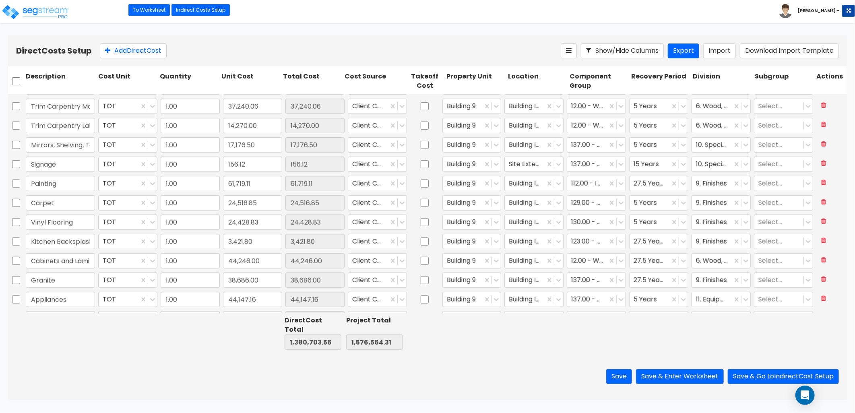
type input "1.00"
type input "99,000.00"
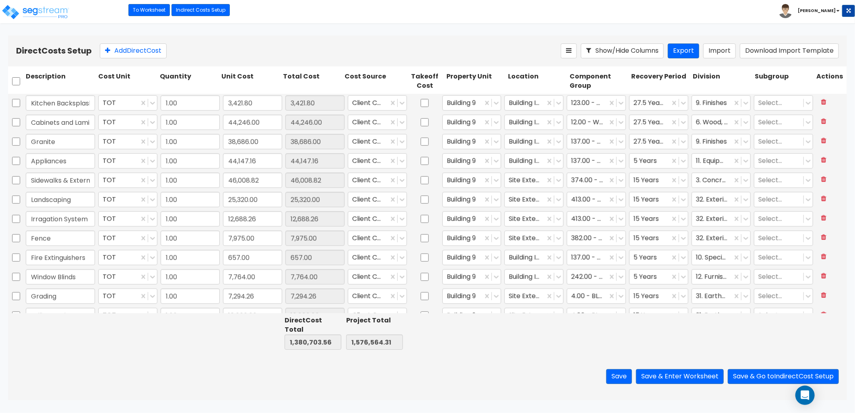
scroll to position [545, 0]
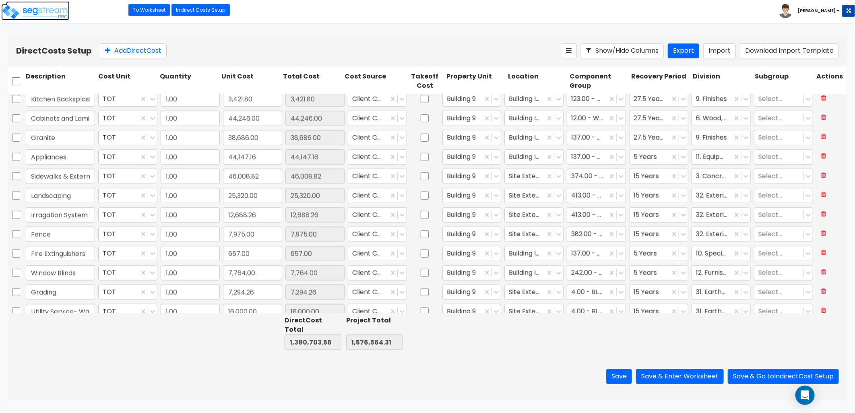
click at [32, 13] on img at bounding box center [35, 12] width 68 height 16
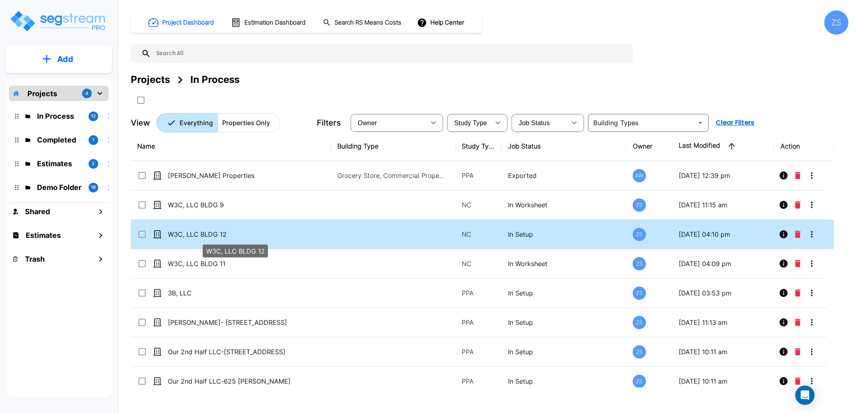
click at [231, 239] on div "W3C, LLC BLDG 12" at bounding box center [235, 248] width 67 height 19
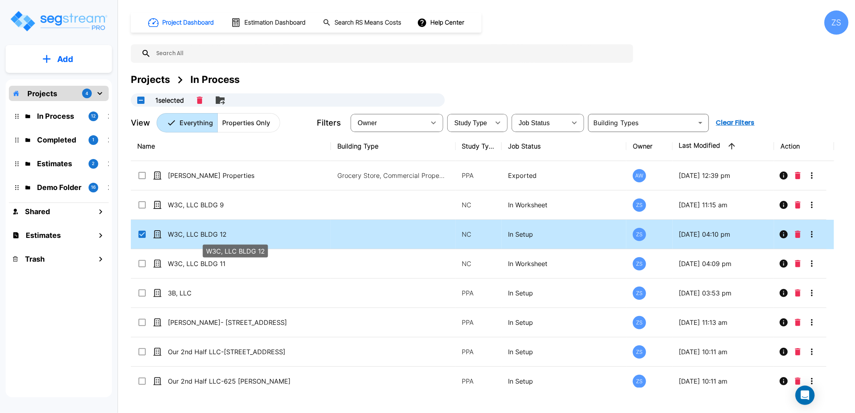
click at [216, 236] on p "W3C, LLC BLDG 12" at bounding box center [235, 234] width 134 height 10
checkbox input "false"
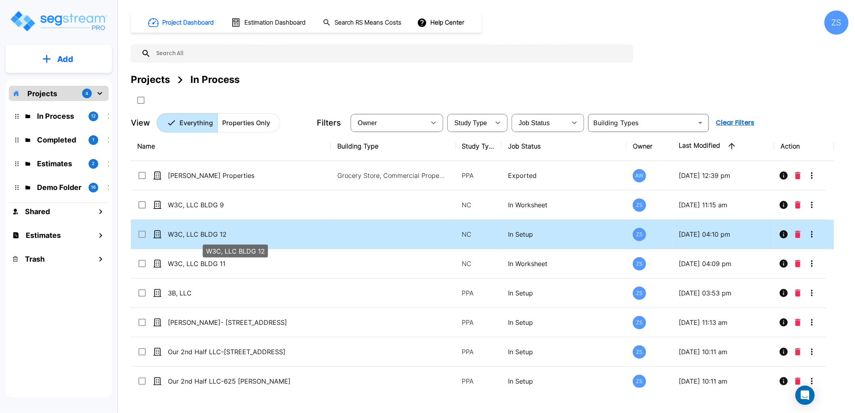
click at [216, 236] on p "W3C, LLC BLDG 12" at bounding box center [235, 234] width 134 height 10
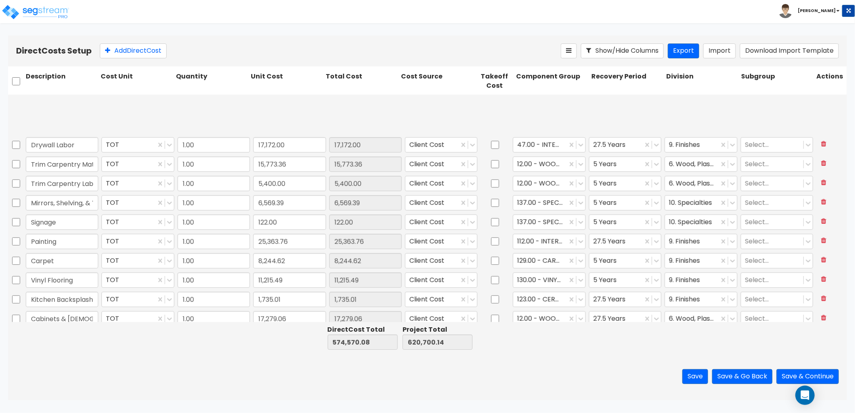
scroll to position [410, 0]
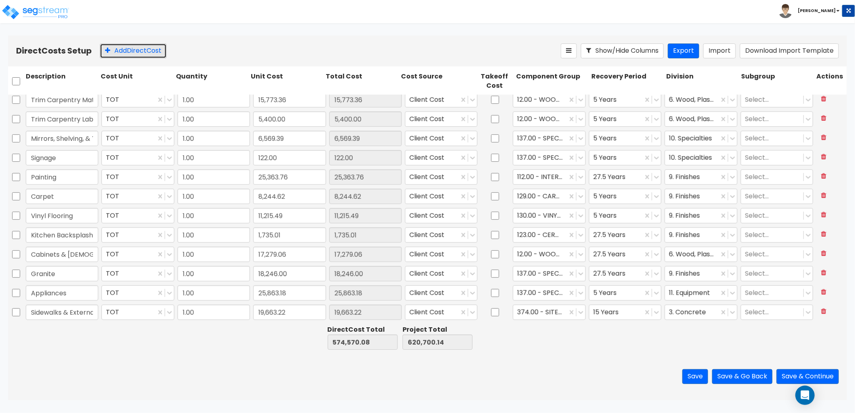
click at [129, 55] on button "Add Direct Cost" at bounding box center [133, 50] width 67 height 15
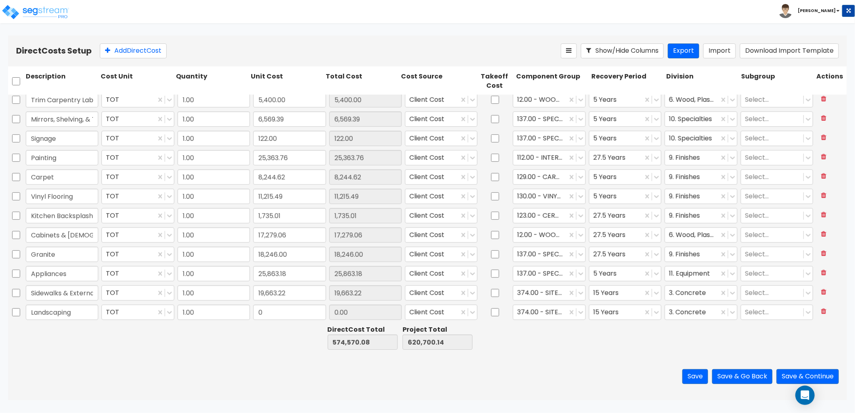
type input "Landscaping"
type input "16,738.52"
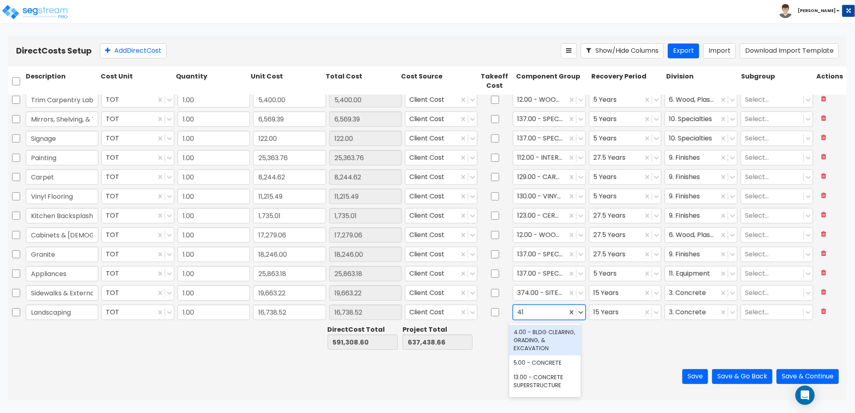
type input "413"
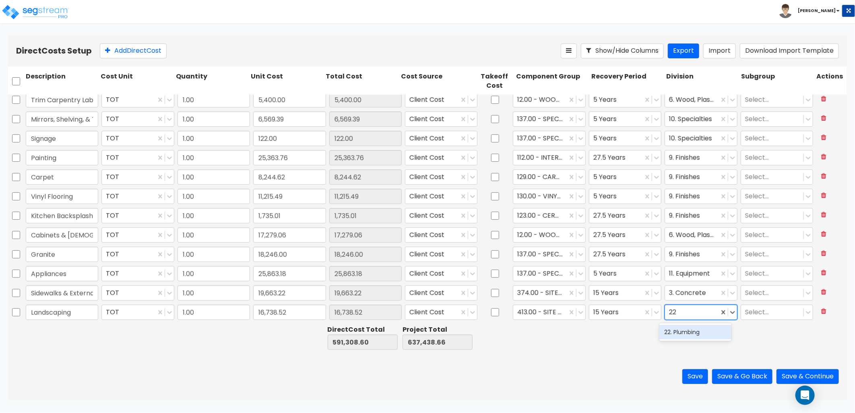
type input "2"
type input "32"
click at [134, 52] on button "Add Direct Cost" at bounding box center [133, 50] width 67 height 15
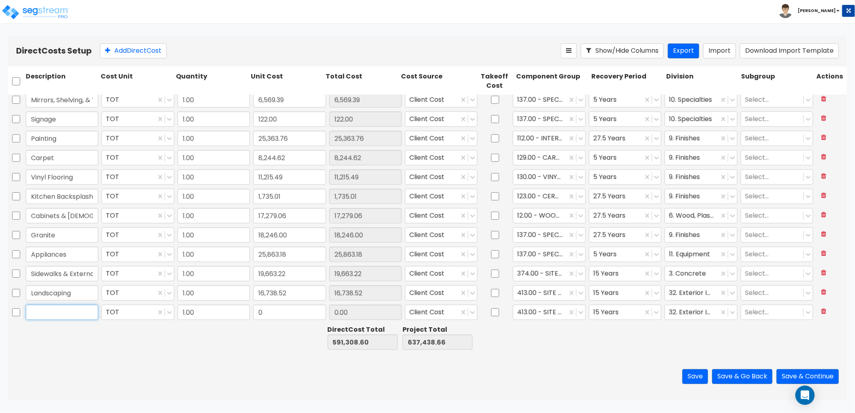
click at [45, 318] on input "text" at bounding box center [62, 312] width 72 height 15
type input "Irrigation"
type input "3,980.92"
click at [160, 51] on button "Add Direct Cost" at bounding box center [133, 50] width 67 height 15
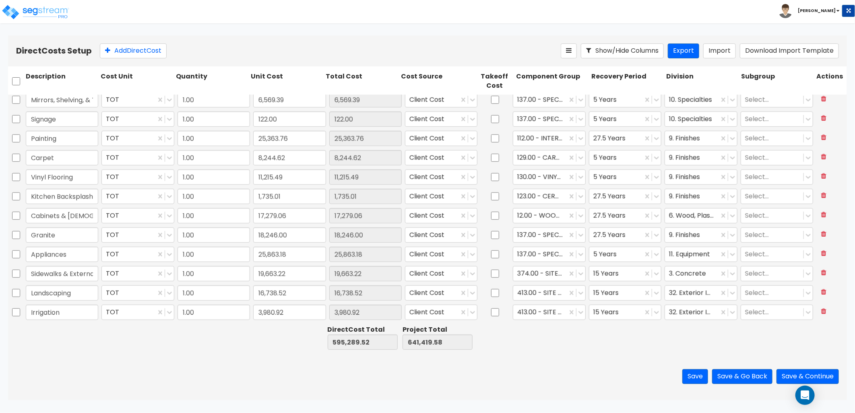
type input "1.00"
type input "0"
type input "1.00"
type input "5,400.00"
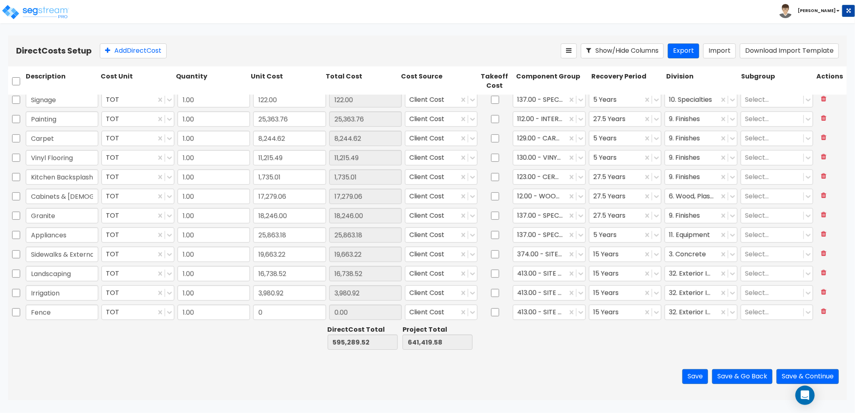
type input "Fence"
type input "8,200"
type input "8,200.00"
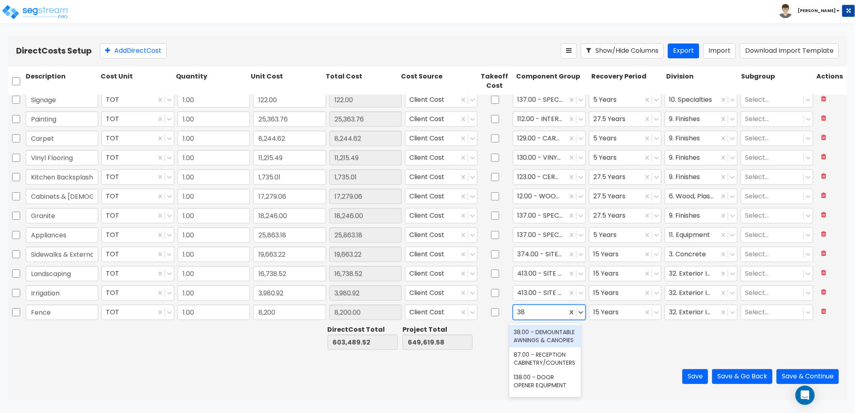
type input "382"
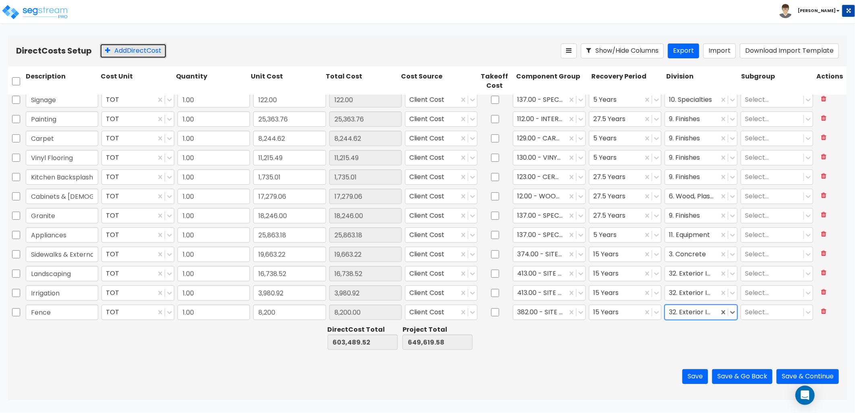
click at [124, 56] on button "Add Direct Cost" at bounding box center [133, 50] width 67 height 15
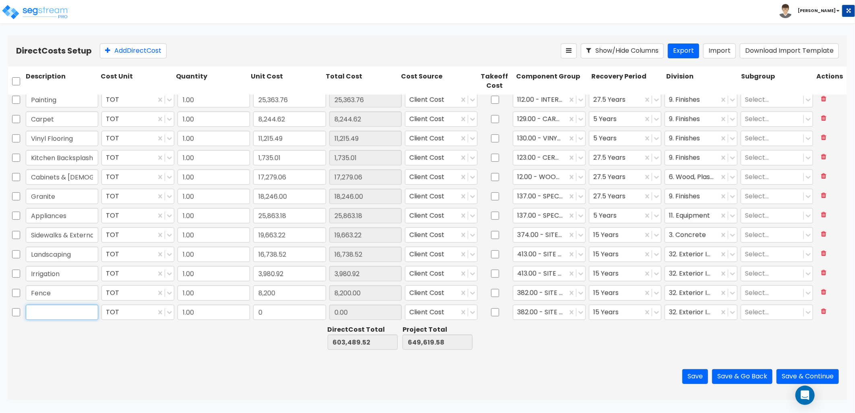
click at [76, 312] on input "text" at bounding box center [62, 312] width 72 height 15
type input "Fire Extinguishers"
type input "427.05"
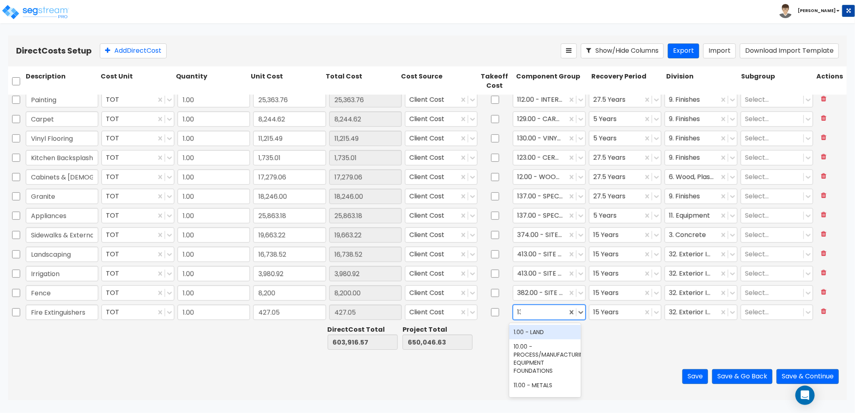
type input "137"
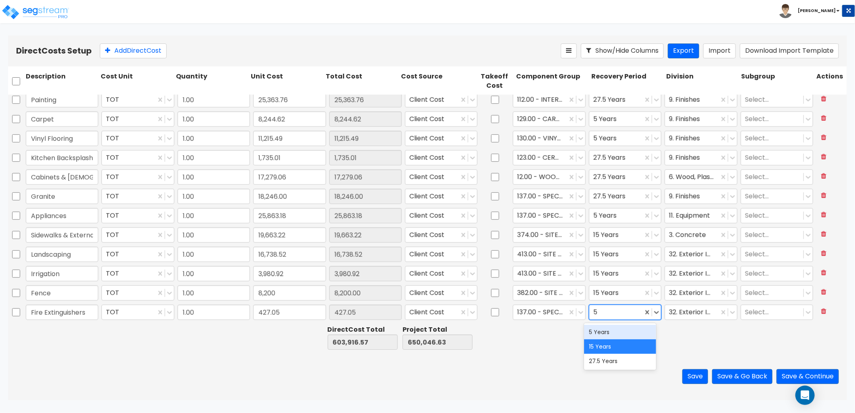
type input "5"
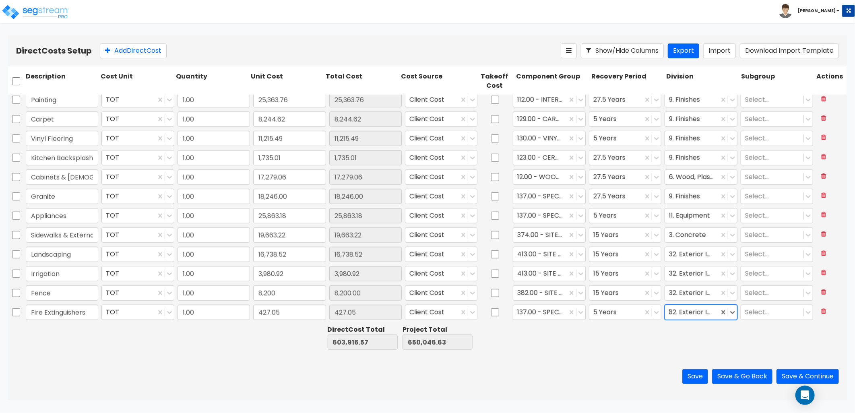
type input "10"
click at [155, 50] on button "Add Direct Cost" at bounding box center [133, 50] width 67 height 15
type input "Window Blinds"
type input "2,880"
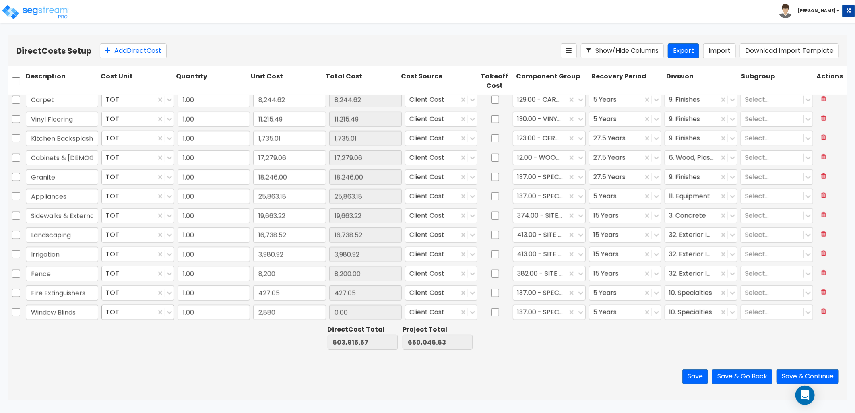
type input "2,880.00"
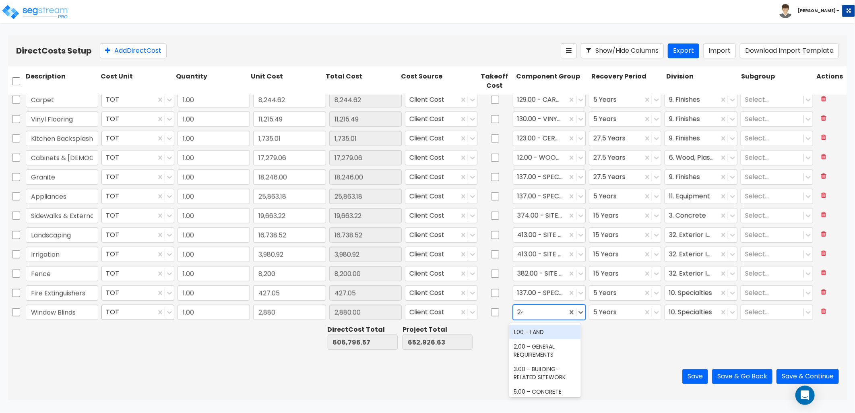
type input "242"
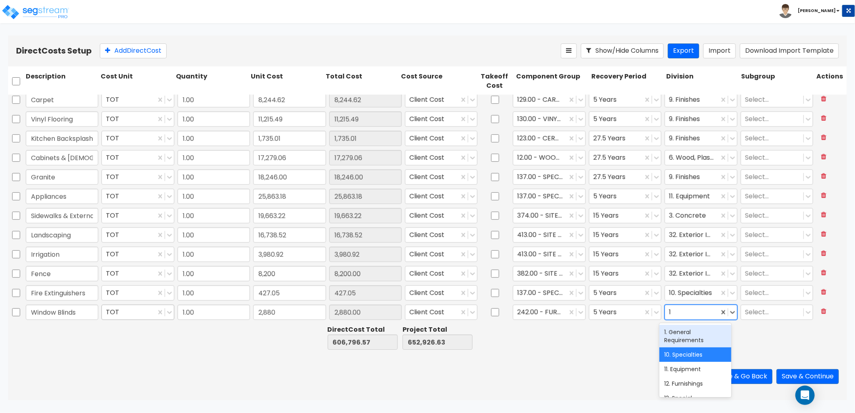
type input "12"
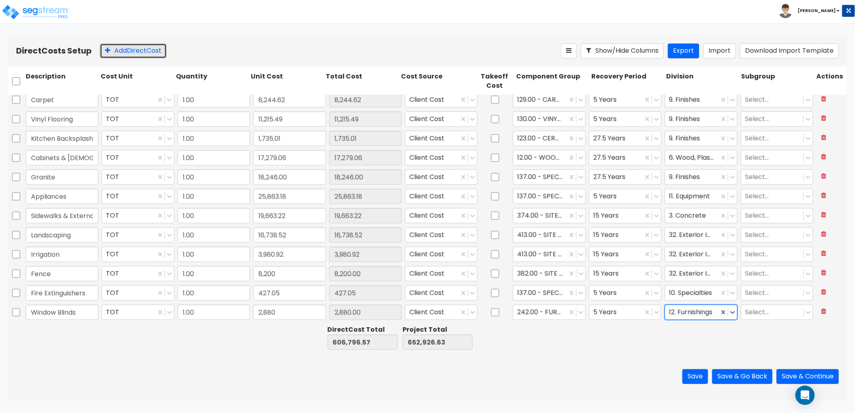
drag, startPoint x: 134, startPoint y: 55, endPoint x: 133, endPoint y: 95, distance: 40.7
click at [134, 55] on button "Add Direct Cost" at bounding box center [133, 50] width 67 height 15
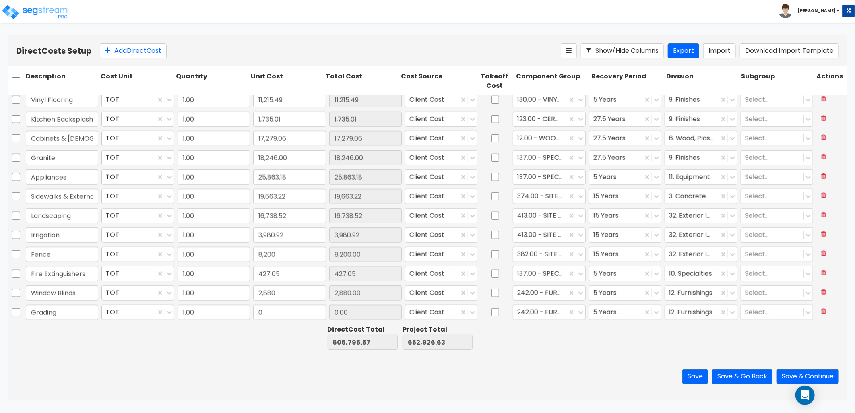
type input "Grading"
type input "2,502.75"
type input "4"
type input "45"
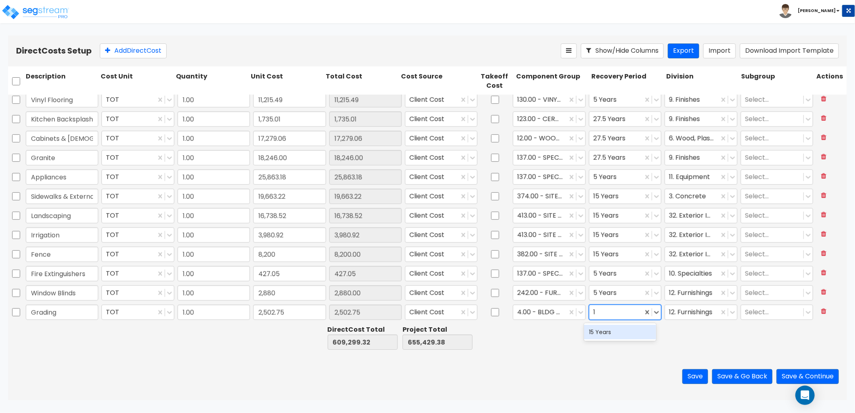
type input "15"
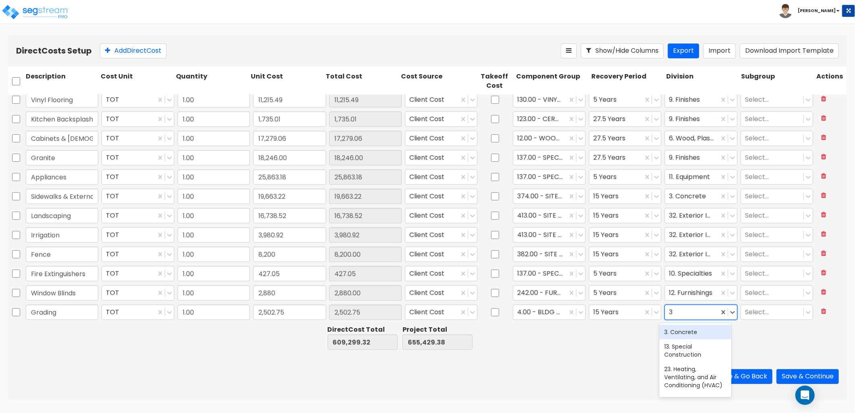
type input "31"
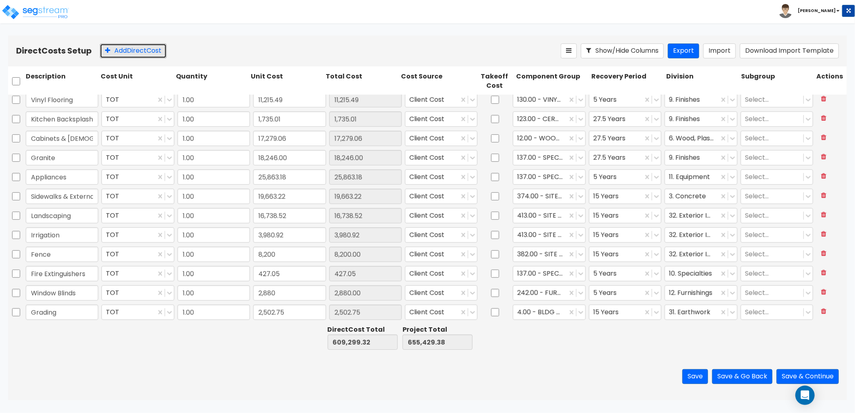
drag, startPoint x: 144, startPoint y: 53, endPoint x: 147, endPoint y: 72, distance: 19.1
click at [144, 53] on button "Add Direct Cost" at bounding box center [133, 50] width 67 height 15
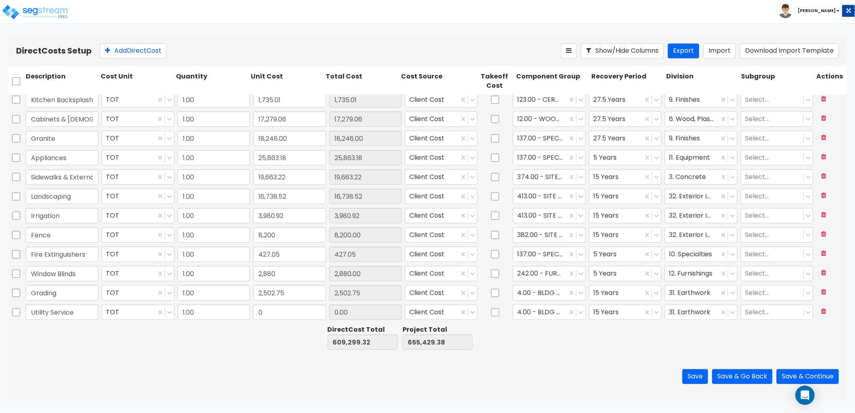
click at [85, 312] on input "Utility Service" at bounding box center [62, 312] width 72 height 15
type input "Utility Service- Water, Sewer, & Electric"
type input "8,400"
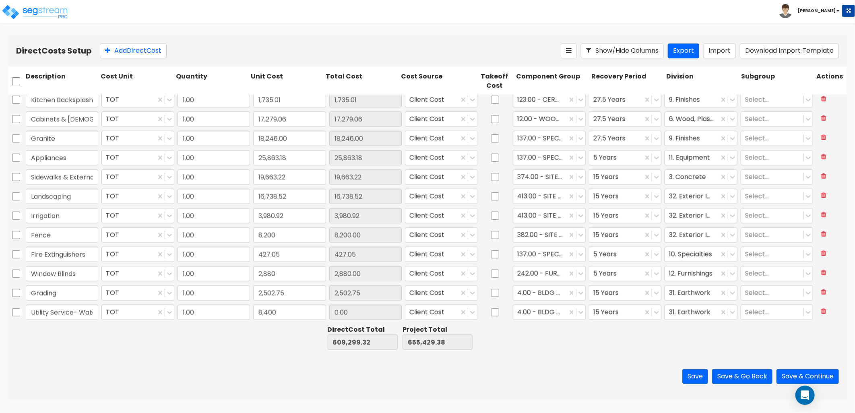
type input "8,400.00"
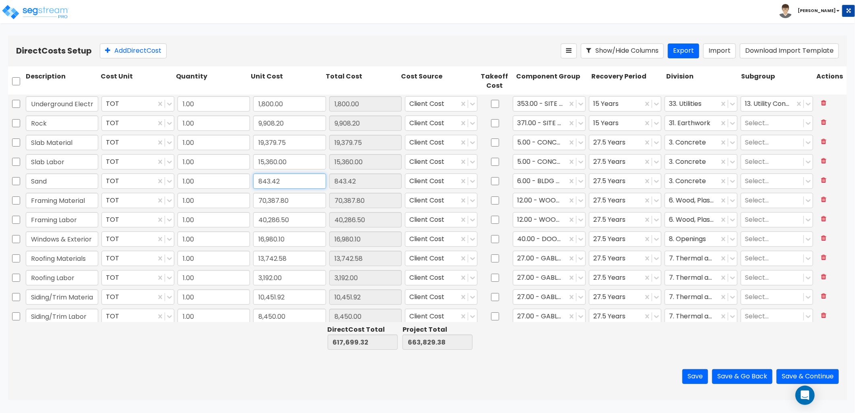
click at [279, 183] on input "843.42" at bounding box center [289, 181] width 72 height 15
type input "837.95"
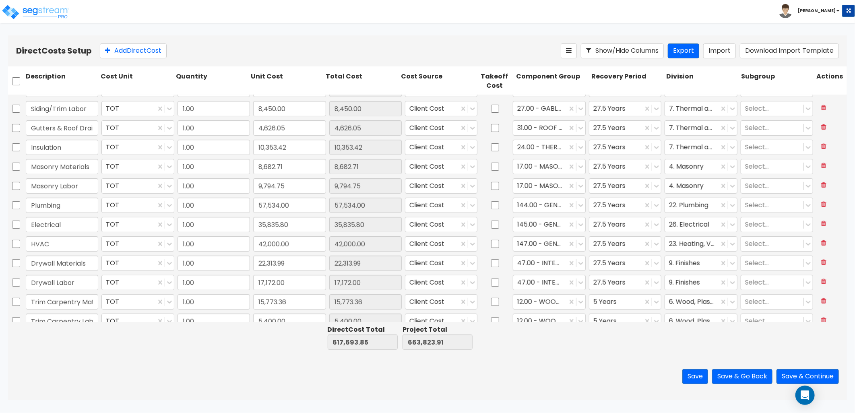
scroll to position [223, 0]
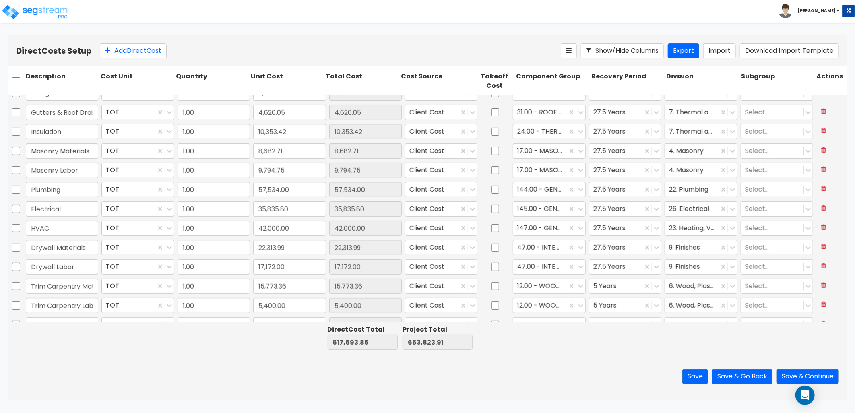
type input "1.00"
type input "17,279.06"
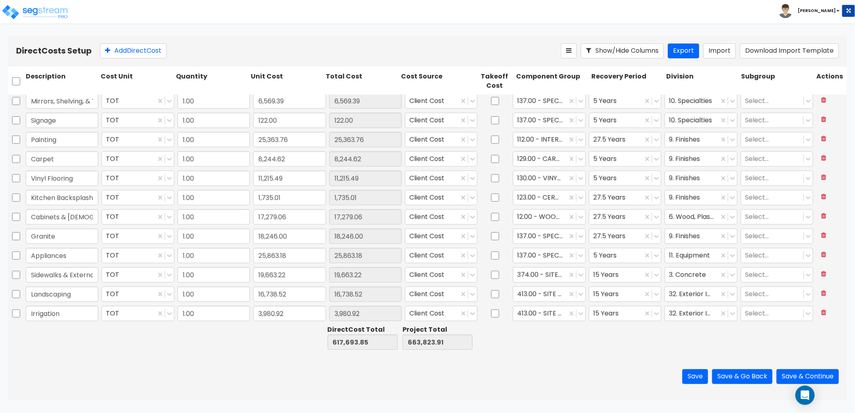
scroll to position [545, 0]
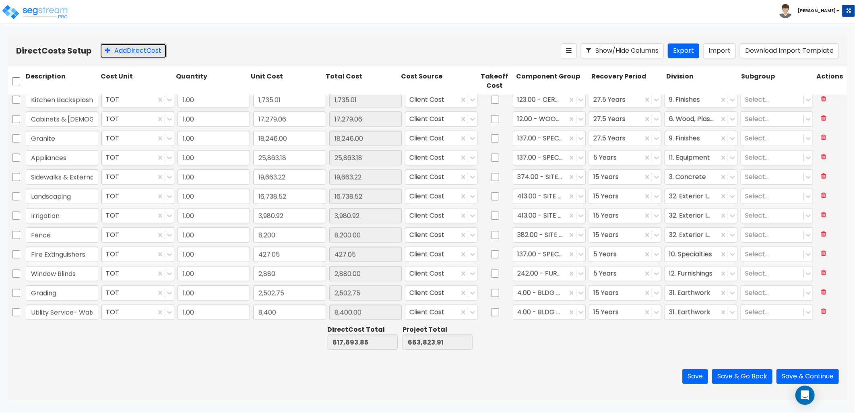
drag, startPoint x: 146, startPoint y: 52, endPoint x: 120, endPoint y: 136, distance: 87.6
click at [145, 53] on button "Add Direct Cost" at bounding box center [133, 50] width 67 height 15
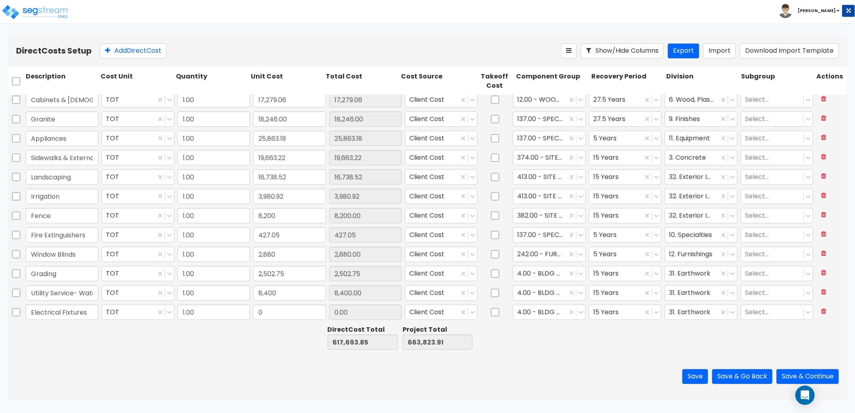
type input "Electrical Fixtures"
type input "5,801.92"
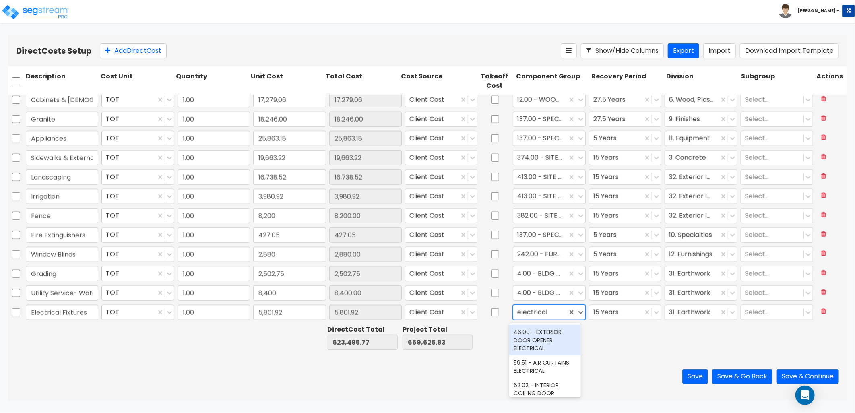
type input "electrical"
click at [557, 350] on div "145.00 - GENERAL ELECTRICAL" at bounding box center [545, 339] width 72 height 23
click at [619, 315] on div at bounding box center [615, 312] width 45 height 11
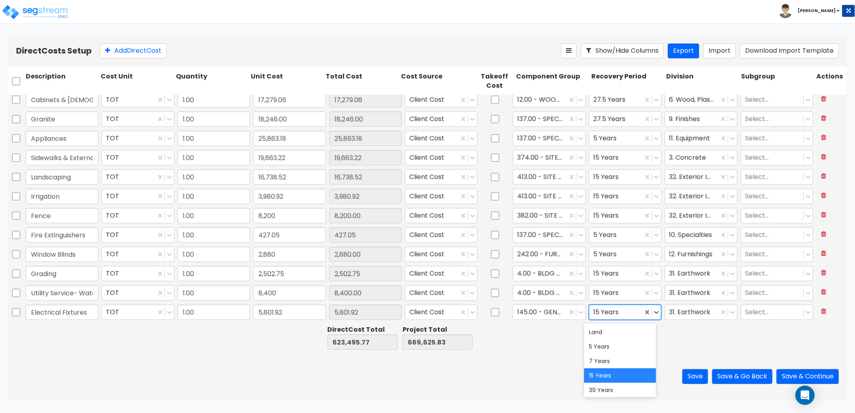
type input "5"
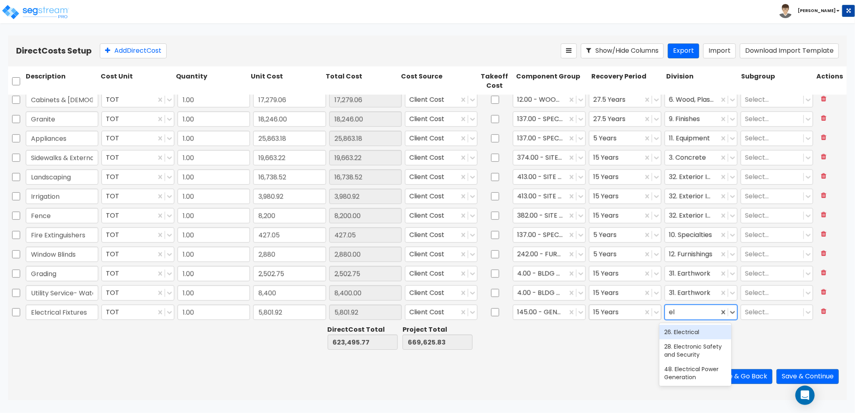
type input "ele"
click at [686, 331] on div "26. Electrical" at bounding box center [695, 332] width 72 height 14
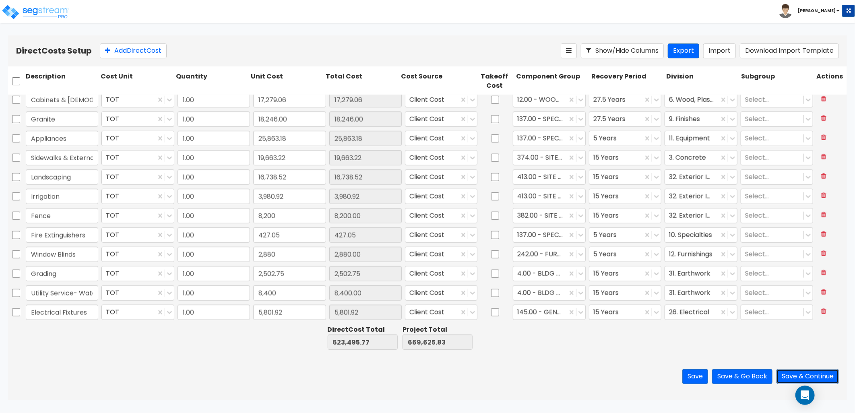
click at [809, 373] on button "Save & Continue" at bounding box center [808, 376] width 62 height 15
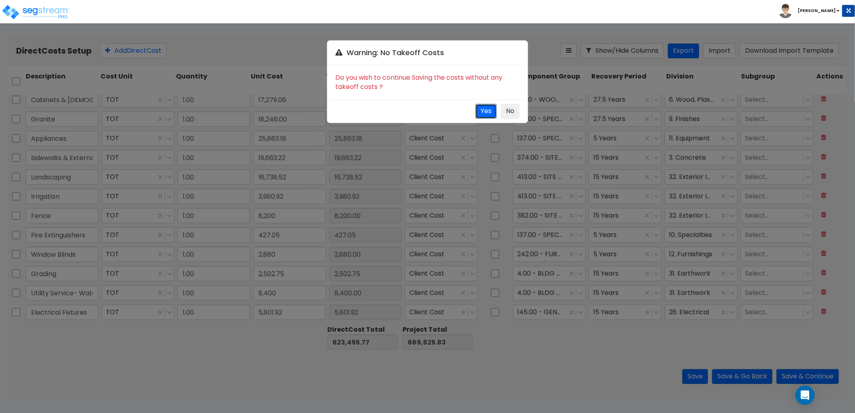
click at [482, 113] on button "Yes" at bounding box center [485, 111] width 21 height 15
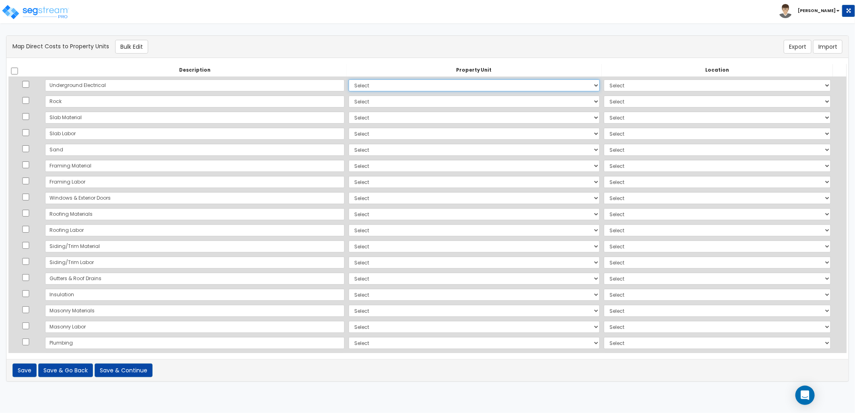
click at [362, 84] on select "Select Add Additional Property Unit" at bounding box center [474, 85] width 251 height 12
select select "_additional"
click at [349, 79] on select "Select Add Additional Property Unit" at bounding box center [474, 85] width 251 height 12
select select
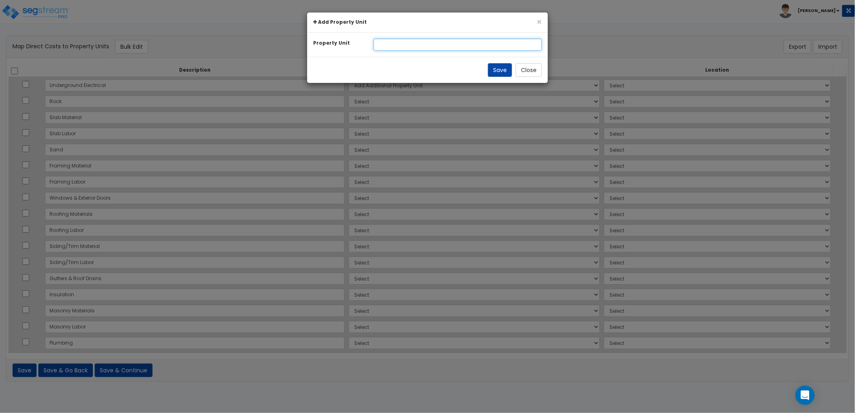
click at [374, 43] on input "text" at bounding box center [458, 45] width 169 height 12
type input "Building 12"
click at [496, 73] on button "Save" at bounding box center [500, 70] width 24 height 14
select select
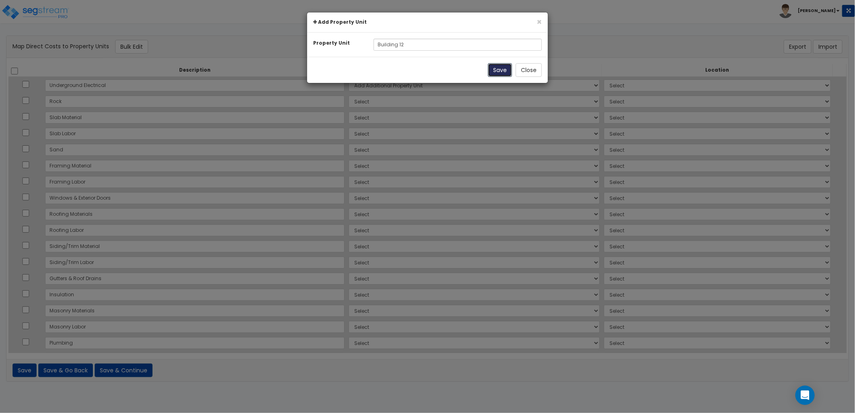
select select
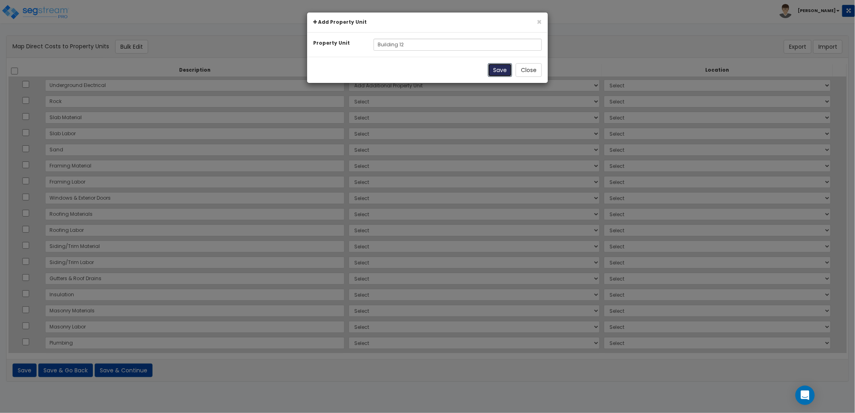
select select
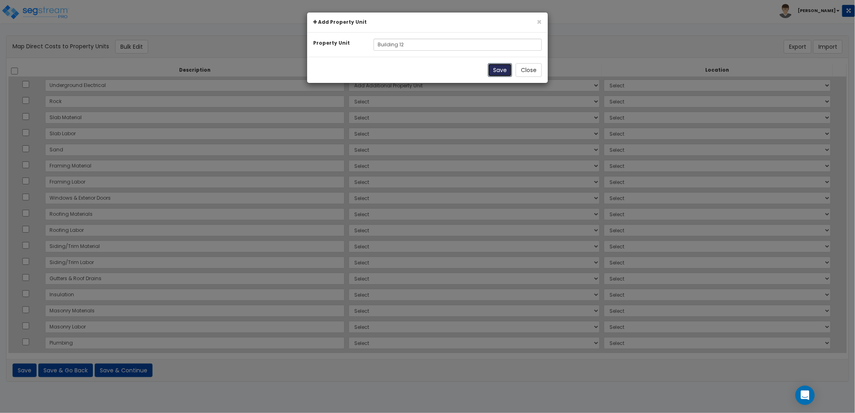
select select
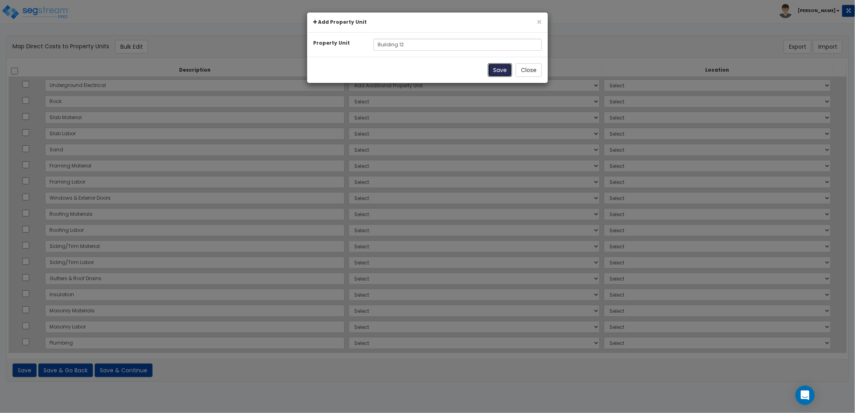
select select
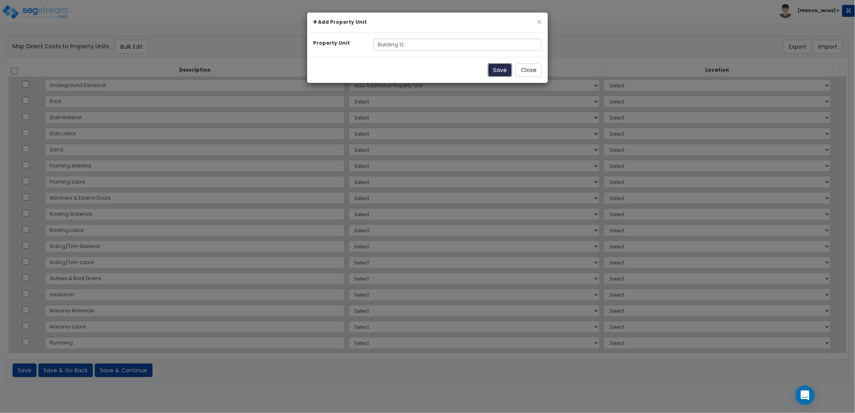
select select
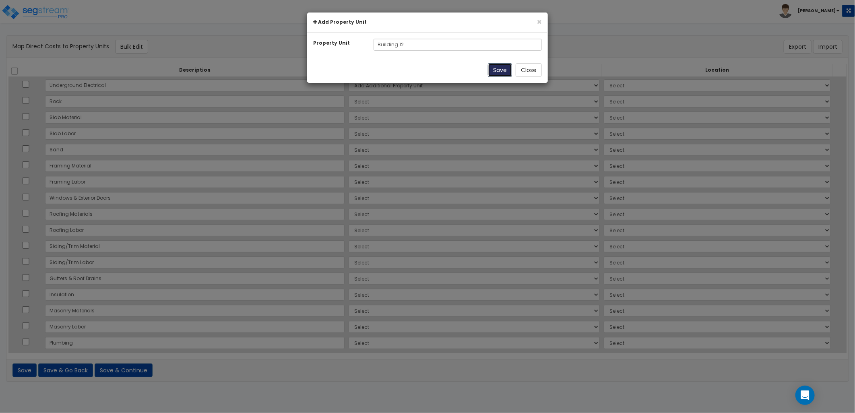
select select
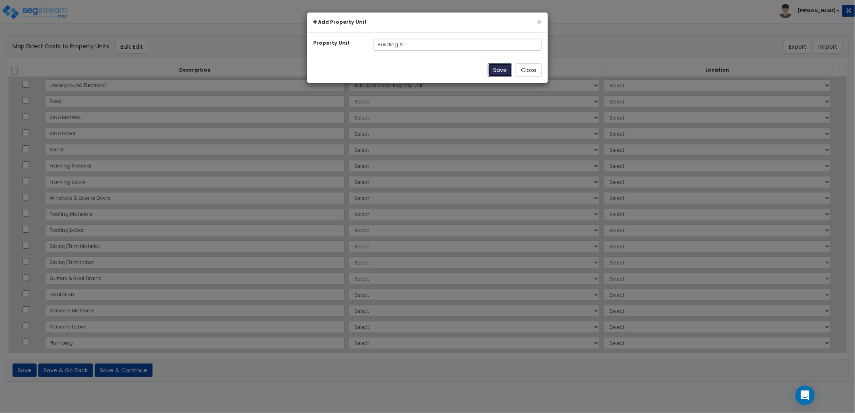
select select
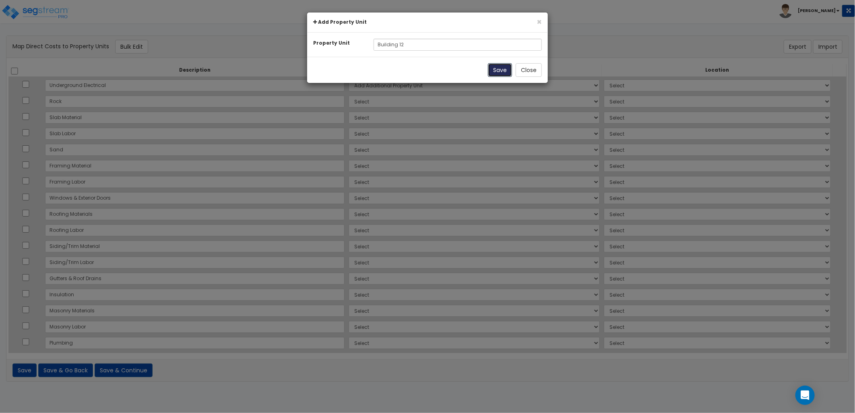
select select
select select "NEW-Building 12"
select select
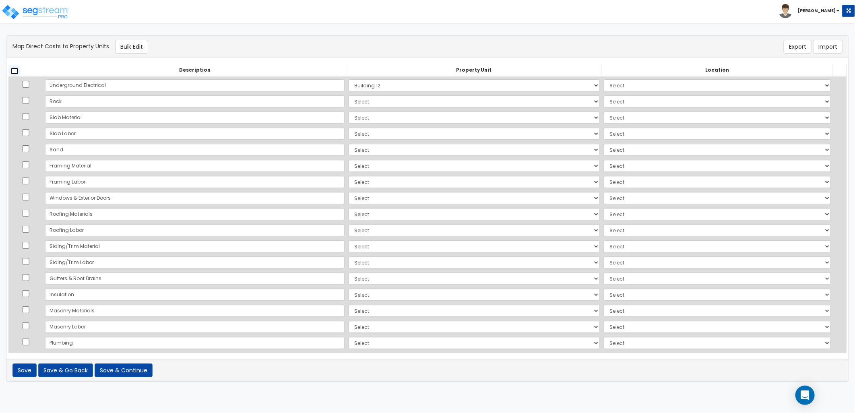
click at [17, 70] on input "checkbox" at bounding box center [14, 71] width 8 height 7
checkbox input "true"
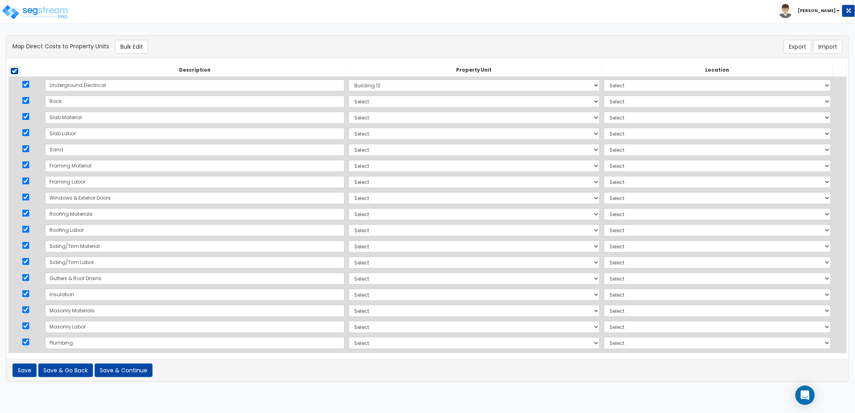
checkbox input "true"
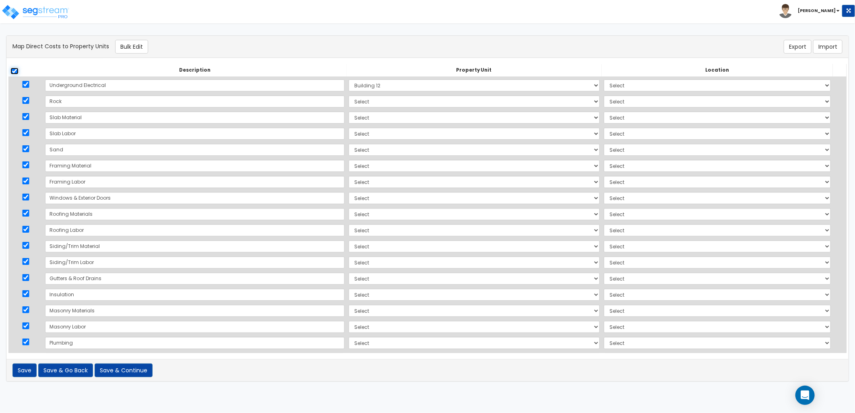
checkbox input "true"
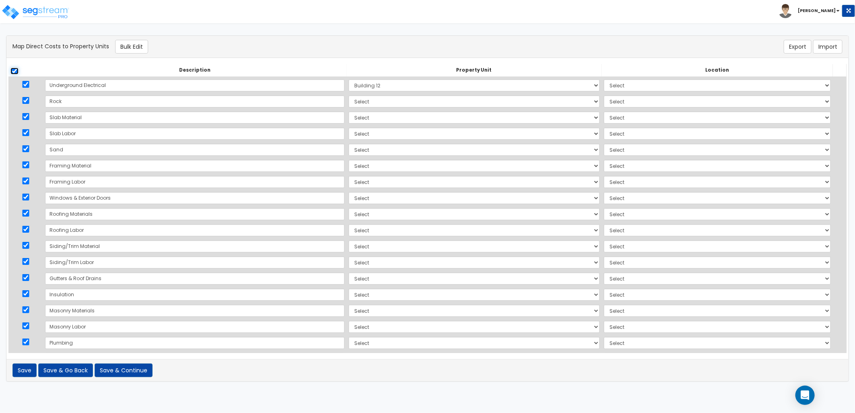
checkbox input "true"
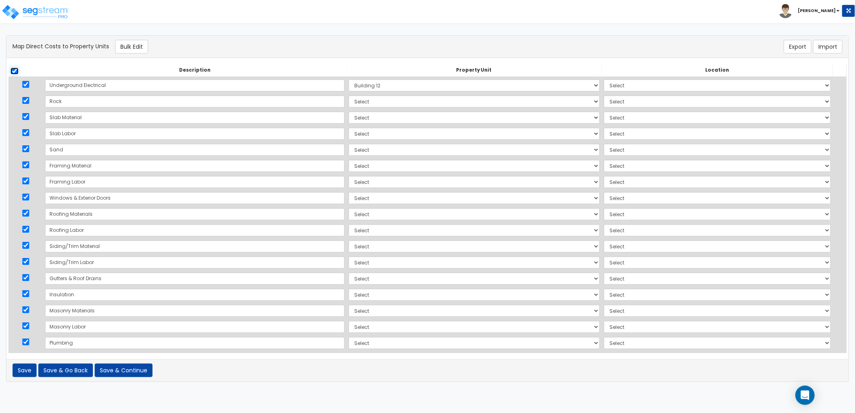
checkbox input "true"
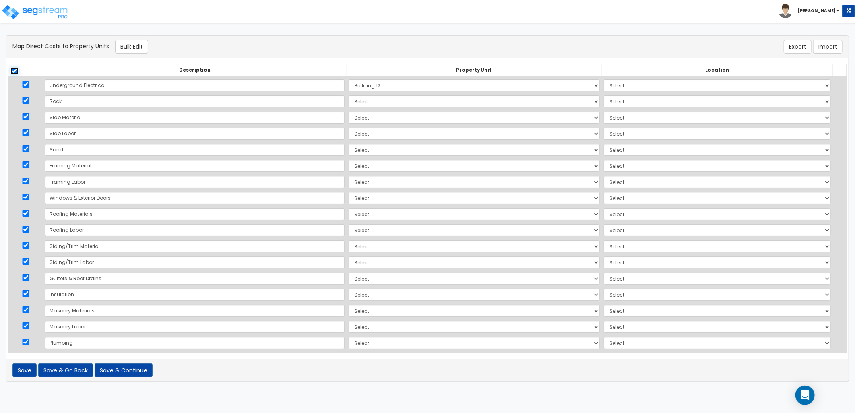
checkbox input "true"
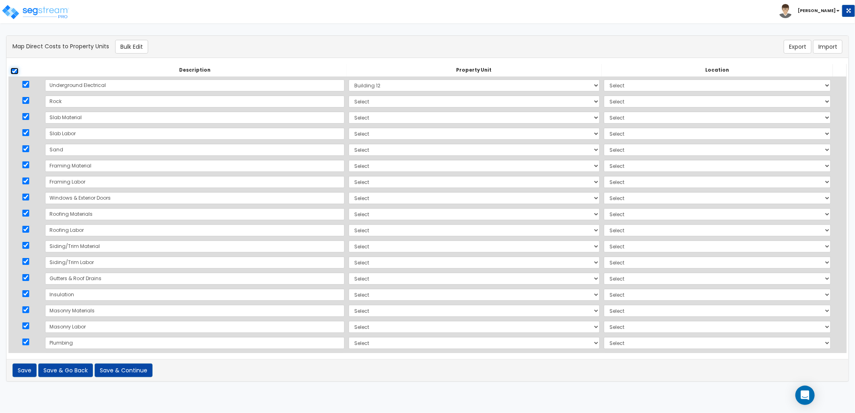
checkbox input "true"
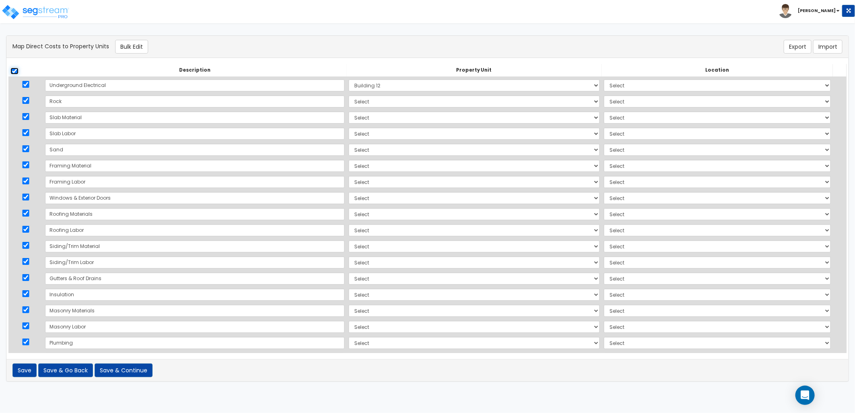
checkbox input "true"
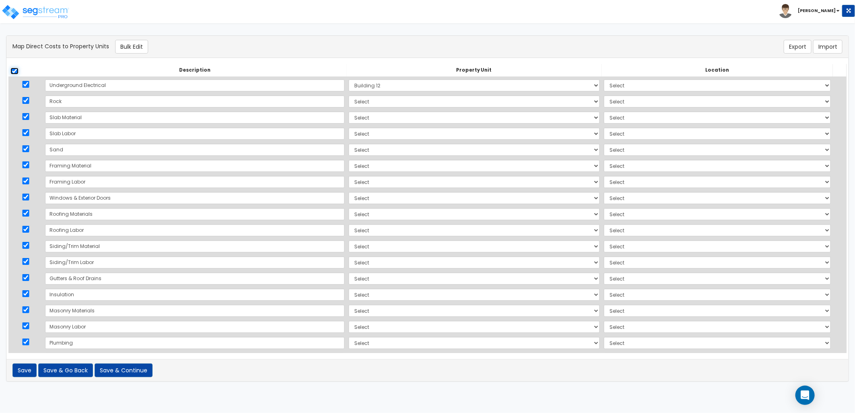
checkbox input "true"
click at [132, 50] on button "Bulk Edit" at bounding box center [131, 47] width 33 height 14
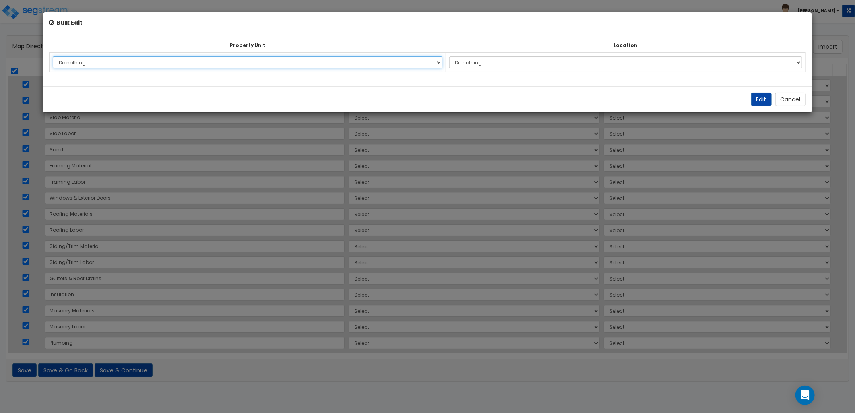
click at [155, 64] on select "Do nothing Add Additional Property Unit Building 12" at bounding box center [247, 62] width 389 height 12
select select "NEW-Building 12"
click at [53, 56] on select "Do nothing Add Additional Property Unit Building 12" at bounding box center [247, 62] width 389 height 12
click at [756, 101] on button "Edit" at bounding box center [761, 100] width 21 height 14
select select "NEW-Building 12"
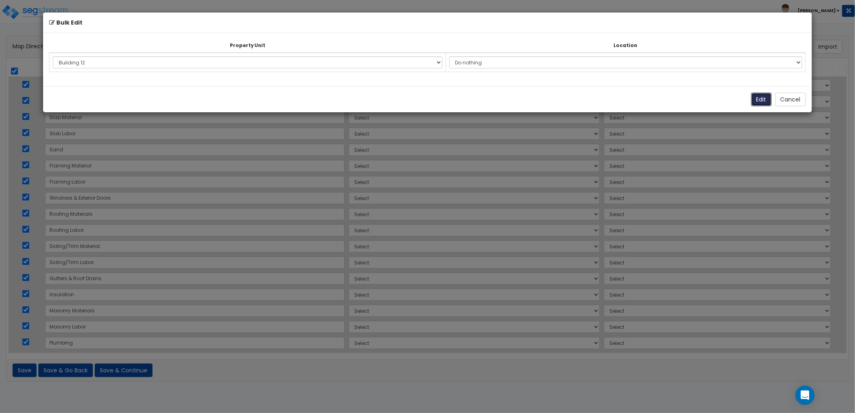
select select "NEW-Building 12"
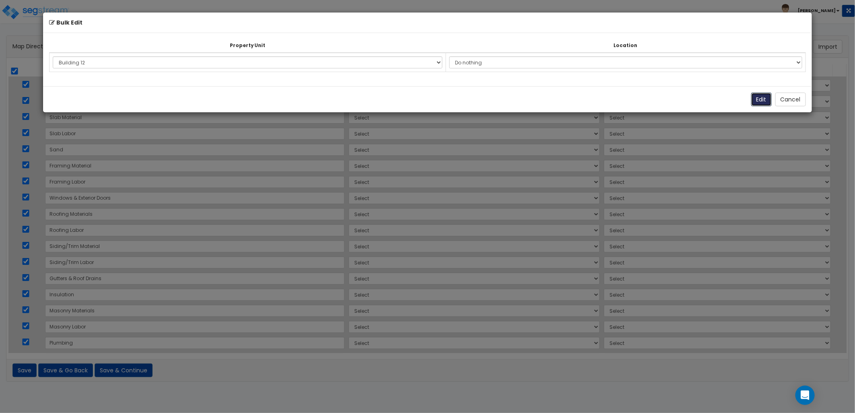
select select "NEW-Building 12"
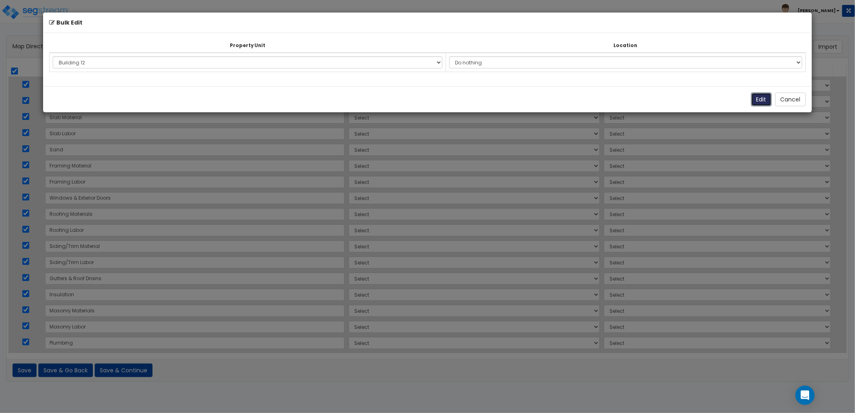
select select "NEW-Building 12"
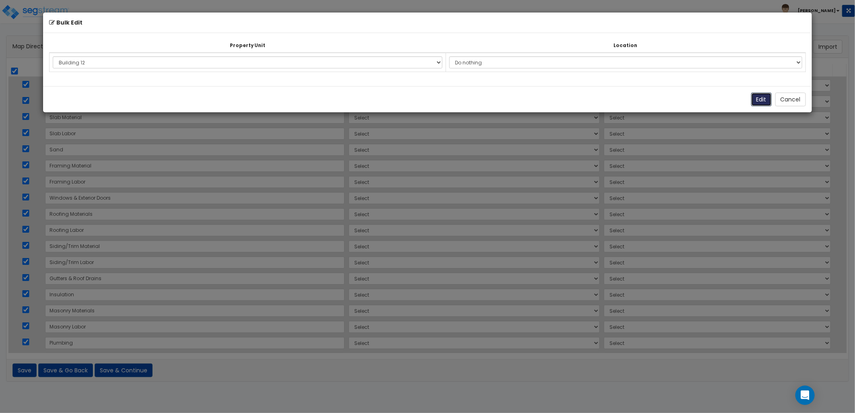
select select "NEW-Building 12"
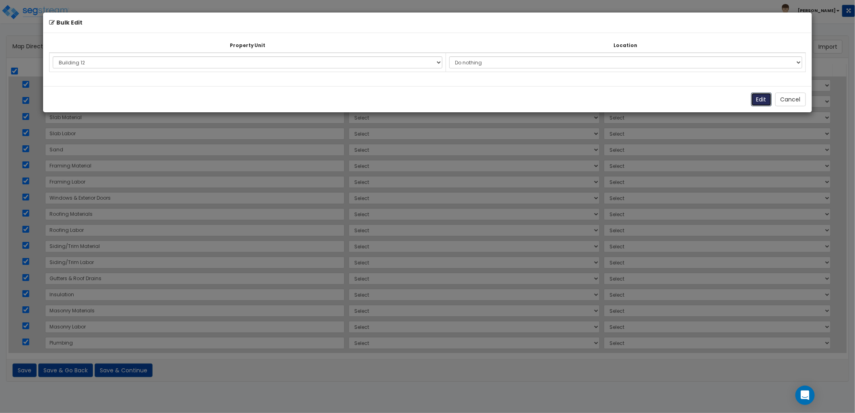
select select "NEW-Building 12"
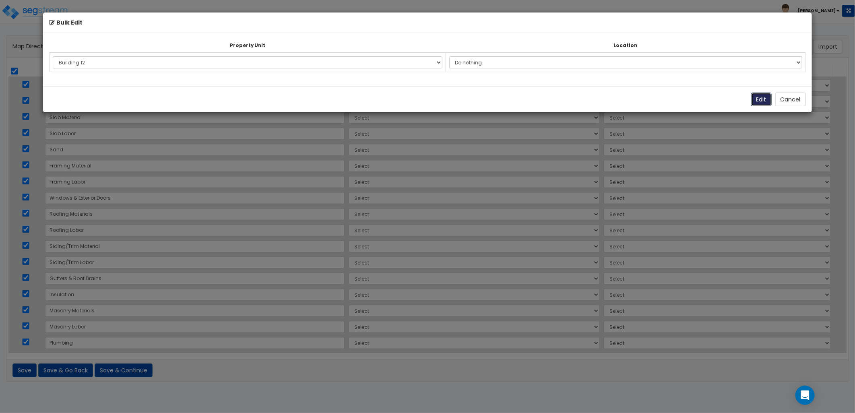
select select "NEW-Building 12"
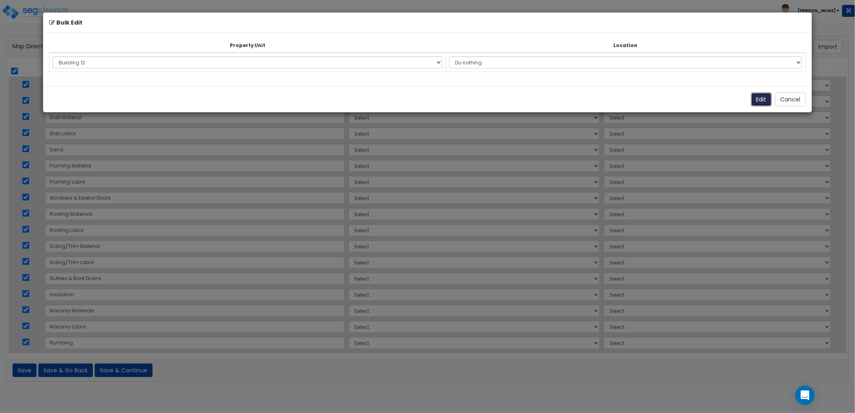
select select "NEW-Building 12"
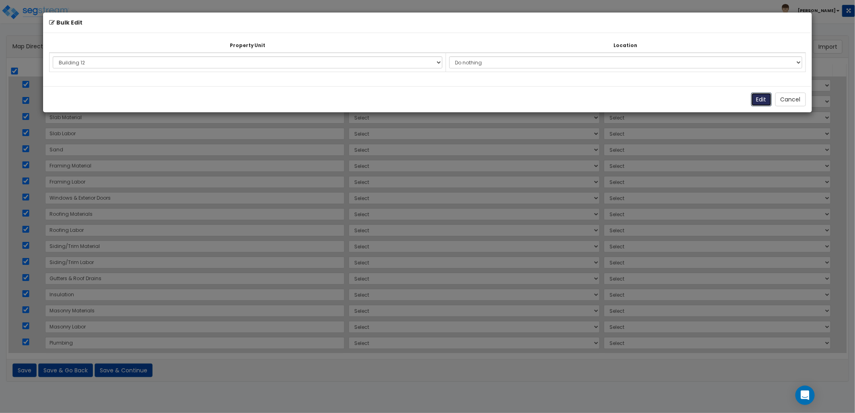
select select "NEW-Building 12"
select select
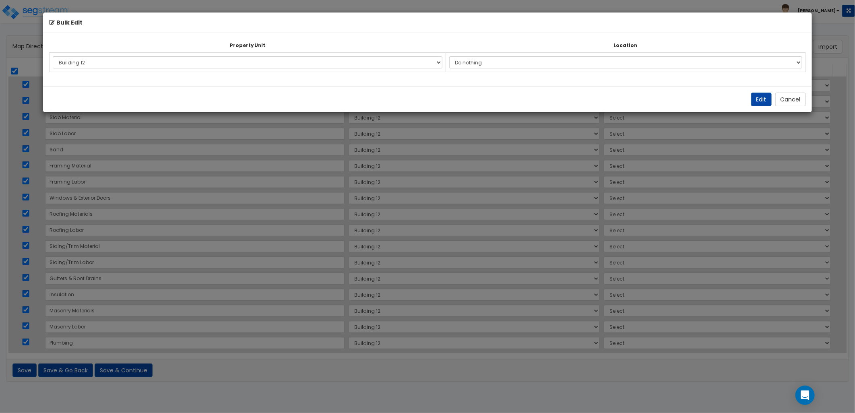
select select
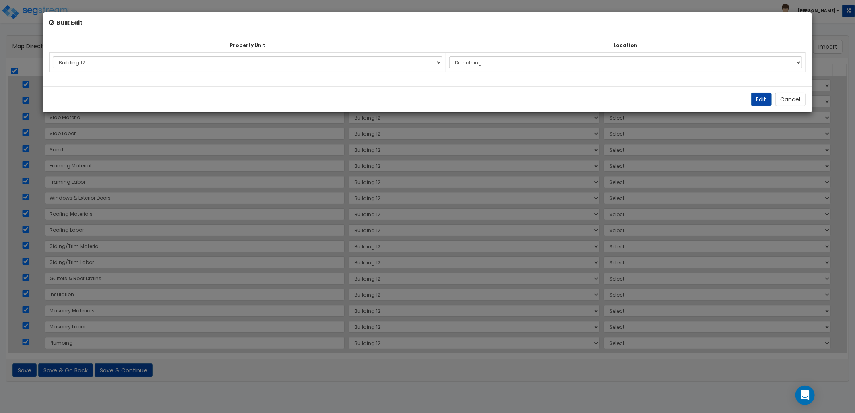
select select
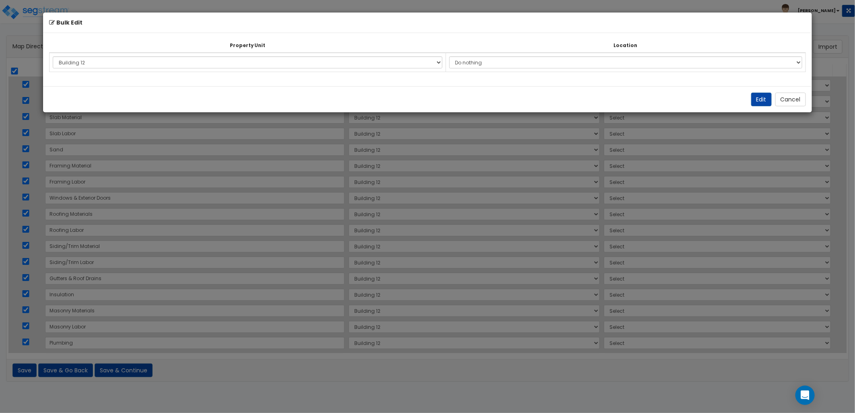
select select
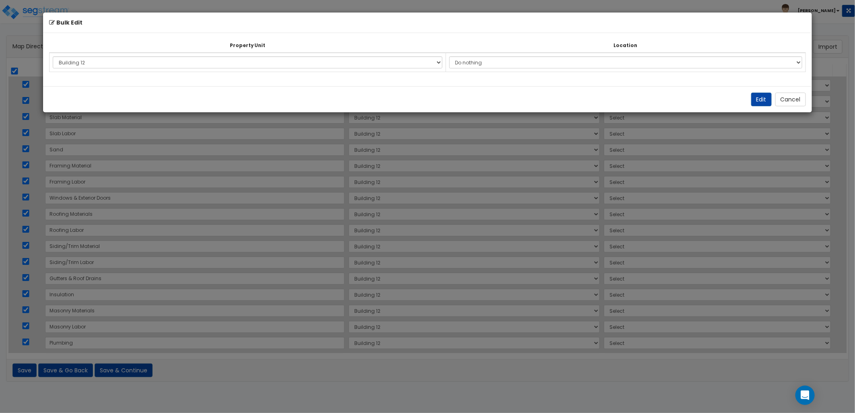
select select
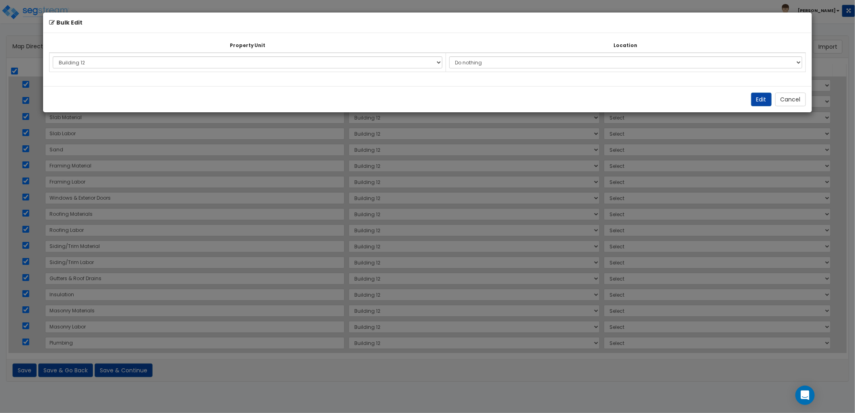
select select
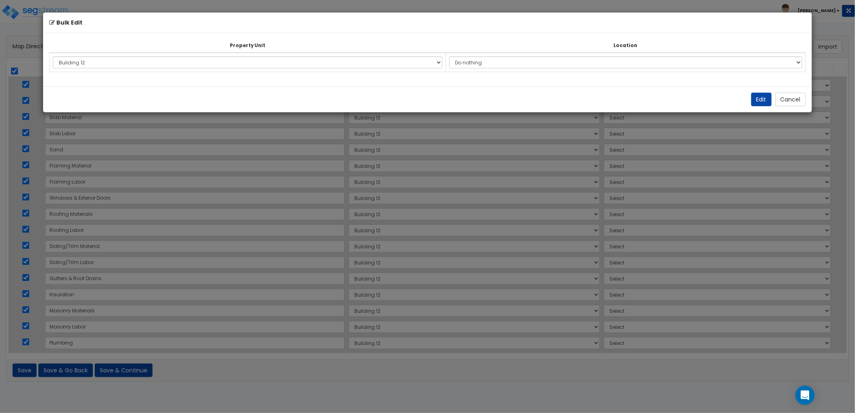
select select
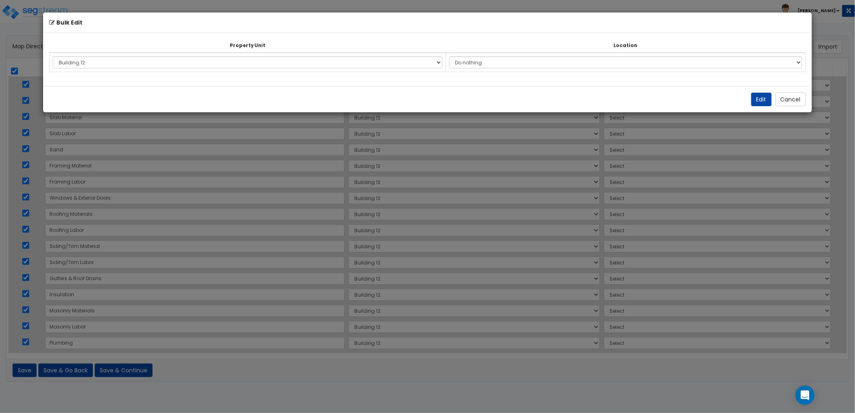
select select
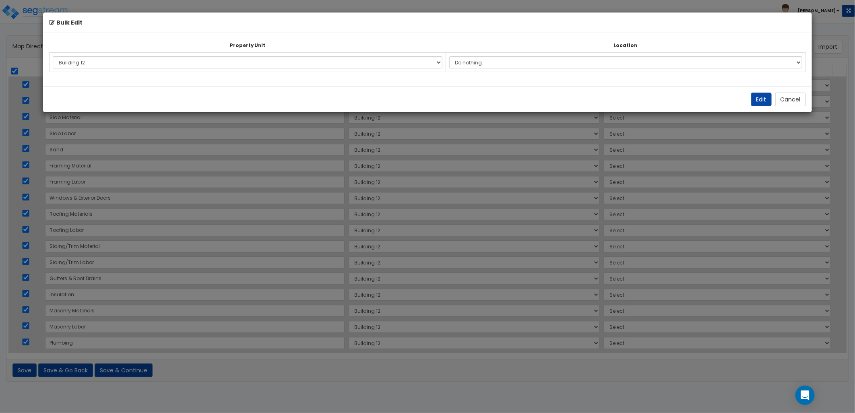
select select
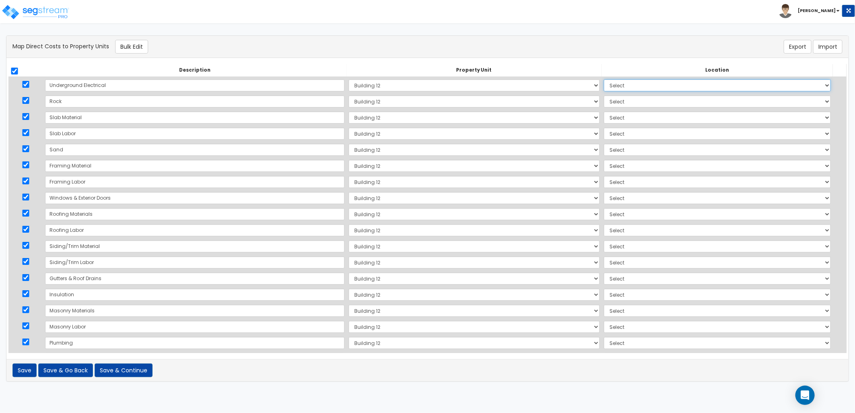
click at [604, 86] on select "Select Add Additional Location Building Building Interior Site Exterior" at bounding box center [717, 85] width 227 height 12
select select "462"
click at [604, 79] on select "Select Add Additional Location Building Building Interior Site Exterior" at bounding box center [717, 85] width 227 height 12
click at [604, 99] on select "Select Add Additional Location Building Building Interior Site Exterior" at bounding box center [717, 101] width 227 height 12
select select "462"
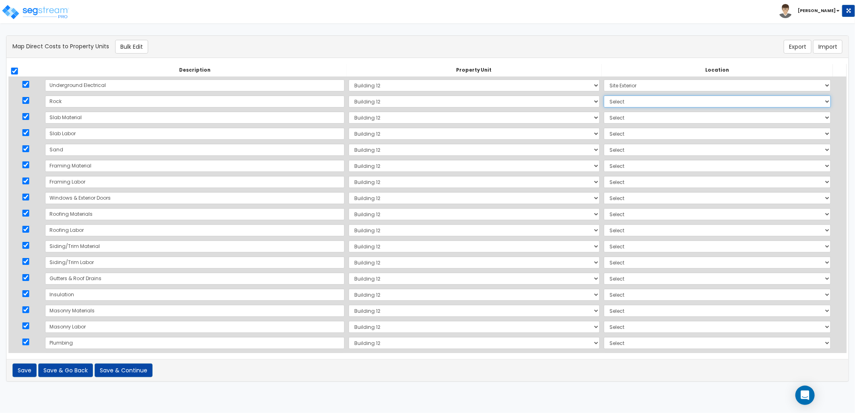
click at [604, 95] on select "Select Add Additional Location Building Building Interior Site Exterior" at bounding box center [717, 101] width 227 height 12
click at [604, 119] on select "Select Add Additional Location Building Building Interior Site Exterior" at bounding box center [717, 118] width 227 height 12
select select "6"
click at [604, 112] on select "Select Add Additional Location Building Building Interior Site Exterior" at bounding box center [717, 118] width 227 height 12
click at [604, 131] on select "Select Add Additional Location Building Building Interior Site Exterior" at bounding box center [717, 134] width 227 height 12
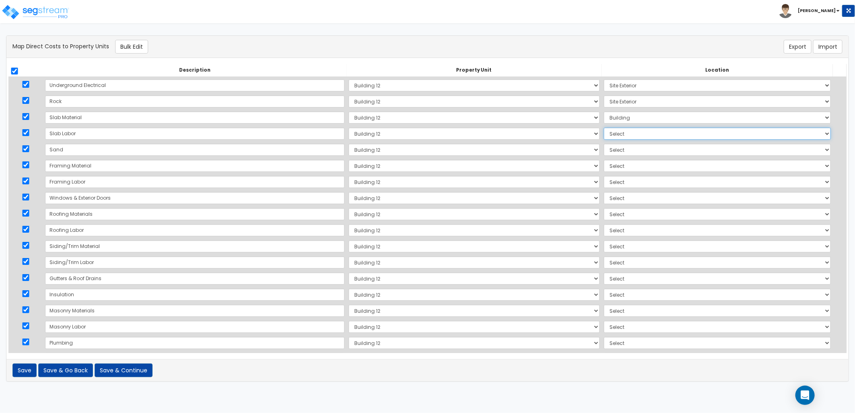
select select "6"
click at [604, 128] on select "Select Add Additional Location Building Building Interior Site Exterior" at bounding box center [717, 134] width 227 height 12
click at [604, 152] on select "Select Add Additional Location Building Building Interior Site Exterior" at bounding box center [717, 150] width 227 height 12
select select "6"
click at [604, 144] on select "Select Add Additional Location Building Building Interior Site Exterior" at bounding box center [717, 150] width 227 height 12
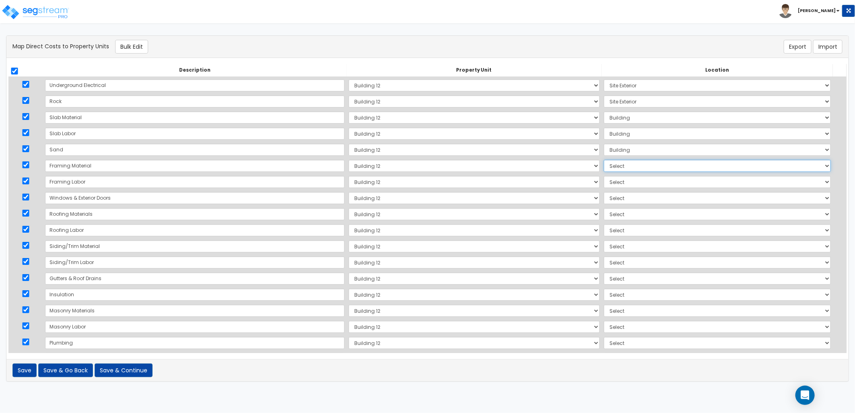
click at [604, 166] on select "Select Add Additional Location Building Building Interior Site Exterior" at bounding box center [717, 166] width 227 height 12
select select "6"
click at [604, 160] on select "Select Add Additional Location Building Building Interior Site Exterior" at bounding box center [717, 166] width 227 height 12
click at [604, 181] on select "Select Add Additional Location Building Building Interior Site Exterior" at bounding box center [717, 182] width 227 height 12
select select "6"
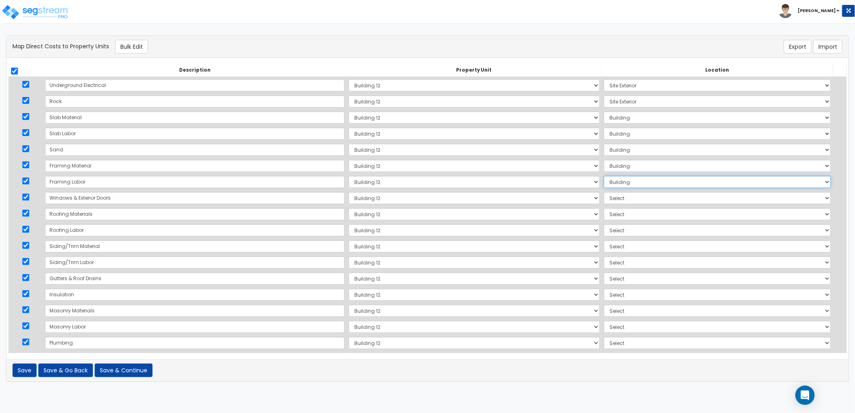
click at [604, 176] on select "Select Add Additional Location Building Building Interior Site Exterior" at bounding box center [717, 182] width 227 height 12
click at [604, 198] on select "Select Add Additional Location Building Building Interior Site Exterior" at bounding box center [717, 198] width 227 height 12
select select "6"
click at [604, 192] on select "Select Add Additional Location Building Building Interior Site Exterior" at bounding box center [717, 198] width 227 height 12
click at [604, 215] on select "Select Add Additional Location Building Building Interior Site Exterior" at bounding box center [717, 214] width 227 height 12
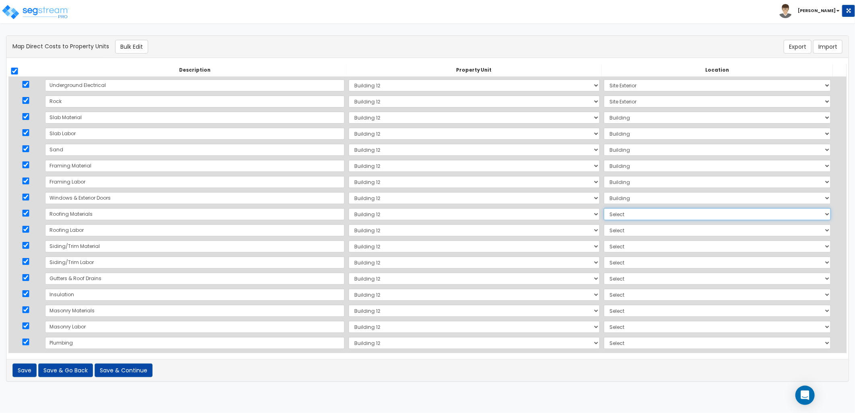
select select "6"
click at [604, 208] on select "Select Add Additional Location Building Building Interior Site Exterior" at bounding box center [717, 214] width 227 height 12
click at [604, 231] on select "Select Add Additional Location Building Building Interior Site Exterior" at bounding box center [717, 230] width 227 height 12
select select "6"
click at [604, 224] on select "Select Add Additional Location Building Building Interior Site Exterior" at bounding box center [717, 230] width 227 height 12
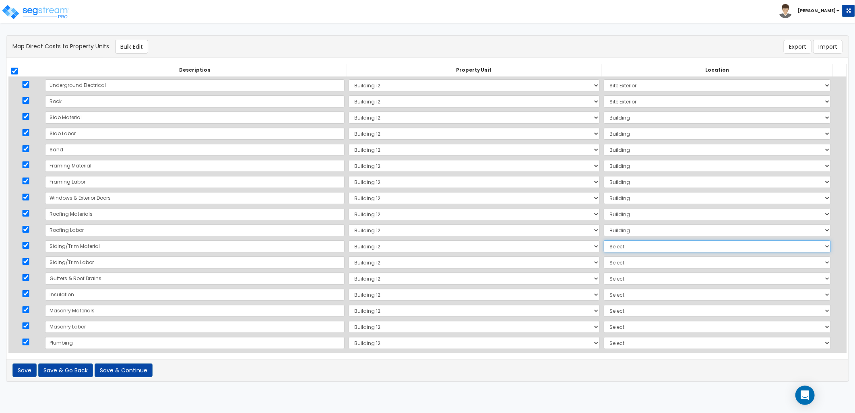
click at [604, 247] on select "Select Add Additional Location Building Building Interior Site Exterior" at bounding box center [717, 246] width 227 height 12
select select "6"
click at [604, 240] on select "Select Add Additional Location Building Building Interior Site Exterior" at bounding box center [717, 246] width 227 height 12
click at [604, 263] on select "Select Add Additional Location Building Building Interior Site Exterior" at bounding box center [717, 262] width 227 height 12
select select "6"
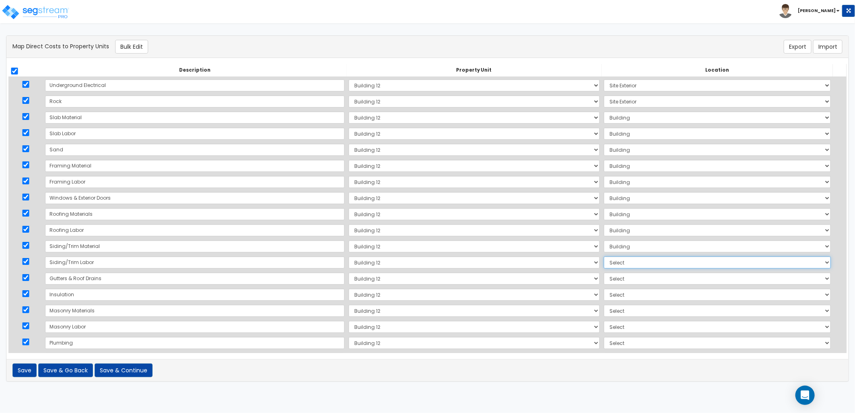
click at [604, 256] on select "Select Add Additional Location Building Building Interior Site Exterior" at bounding box center [717, 262] width 227 height 12
click at [604, 279] on select "Select Add Additional Location Building Building Interior Site Exterior" at bounding box center [717, 279] width 227 height 12
select select "6"
click at [604, 273] on select "Select Add Additional Location Building Building Interior Site Exterior" at bounding box center [717, 279] width 227 height 12
click at [604, 296] on select "Select Add Additional Location Building Building Interior Site Exterior" at bounding box center [717, 295] width 227 height 12
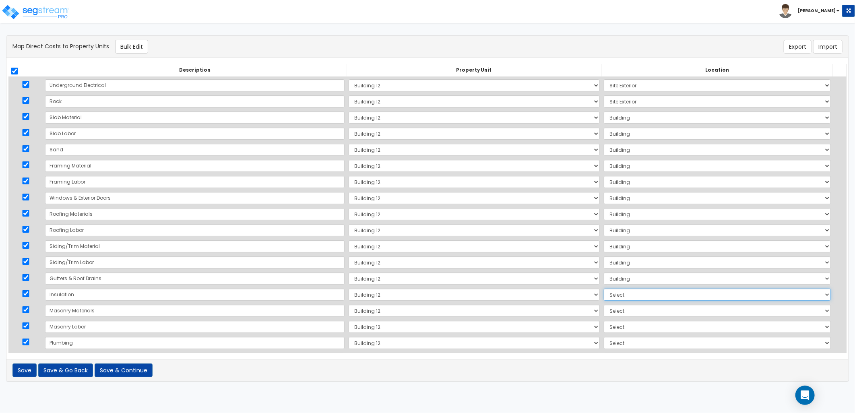
select select "6"
click at [604, 289] on select "Select Add Additional Location Building Building Interior Site Exterior" at bounding box center [717, 295] width 227 height 12
click at [604, 310] on select "Select Add Additional Location Building Building Interior Site Exterior" at bounding box center [717, 311] width 227 height 12
select select "6"
click at [604, 305] on select "Select Add Additional Location Building Building Interior Site Exterior" at bounding box center [717, 311] width 227 height 12
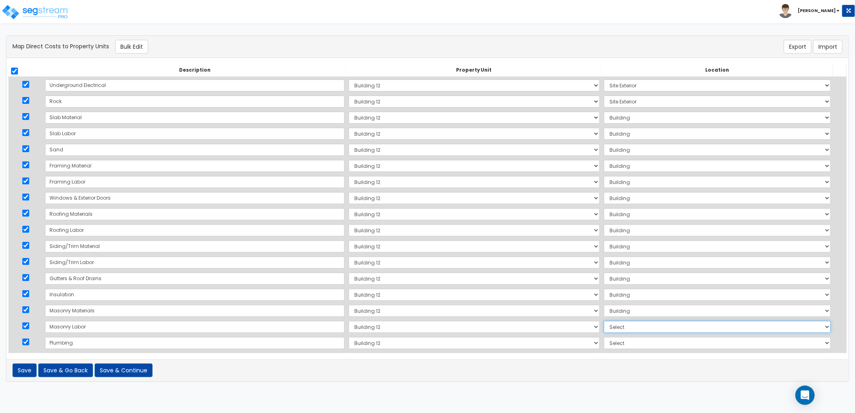
click at [604, 328] on select "Select Add Additional Location Building Building Interior Site Exterior" at bounding box center [717, 327] width 227 height 12
select select "6"
click at [604, 321] on select "Select Add Additional Location Building Building Interior Site Exterior" at bounding box center [717, 327] width 227 height 12
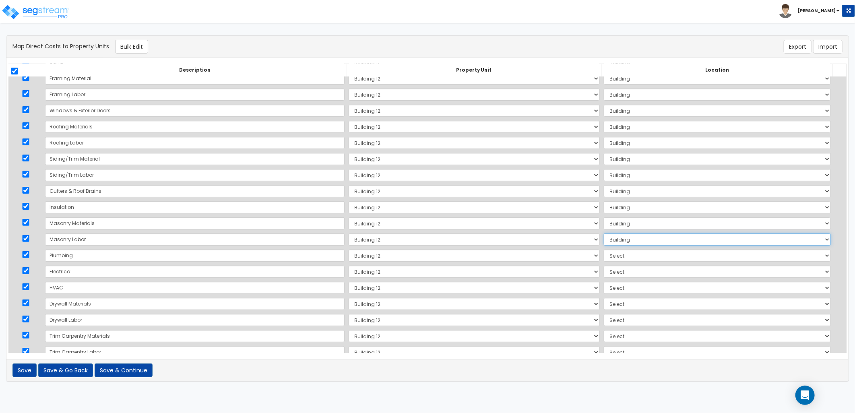
scroll to position [89, 0]
click at [604, 250] on select "Select Add Additional Location Building Building Interior Site Exterior" at bounding box center [717, 254] width 227 height 12
select select "6"
click at [604, 248] on select "Select Add Additional Location Building Building Interior Site Exterior" at bounding box center [717, 254] width 227 height 12
click at [604, 270] on select "Select Add Additional Location Building Building Interior Site Exterior" at bounding box center [717, 270] width 227 height 12
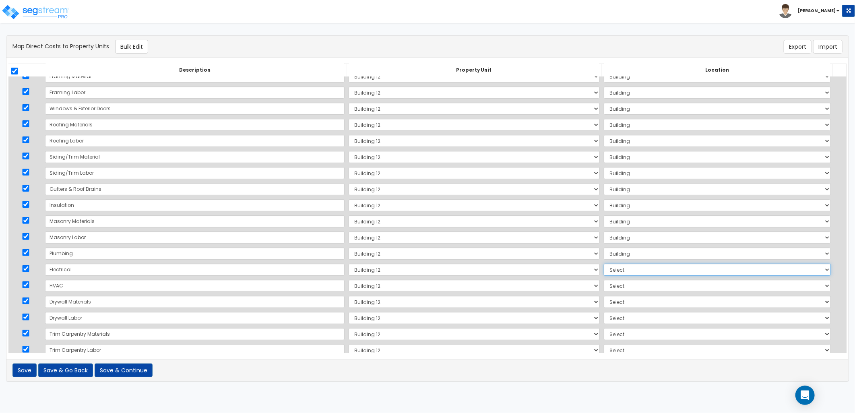
select select "6"
click at [604, 264] on select "Select Add Additional Location Building Building Interior Site Exterior" at bounding box center [717, 270] width 227 height 12
click at [604, 289] on select "Select Add Additional Location Building Building Interior Site Exterior" at bounding box center [717, 286] width 227 height 12
select select "6"
click at [604, 280] on select "Select Add Additional Location Building Building Interior Site Exterior" at bounding box center [717, 286] width 227 height 12
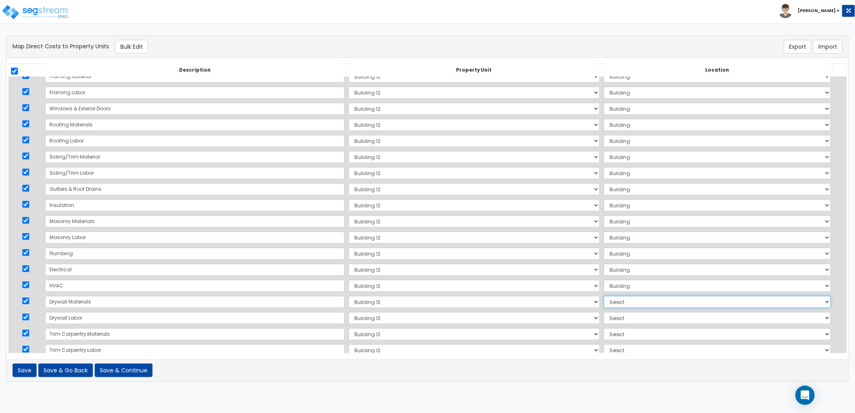
click at [604, 304] on select "Select Add Additional Location Building Building Interior Site Exterior" at bounding box center [717, 302] width 227 height 12
select select "6"
click at [604, 296] on select "Select Add Additional Location Building Building Interior Site Exterior" at bounding box center [717, 302] width 227 height 12
click at [604, 319] on select "Select Add Additional Location Building Building Interior Site Exterior" at bounding box center [717, 318] width 227 height 12
select select "6"
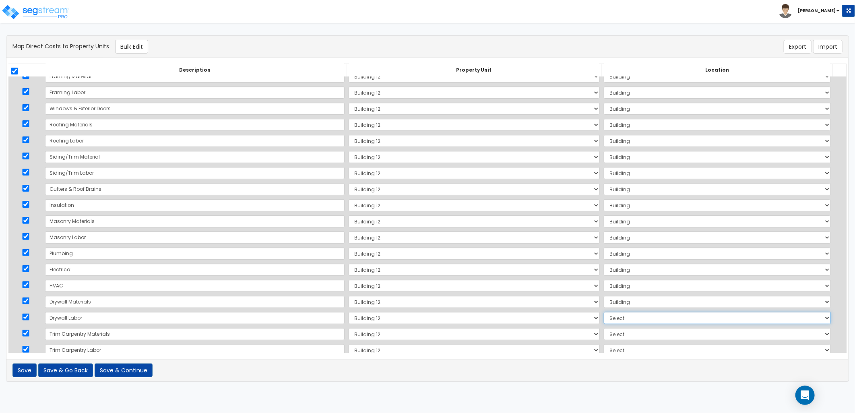
click at [604, 312] on select "Select Add Additional Location Building Building Interior Site Exterior" at bounding box center [717, 318] width 227 height 12
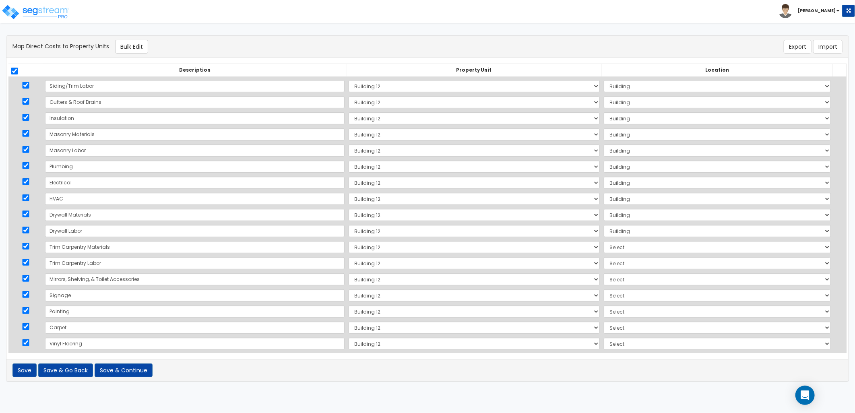
scroll to position [179, 0]
click at [604, 245] on select "Select Add Additional Location Building Building Interior Site Exterior" at bounding box center [717, 245] width 227 height 12
select select "6"
click at [604, 239] on select "Select Add Additional Location Building Building Interior Site Exterior" at bounding box center [717, 245] width 227 height 12
drag, startPoint x: 609, startPoint y: 263, endPoint x: 607, endPoint y: 267, distance: 4.5
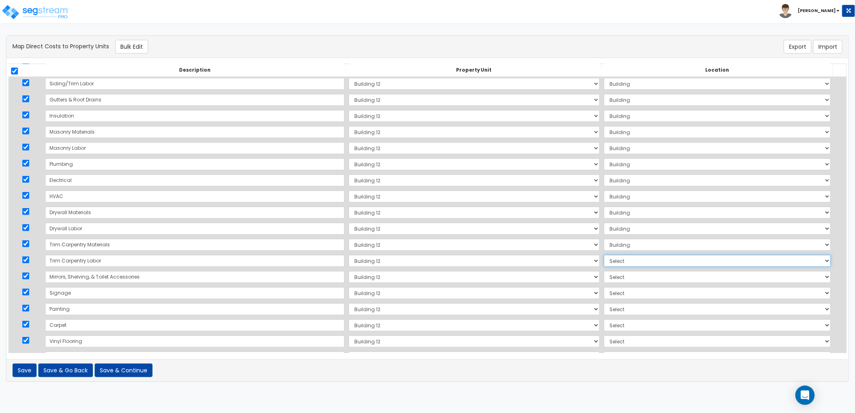
click at [609, 263] on select "Select Add Additional Location Building Building Interior Site Exterior" at bounding box center [717, 261] width 227 height 12
select select "6"
click at [604, 255] on select "Select Add Additional Location Building Building Interior Site Exterior" at bounding box center [717, 261] width 227 height 12
click at [604, 215] on select "Select Add Additional Location Building Building Interior Site Exterior" at bounding box center [717, 213] width 227 height 12
select select "461"
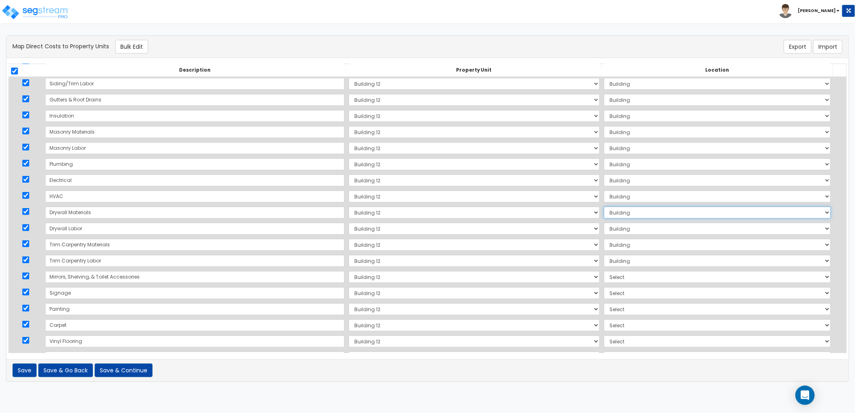
click at [604, 207] on select "Select Add Additional Location Building Building Interior Site Exterior" at bounding box center [717, 213] width 227 height 12
drag, startPoint x: 591, startPoint y: 228, endPoint x: 591, endPoint y: 235, distance: 7.3
click at [604, 229] on select "Select Add Additional Location Building Building Interior Site Exterior" at bounding box center [717, 229] width 227 height 12
select select "461"
click at [604, 223] on select "Select Add Additional Location Building Building Interior Site Exterior" at bounding box center [717, 229] width 227 height 12
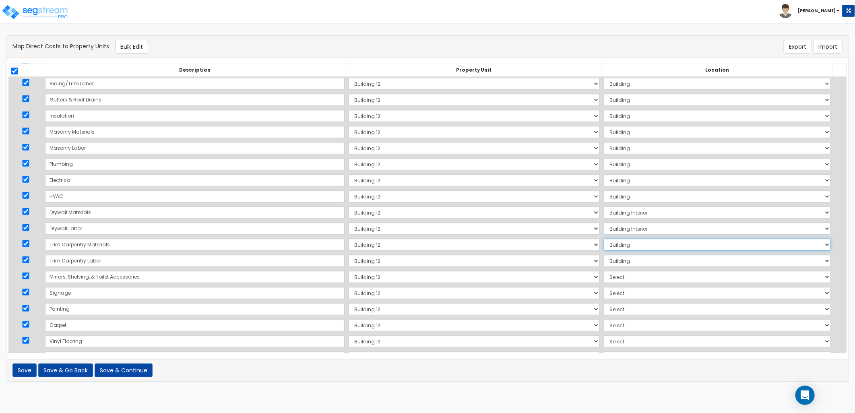
drag, startPoint x: 596, startPoint y: 242, endPoint x: 597, endPoint y: 252, distance: 10.1
click at [604, 242] on select "Select Add Additional Location Building Building Interior Site Exterior" at bounding box center [717, 245] width 227 height 12
select select "461"
click at [604, 239] on select "Select Add Additional Location Building Building Interior Site Exterior" at bounding box center [717, 245] width 227 height 12
click at [604, 259] on select "Select Add Additional Location Building Building Interior Site Exterior" at bounding box center [717, 261] width 227 height 12
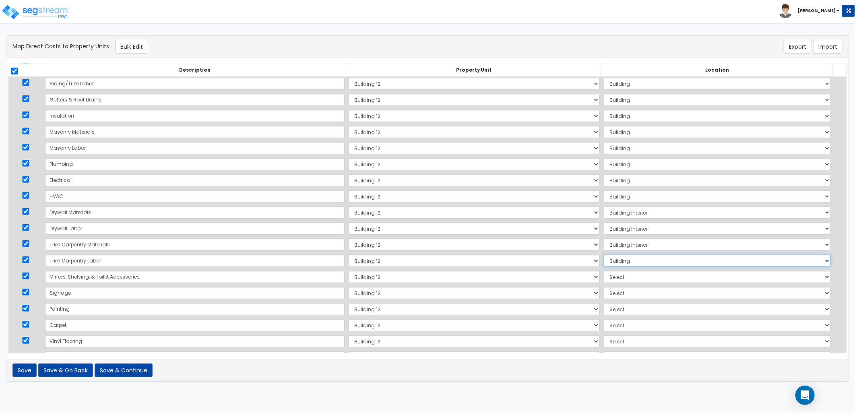
select select "461"
click at [604, 255] on select "Select Add Additional Location Building Building Interior Site Exterior" at bounding box center [717, 261] width 227 height 12
click at [604, 279] on select "Select Add Additional Location Building Building Interior Site Exterior" at bounding box center [717, 277] width 227 height 12
select select "461"
click at [604, 271] on select "Select Add Additional Location Building Building Interior Site Exterior" at bounding box center [717, 277] width 227 height 12
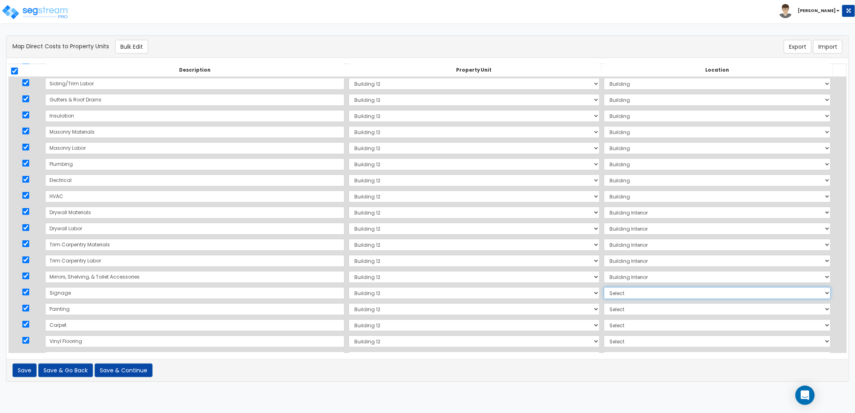
click at [604, 294] on select "Select Add Additional Location Building Building Interior Site Exterior" at bounding box center [717, 293] width 227 height 12
select select "462"
click at [604, 287] on select "Select Add Additional Location Building Building Interior Site Exterior" at bounding box center [717, 293] width 227 height 12
click at [604, 313] on select "Select Add Additional Location Building Building Interior Site Exterior" at bounding box center [717, 309] width 227 height 12
select select "6"
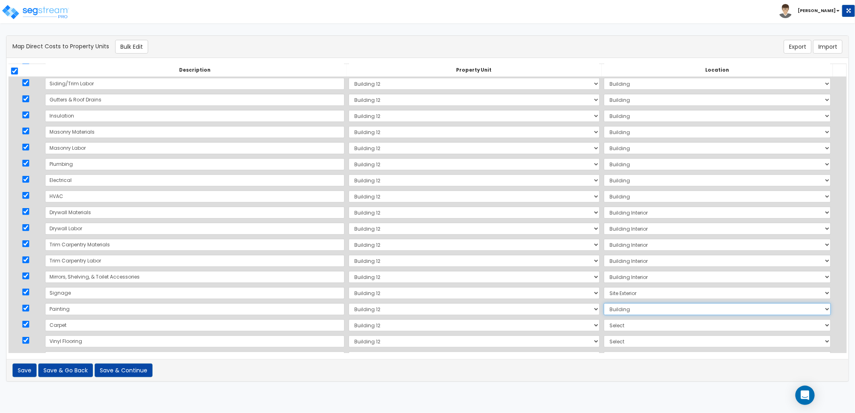
click at [604, 303] on select "Select Add Additional Location Building Building Interior Site Exterior" at bounding box center [717, 309] width 227 height 12
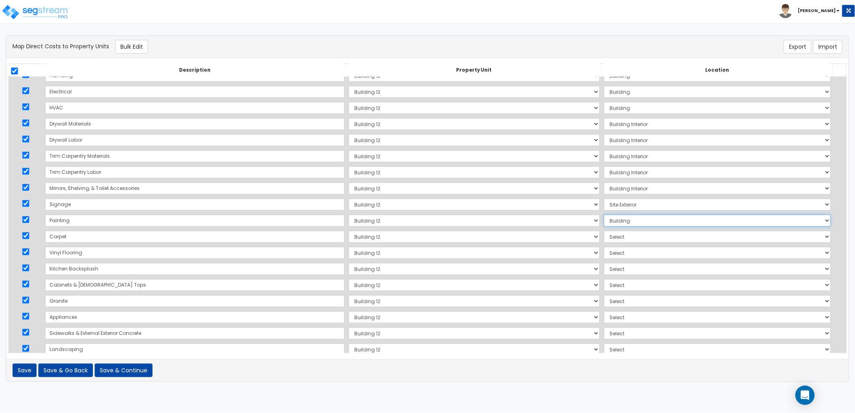
scroll to position [268, 0]
click at [604, 237] on select "Select Add Additional Location Building Building Interior Site Exterior" at bounding box center [717, 236] width 227 height 12
select select "461"
click at [604, 230] on select "Select Add Additional Location Building Building Interior Site Exterior" at bounding box center [717, 236] width 227 height 12
drag, startPoint x: 596, startPoint y: 253, endPoint x: 596, endPoint y: 258, distance: 5.2
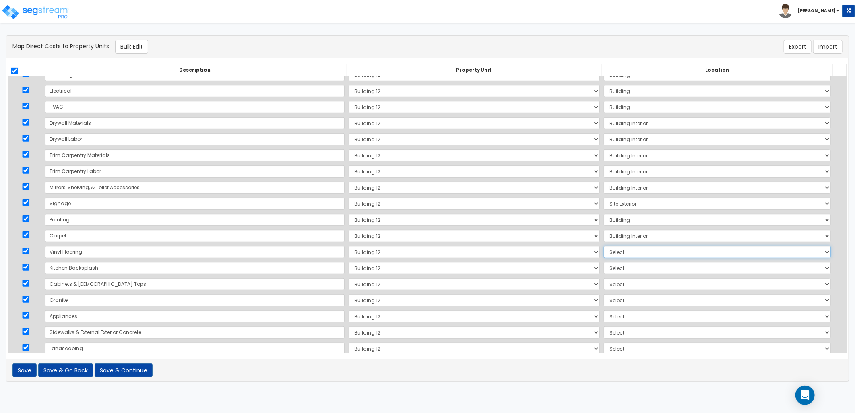
click at [604, 254] on select "Select Add Additional Location Building Building Interior Site Exterior" at bounding box center [717, 252] width 227 height 12
click at [604, 246] on select "Select Add Additional Location Building Building Interior Site Exterior" at bounding box center [717, 252] width 227 height 12
click at [604, 271] on select "Select Add Additional Location Building Building Interior Site Exterior" at bounding box center [717, 268] width 227 height 12
click at [604, 262] on select "Select Add Additional Location Building Building Interior Site Exterior" at bounding box center [717, 268] width 227 height 12
click at [604, 283] on select "Select Add Additional Location Building Building Interior Site Exterior" at bounding box center [717, 284] width 227 height 12
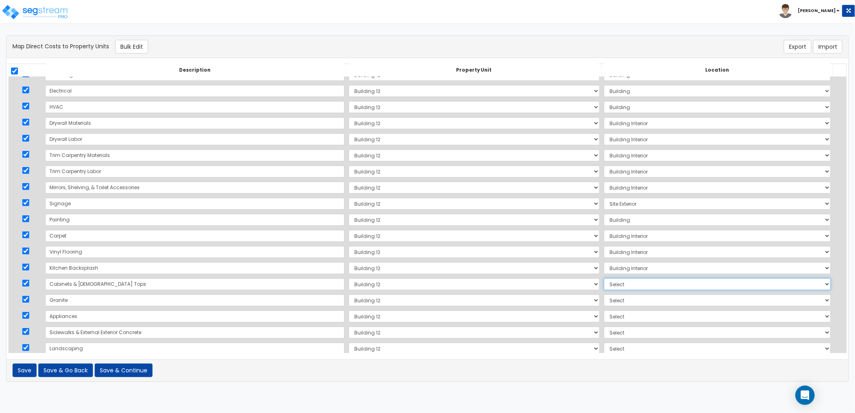
click at [604, 278] on select "Select Add Additional Location Building Building Interior Site Exterior" at bounding box center [717, 284] width 227 height 12
click at [604, 300] on select "Select Add Additional Location Building Building Interior Site Exterior" at bounding box center [717, 300] width 227 height 12
click at [604, 294] on select "Select Add Additional Location Building Building Interior Site Exterior" at bounding box center [717, 300] width 227 height 12
click at [604, 316] on select "Select Add Additional Location Building Building Interior Site Exterior" at bounding box center [717, 316] width 227 height 12
click at [604, 310] on select "Select Add Additional Location Building Building Interior Site Exterior" at bounding box center [717, 316] width 227 height 12
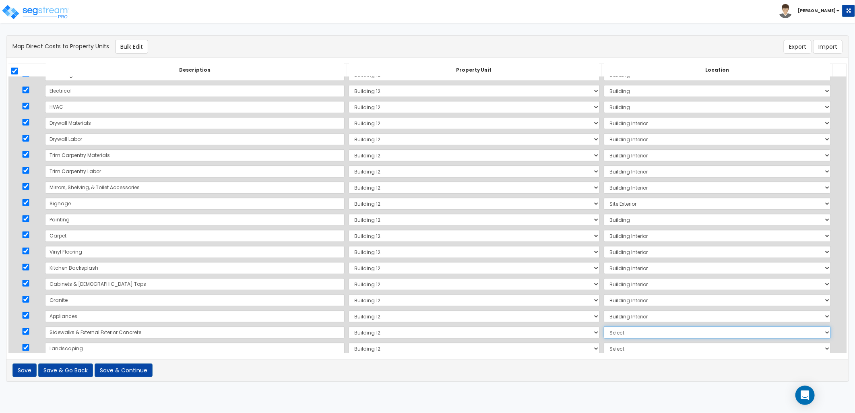
click at [604, 332] on select "Select Add Additional Location Building Building Interior Site Exterior" at bounding box center [717, 333] width 227 height 12
click at [604, 327] on select "Select Add Additional Location Building Building Interior Site Exterior" at bounding box center [717, 333] width 227 height 12
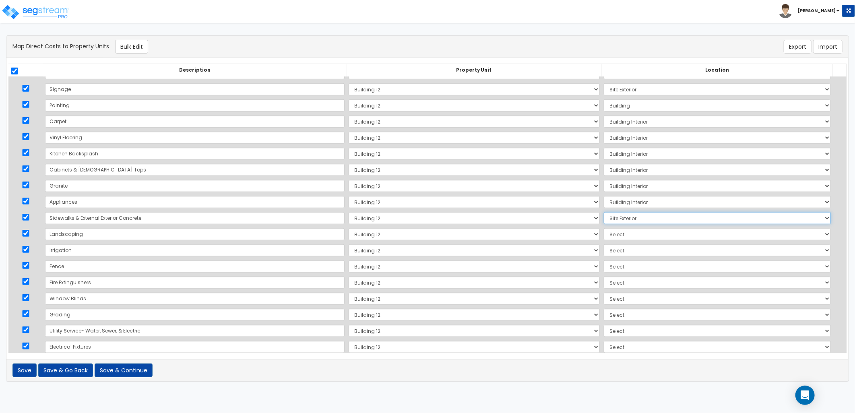
scroll to position [392, 0]
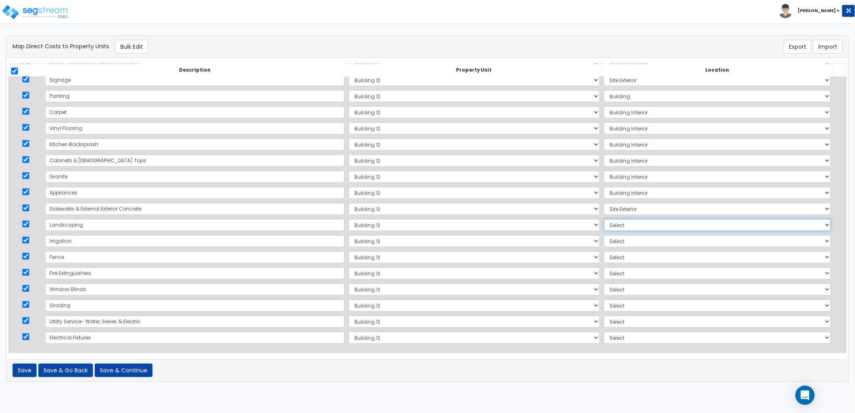
click at [604, 225] on select "Select Add Additional Location Building Building Interior Site Exterior" at bounding box center [717, 225] width 227 height 12
click at [604, 219] on select "Select Add Additional Location Building Building Interior Site Exterior" at bounding box center [717, 225] width 227 height 12
click at [604, 243] on select "Select Add Additional Location Building Building Interior Site Exterior" at bounding box center [717, 241] width 227 height 12
click at [604, 235] on select "Select Add Additional Location Building Building Interior Site Exterior" at bounding box center [717, 241] width 227 height 12
click at [604, 256] on select "Select Add Additional Location Building Building Interior Site Exterior" at bounding box center [717, 257] width 227 height 12
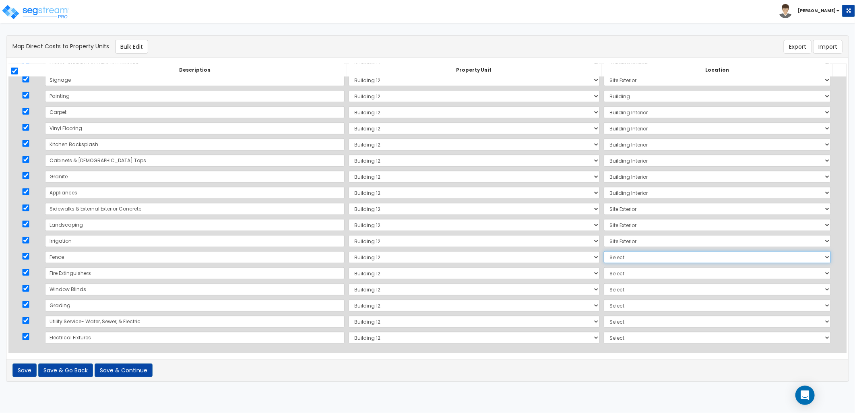
click at [604, 251] on select "Select Add Additional Location Building Building Interior Site Exterior" at bounding box center [717, 257] width 227 height 12
click at [604, 274] on select "Select Add Additional Location Building Building Interior Site Exterior" at bounding box center [717, 273] width 227 height 12
click at [604, 267] on select "Select Add Additional Location Building Building Interior Site Exterior" at bounding box center [717, 273] width 227 height 12
click at [604, 291] on select "Select Add Additional Location Building Building Interior Site Exterior" at bounding box center [717, 289] width 227 height 12
click at [604, 283] on select "Select Add Additional Location Building Building Interior Site Exterior" at bounding box center [717, 289] width 227 height 12
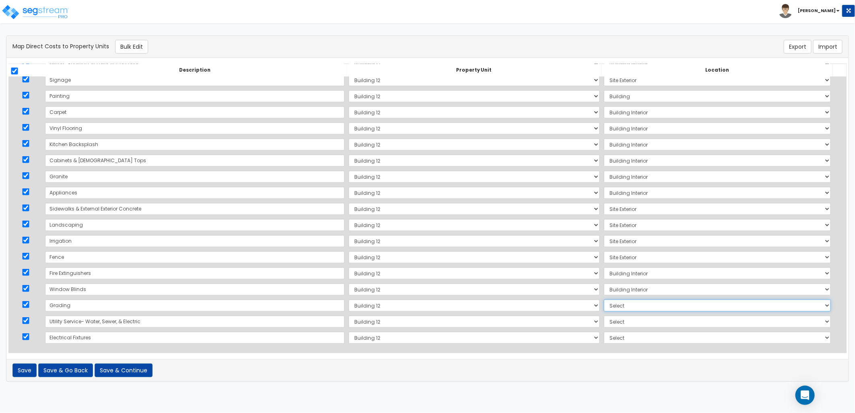
click at [604, 306] on select "Select Add Additional Location Building Building Interior Site Exterior" at bounding box center [717, 306] width 227 height 12
click at [604, 300] on select "Select Add Additional Location Building Building Interior Site Exterior" at bounding box center [717, 306] width 227 height 12
click at [604, 320] on select "Select Add Additional Location Building Building Interior Site Exterior" at bounding box center [717, 322] width 227 height 12
click at [604, 316] on select "Select Add Additional Location Building Building Interior Site Exterior" at bounding box center [717, 322] width 227 height 12
click at [604, 339] on select "Select Add Additional Location Building Building Interior Site Exterior" at bounding box center [717, 338] width 227 height 12
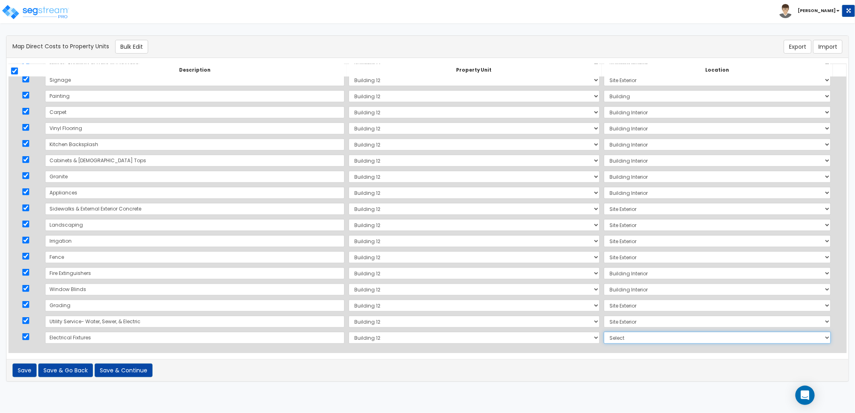
click at [604, 339] on select "Select Add Additional Location Building Building Interior Site Exterior" at bounding box center [717, 338] width 227 height 12
click at [604, 332] on select "Select Add Additional Location Building Building Interior Site Exterior" at bounding box center [717, 338] width 227 height 12
click at [133, 370] on button "Save & Continue" at bounding box center [124, 371] width 58 height 14
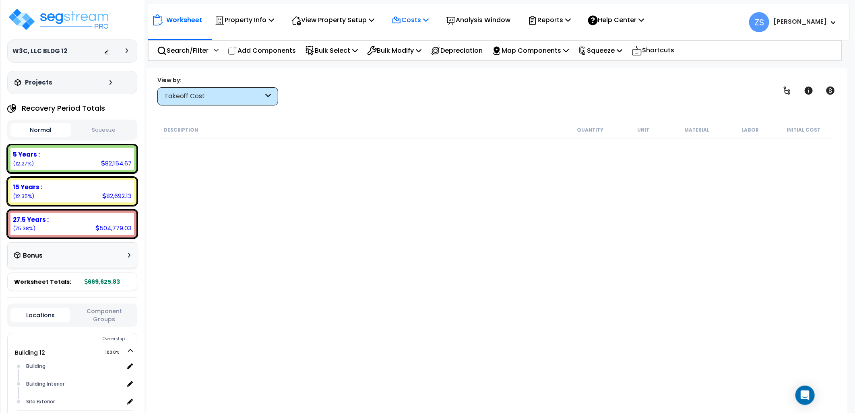
click at [428, 18] on p "Costs" at bounding box center [410, 19] width 37 height 11
click at [428, 50] on link "Direct Costs" at bounding box center [428, 55] width 80 height 16
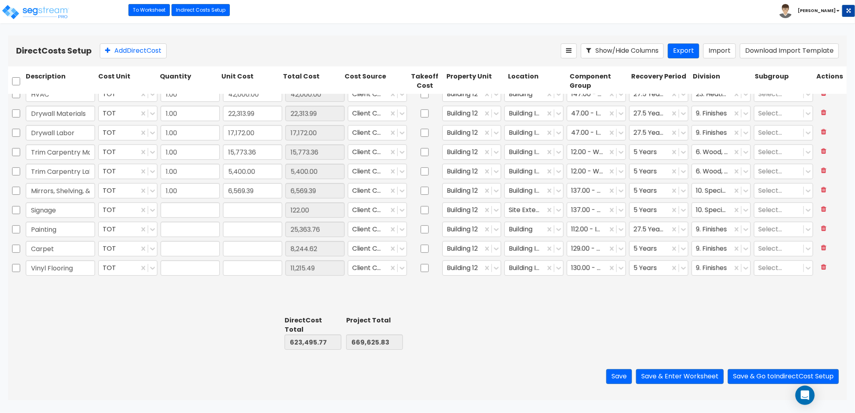
type input "1.00"
type input "122.00"
type input "1.00"
type input "25,363.76"
type input "1.00"
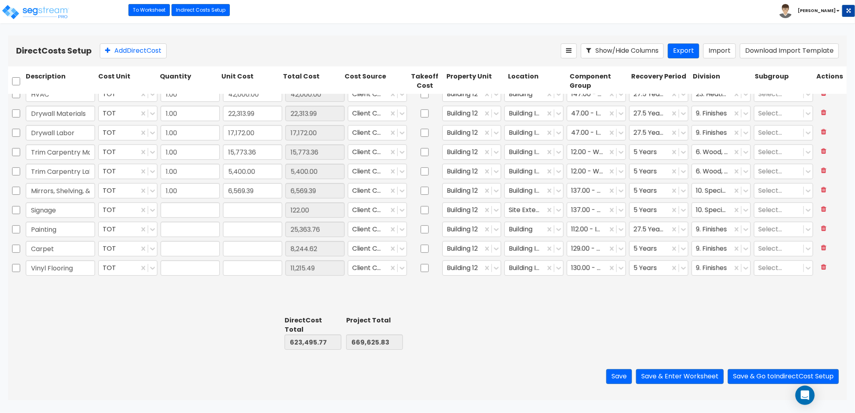
type input "8,244.62"
type input "1.00"
type input "11,215.49"
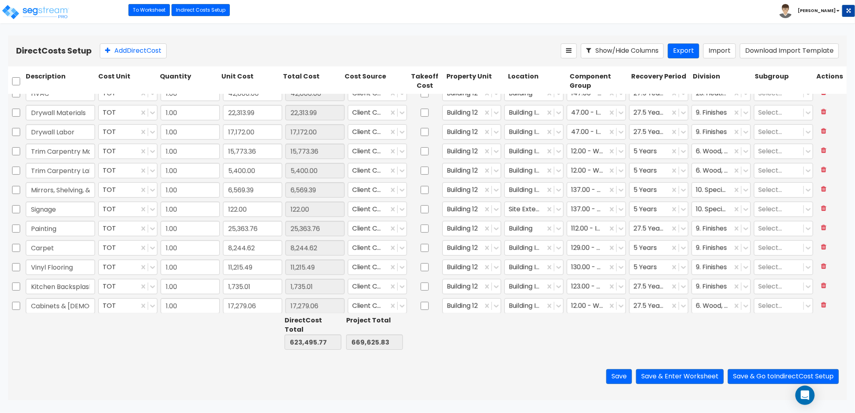
scroll to position [564, 0]
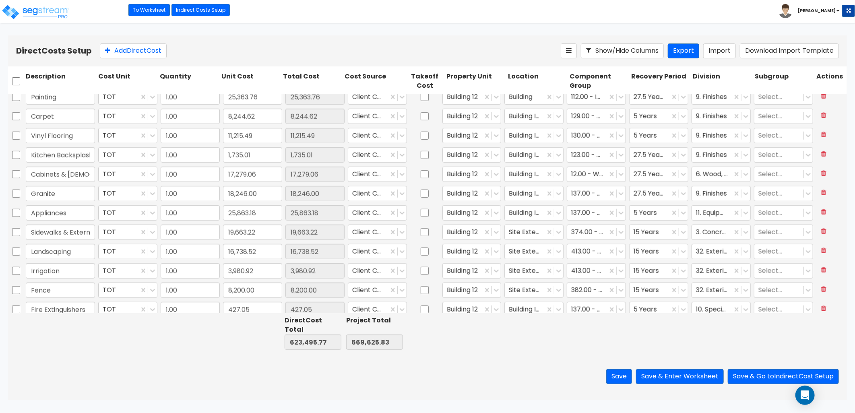
type input "1.00"
type input "17,172.00"
type input "1.00"
type input "15,773.36"
type input "1.00"
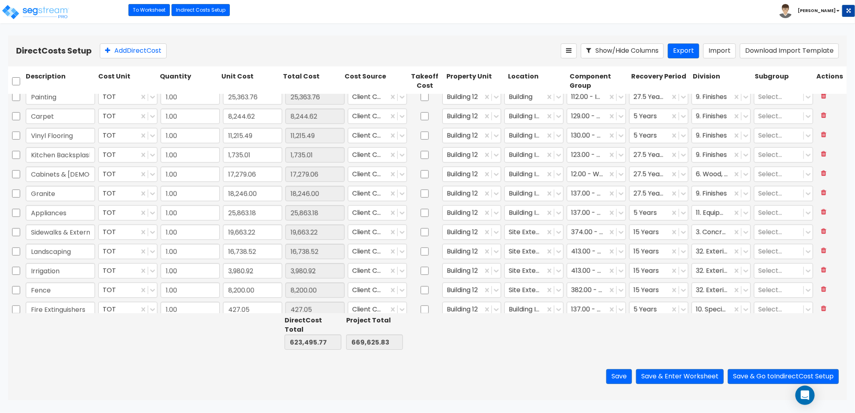
type input "5,400.00"
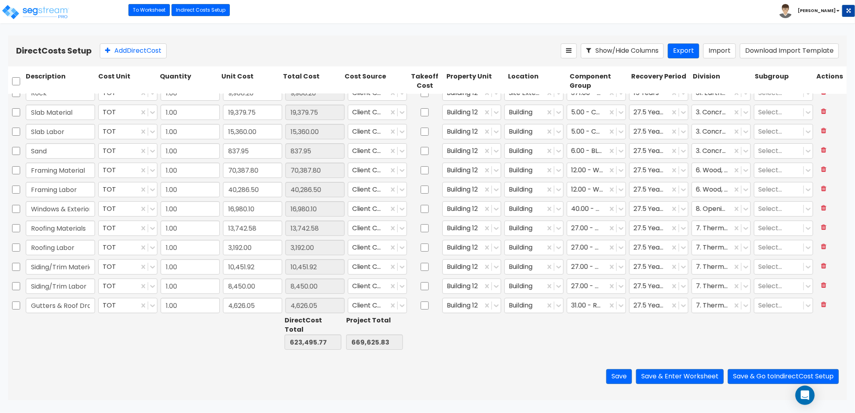
type input "1.00"
type input "22,313.99"
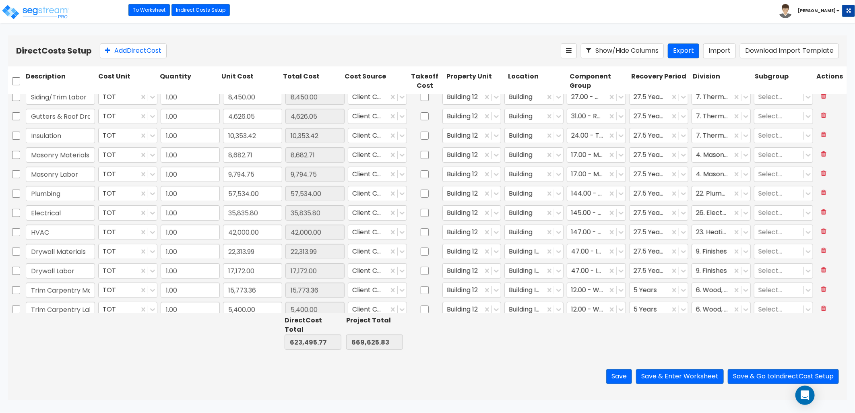
scroll to position [223, 0]
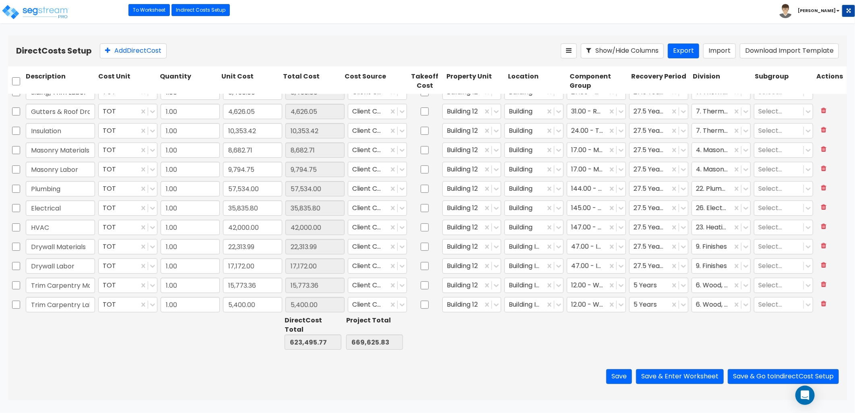
type input "1.00"
type input "17,279.06"
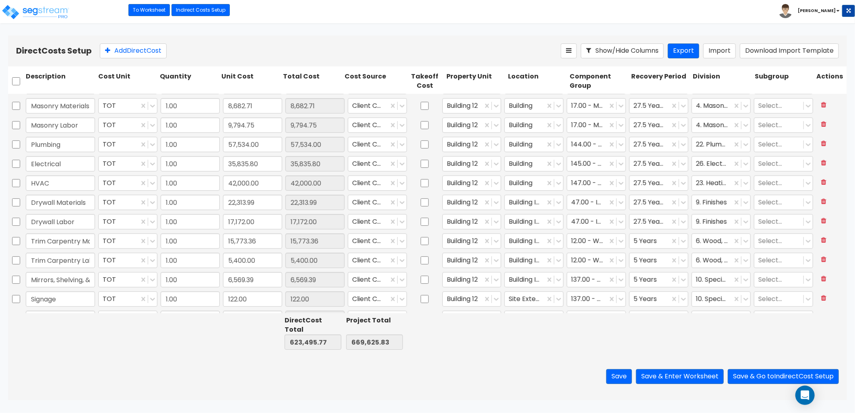
scroll to position [268, 0]
click at [654, 301] on div at bounding box center [650, 298] width 32 height 11
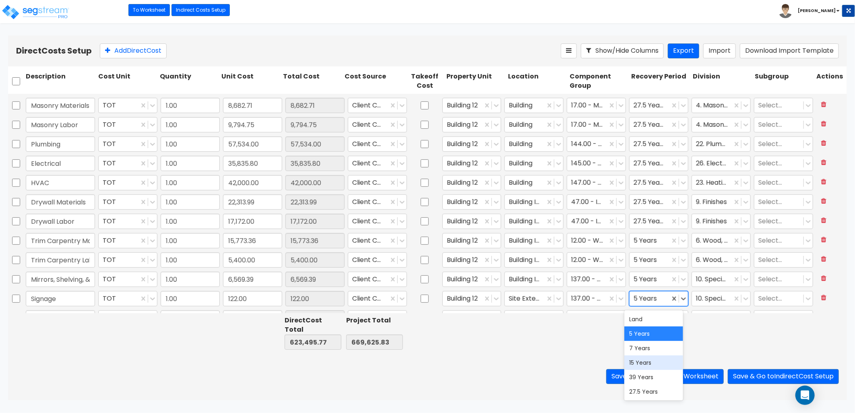
click at [652, 359] on div "15 Years" at bounding box center [653, 362] width 58 height 14
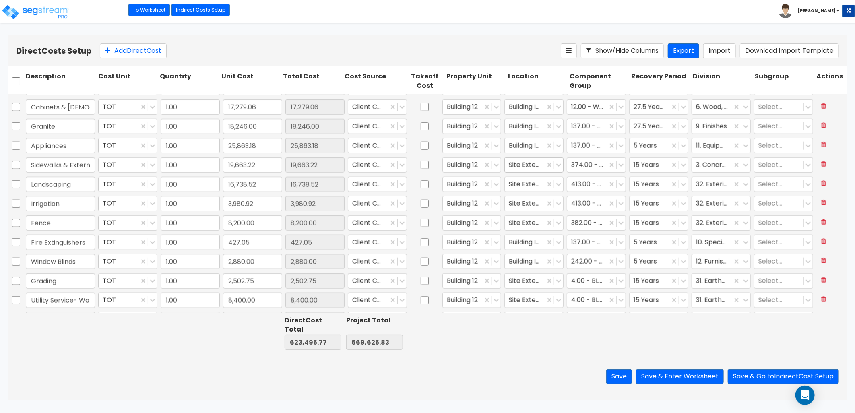
scroll to position [564, 0]
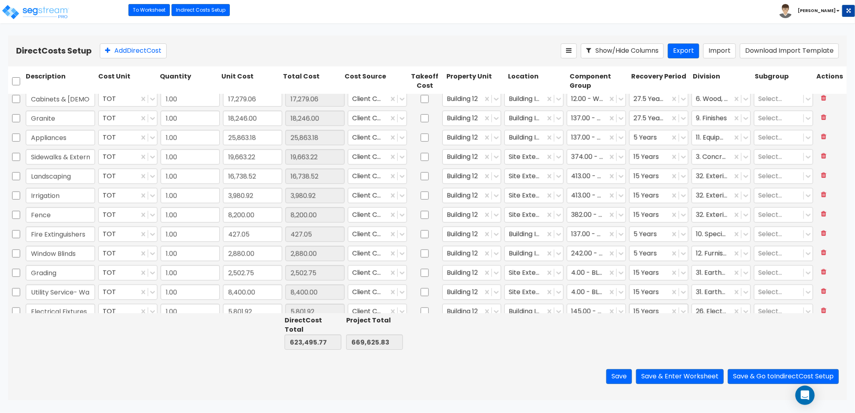
click at [647, 311] on div at bounding box center [650, 311] width 32 height 11
click at [647, 344] on div "5 Years" at bounding box center [653, 346] width 58 height 14
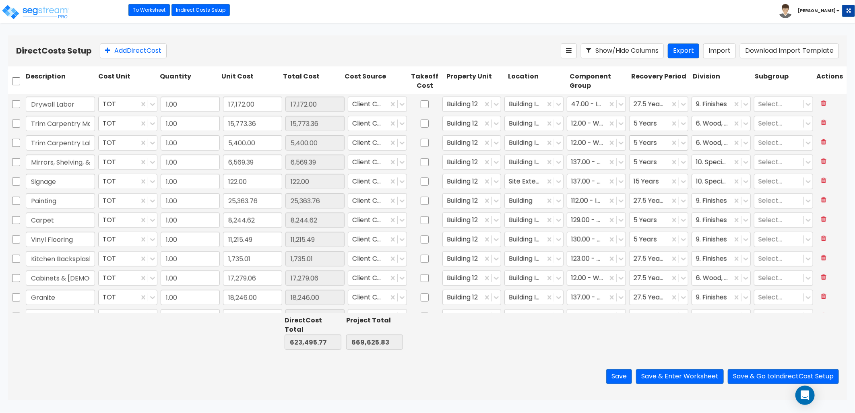
scroll to position [341, 0]
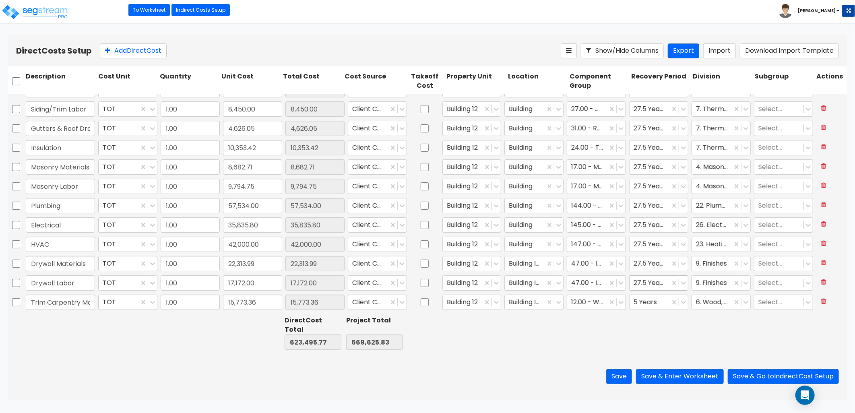
type input "1.00"
type input "11,215.49"
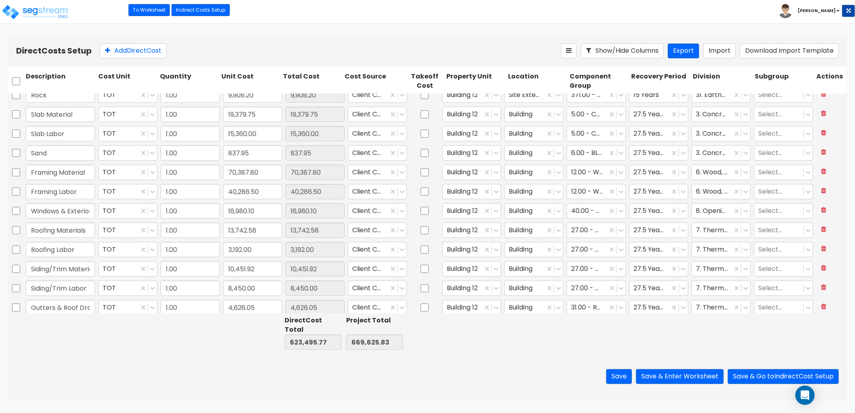
scroll to position [0, 0]
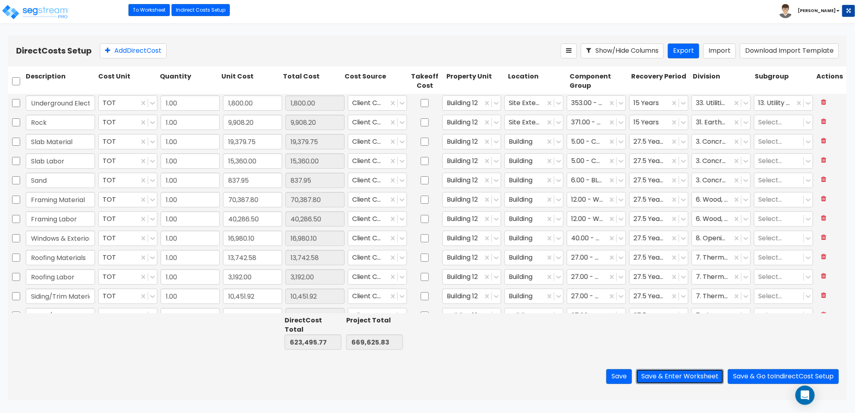
click at [662, 374] on button "Save & Enter Worksheet" at bounding box center [680, 376] width 88 height 15
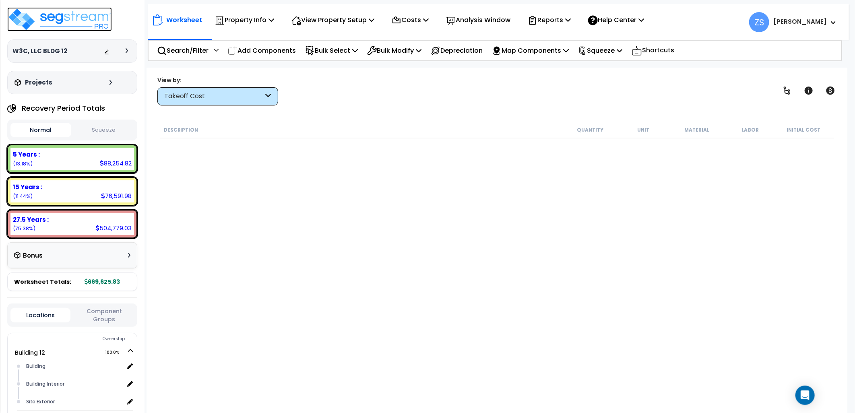
click at [74, 24] on img at bounding box center [59, 19] width 105 height 24
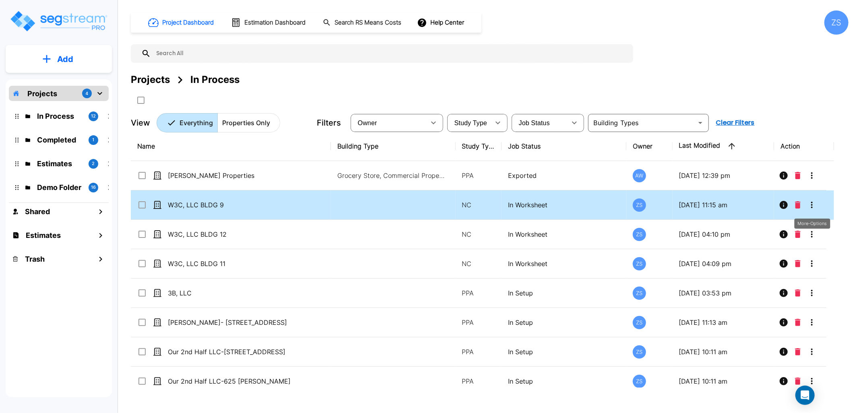
click at [812, 206] on icon "More-Options" at bounding box center [812, 205] width 10 height 10
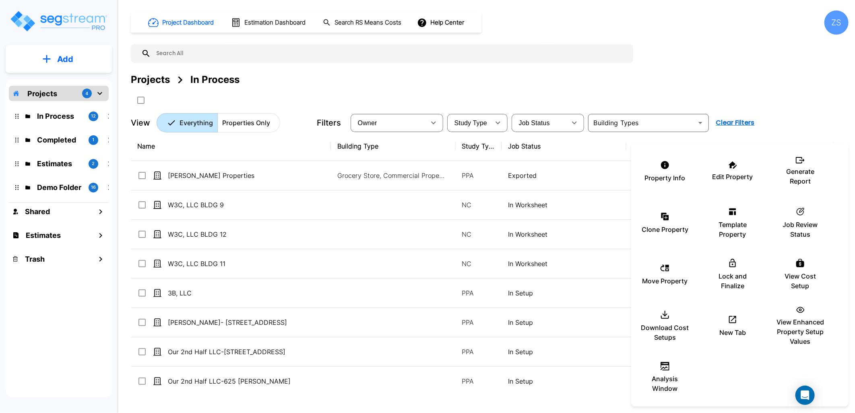
click at [498, 212] on div at bounding box center [427, 206] width 855 height 413
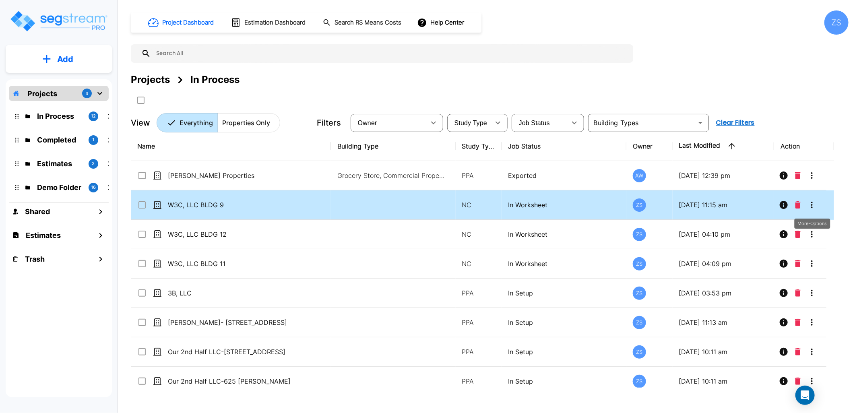
click at [810, 206] on icon "More-Options" at bounding box center [812, 205] width 10 height 10
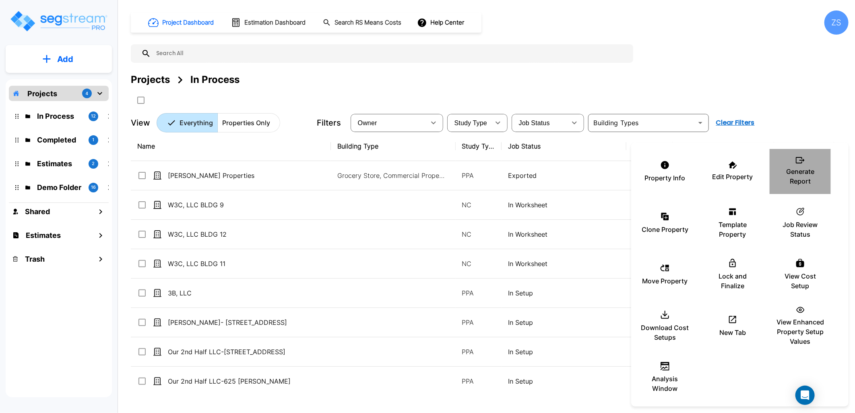
click at [802, 168] on p "Generate Report" at bounding box center [800, 176] width 48 height 19
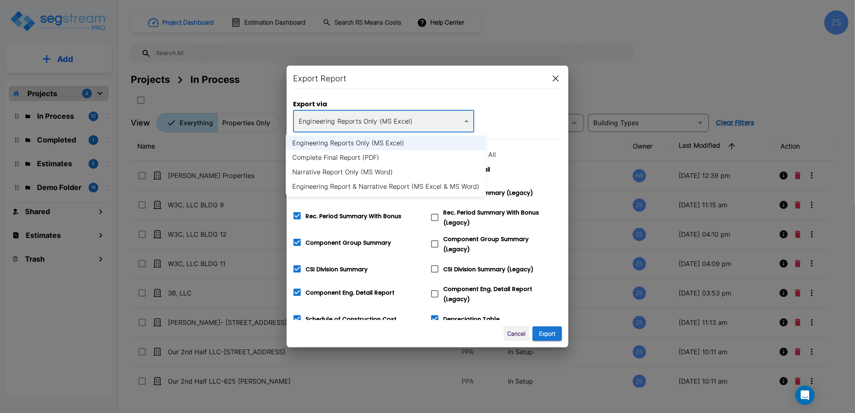
click at [393, 115] on body "× Your report is being generated. Be patient! × We're working on your Modificat…" at bounding box center [427, 206] width 855 height 413
click at [393, 159] on li "Complete Final Report (PDF)" at bounding box center [386, 157] width 200 height 14
type input "pdf"
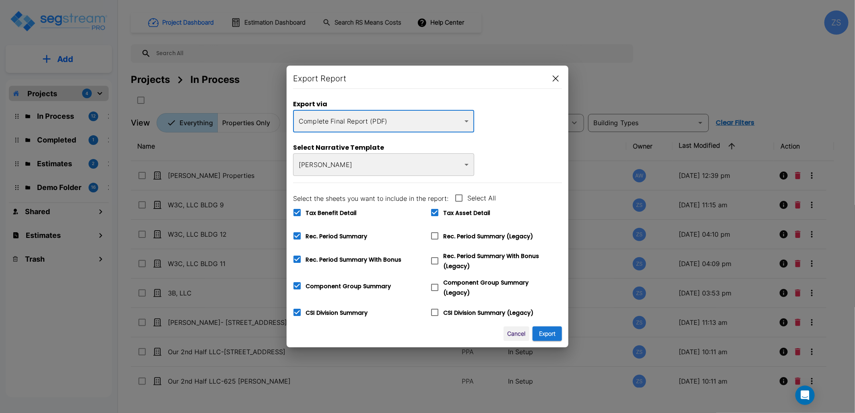
click at [342, 211] on span "Tax Benefit Detail" at bounding box center [331, 213] width 51 height 8
click at [297, 211] on input "Tax Benefit Detail" at bounding box center [293, 207] width 8 height 7
checkbox input "false"
click at [347, 235] on span "Rec. Period Summary" at bounding box center [337, 236] width 62 height 8
click at [297, 234] on input "Rec. Period Summary" at bounding box center [293, 230] width 8 height 7
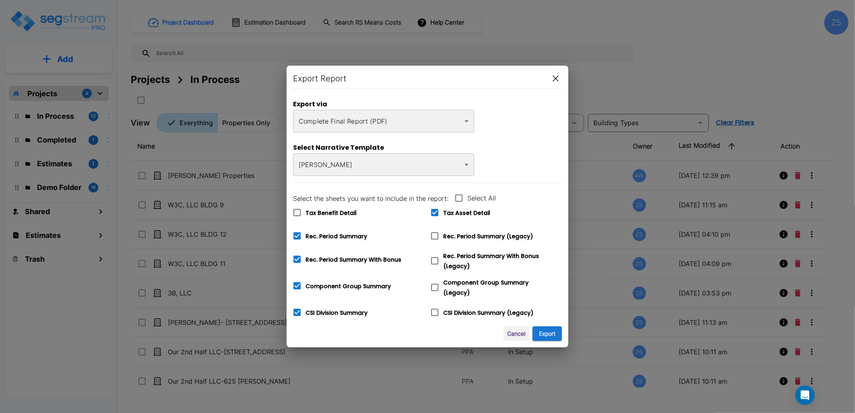
checkbox input "false"
click at [557, 82] on button "button" at bounding box center [556, 78] width 12 height 13
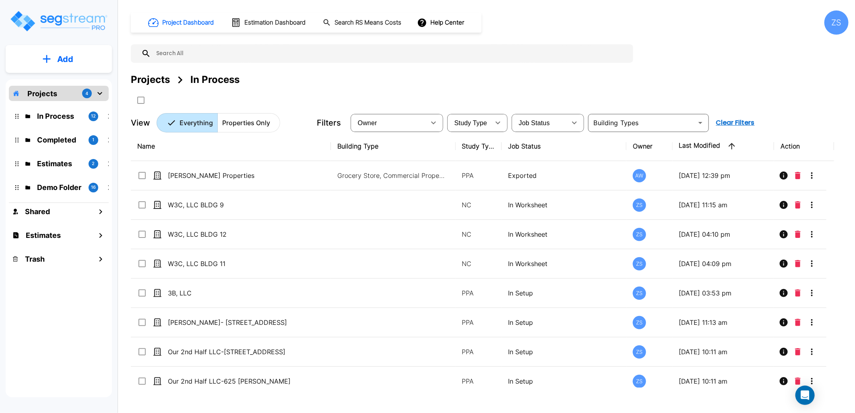
click at [826, 21] on div "ZS" at bounding box center [837, 22] width 24 height 24
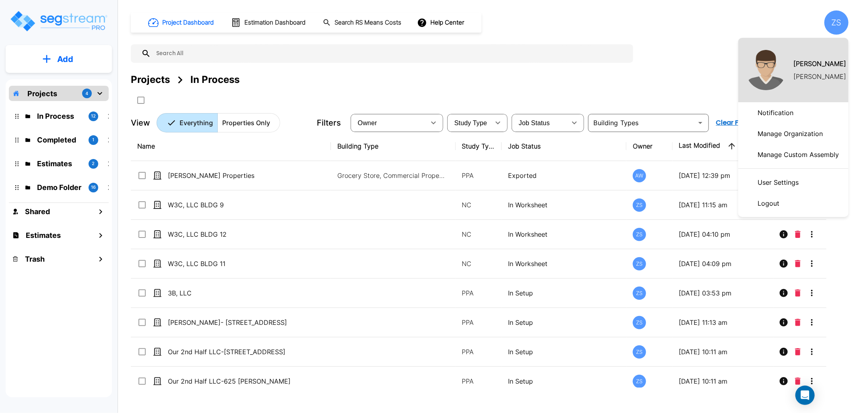
click at [800, 133] on p "Manage Organization" at bounding box center [790, 134] width 72 height 16
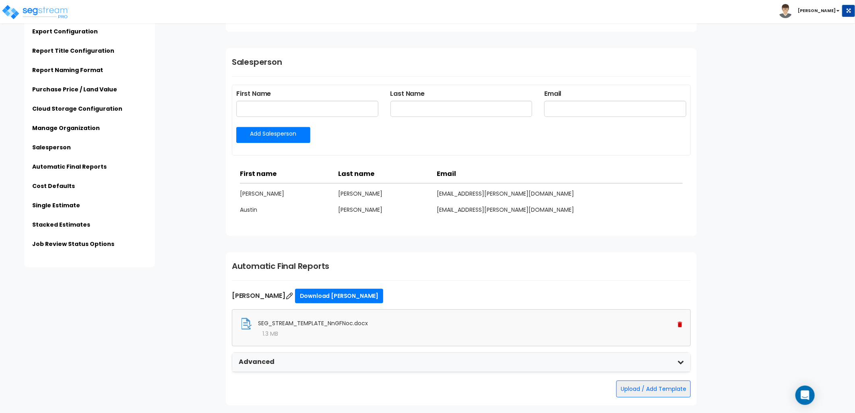
scroll to position [1297, 0]
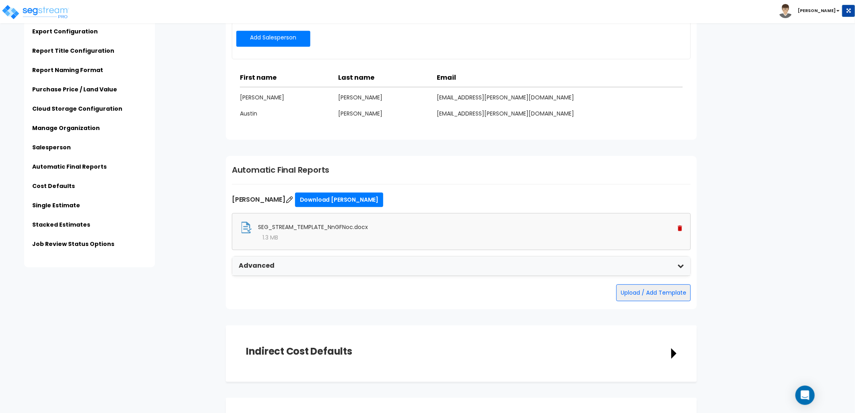
click at [679, 227] on img at bounding box center [680, 228] width 4 height 6
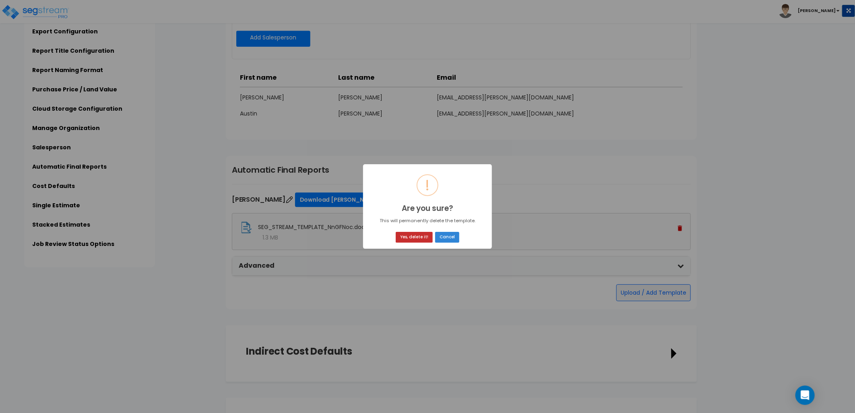
click at [419, 237] on button "Yes, delete it!" at bounding box center [414, 237] width 37 height 11
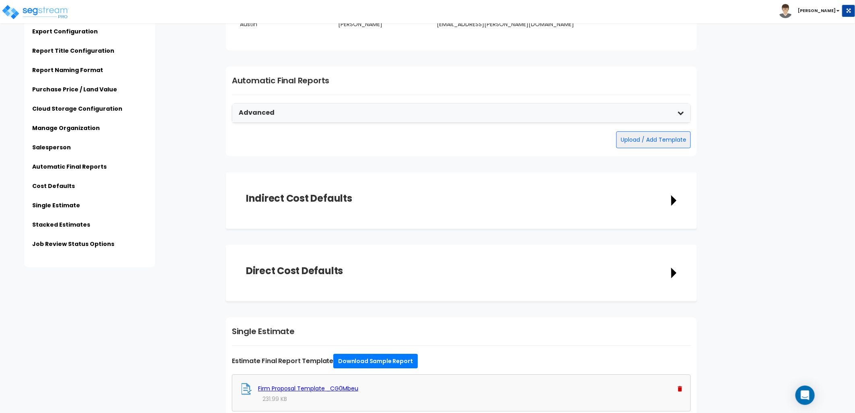
scroll to position [1342, 0]
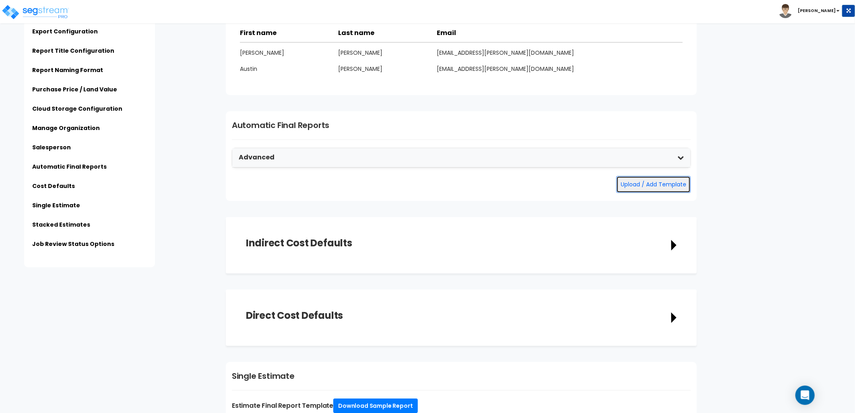
click at [637, 186] on button "Upload / Add Template" at bounding box center [653, 184] width 74 height 17
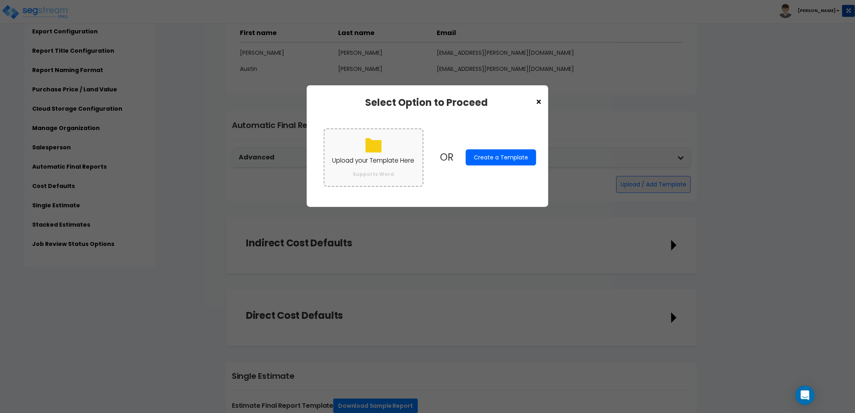
click at [387, 160] on p "Upload your Template Here" at bounding box center [374, 160] width 82 height 10
click at [0, 0] on input "Upload your Template Here Supports Word" at bounding box center [0, 0] width 0 height 0
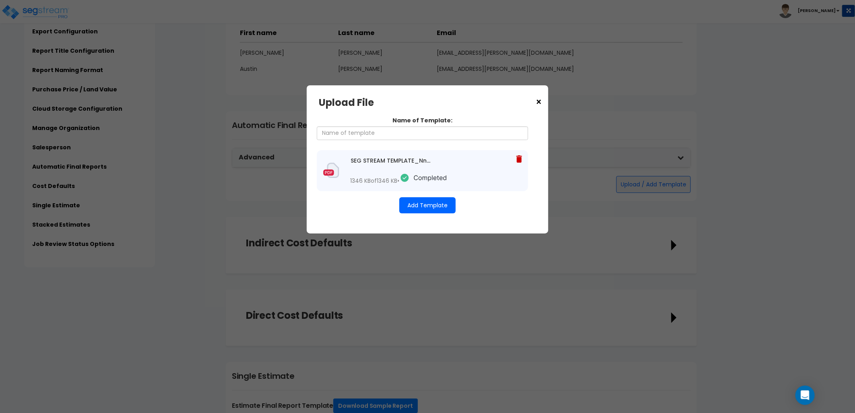
click at [432, 203] on button "Add Template" at bounding box center [427, 205] width 56 height 16
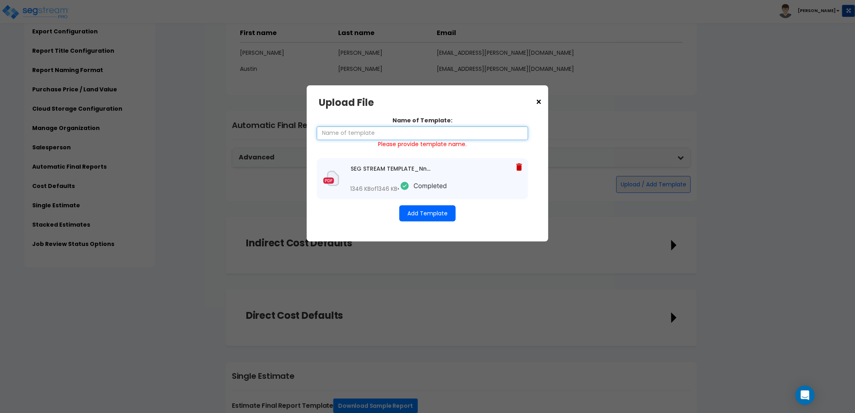
click at [370, 133] on input "Name of Template:" at bounding box center [422, 133] width 211 height 14
type input "[PERSON_NAME]"
click at [415, 211] on button "Add Template" at bounding box center [427, 213] width 56 height 16
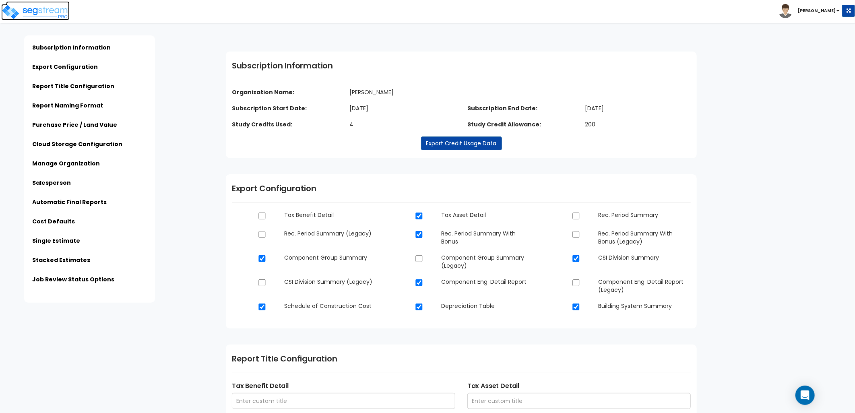
click at [46, 18] on img at bounding box center [35, 12] width 68 height 16
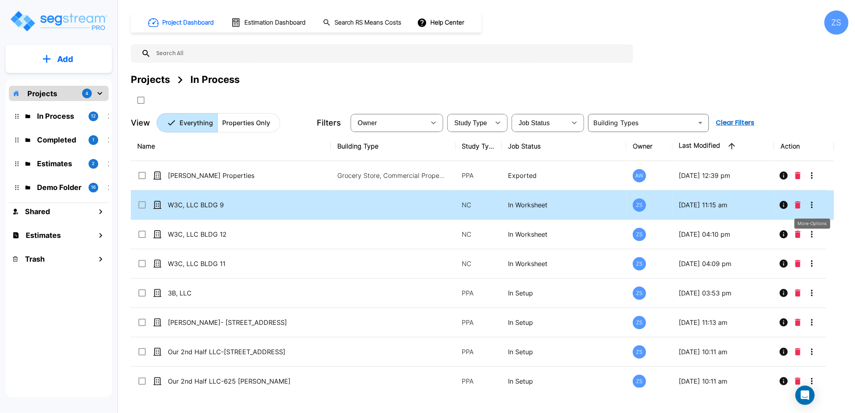
click at [811, 204] on icon "More-Options" at bounding box center [812, 205] width 10 height 10
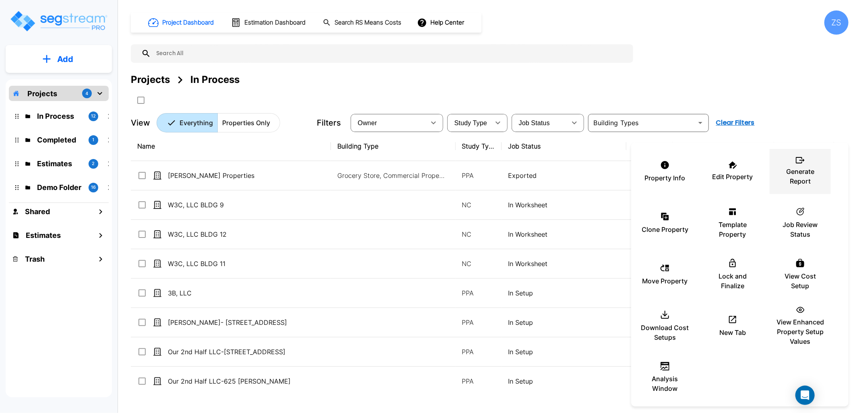
click at [796, 162] on icon at bounding box center [800, 160] width 9 height 6
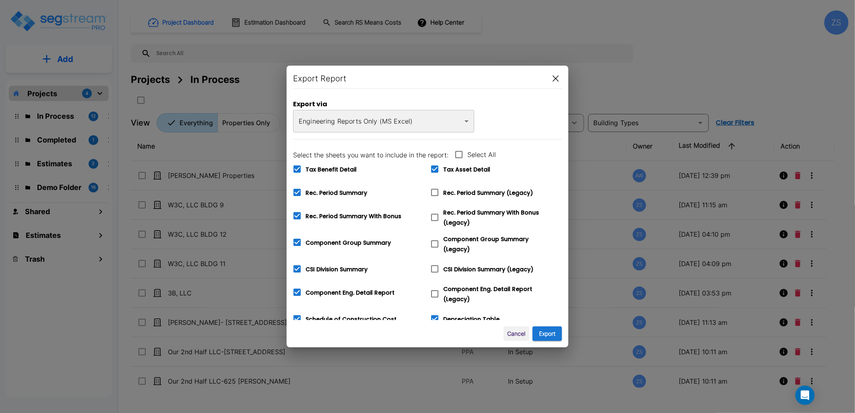
click at [364, 122] on body "× Your report is being generated. Be patient! × We're working on your Modificat…" at bounding box center [427, 206] width 855 height 413
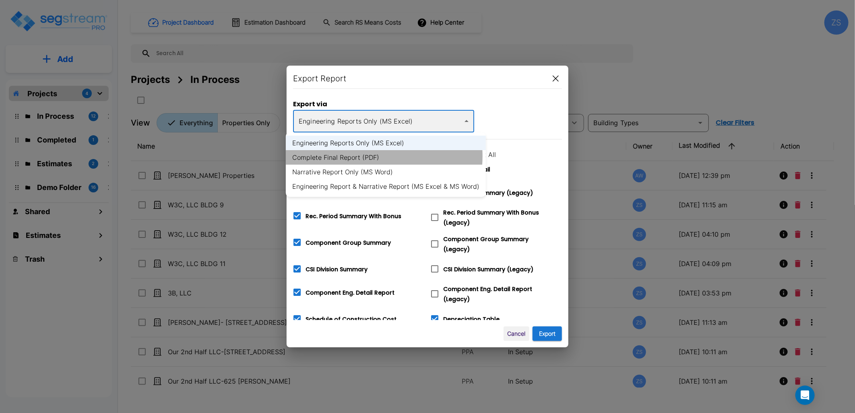
click at [375, 156] on li "Complete Final Report (PDF)" at bounding box center [386, 157] width 200 height 14
type input "pdf"
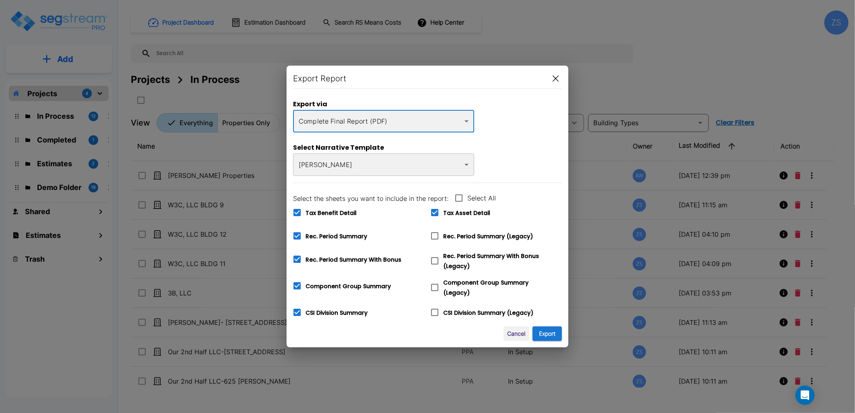
click at [343, 211] on span "Tax Benefit Detail" at bounding box center [331, 213] width 51 height 8
click at [297, 211] on input "Tax Benefit Detail" at bounding box center [293, 207] width 8 height 7
checkbox input "false"
click at [329, 235] on span "Rec. Period Summary" at bounding box center [337, 236] width 62 height 8
click at [297, 234] on input "Rec. Period Summary" at bounding box center [293, 230] width 8 height 7
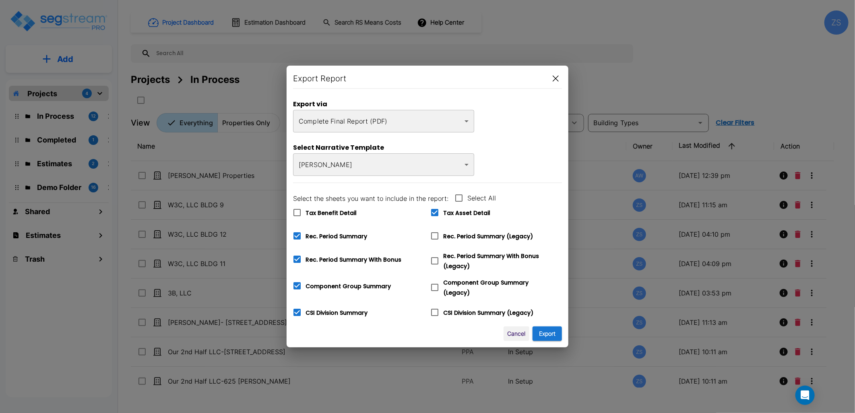
checkbox input "false"
click at [547, 337] on button "Export" at bounding box center [547, 334] width 29 height 15
